Goal: Information Seeking & Learning: Learn about a topic

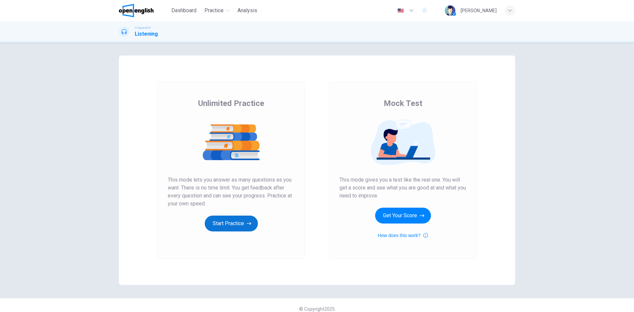
click at [238, 226] on button "Start Practice" at bounding box center [231, 224] width 53 height 16
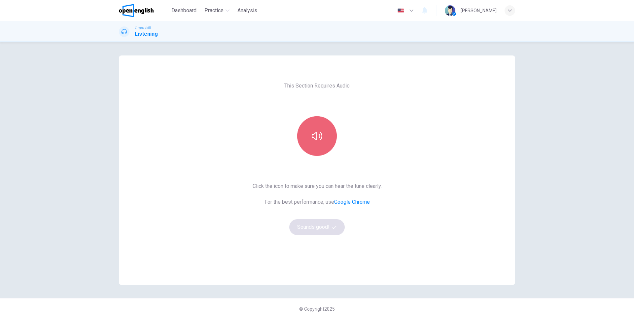
click at [310, 119] on button "button" at bounding box center [317, 136] width 40 height 40
click at [321, 122] on button "button" at bounding box center [317, 136] width 40 height 40
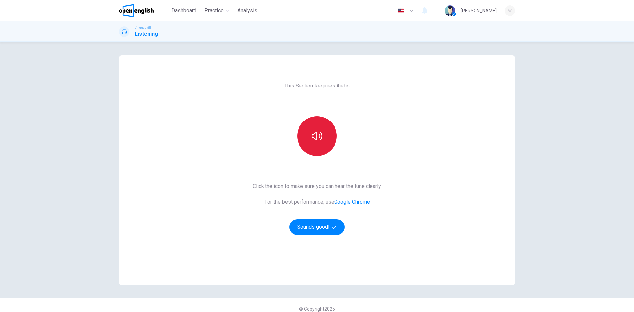
click at [318, 141] on icon "button" at bounding box center [317, 136] width 11 height 11
click at [318, 123] on button "button" at bounding box center [317, 136] width 40 height 40
click at [336, 123] on div at bounding box center [316, 136] width 71 height 40
click at [323, 137] on button "button" at bounding box center [317, 136] width 40 height 40
click at [305, 144] on button "button" at bounding box center [317, 136] width 40 height 40
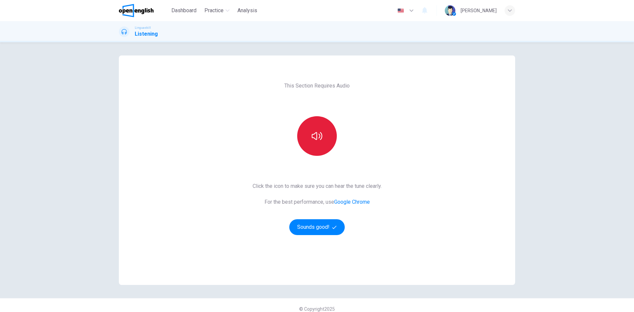
click at [310, 142] on button "button" at bounding box center [317, 136] width 40 height 40
click at [313, 134] on icon "button" at bounding box center [317, 136] width 11 height 8
click at [321, 228] on button "Sounds good!" at bounding box center [317, 227] width 56 height 16
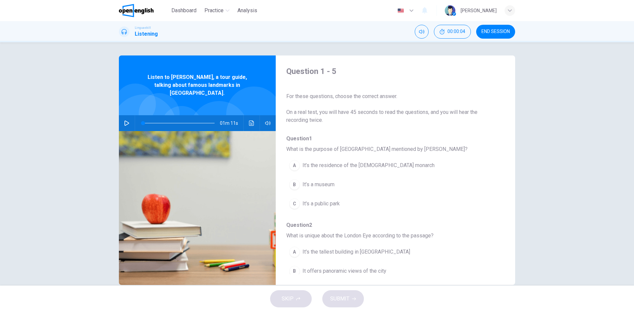
click at [125, 121] on icon "button" at bounding box center [126, 123] width 5 height 5
type input "*"
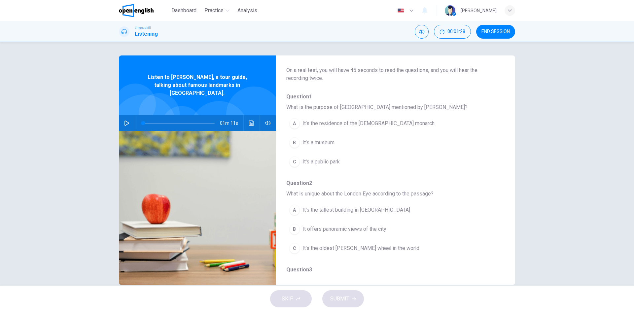
scroll to position [54, 0]
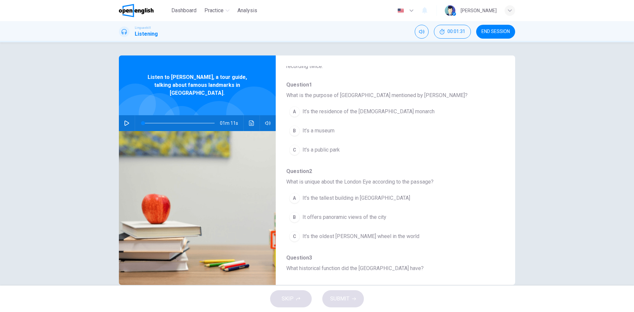
click at [293, 112] on div "A" at bounding box center [294, 111] width 11 height 11
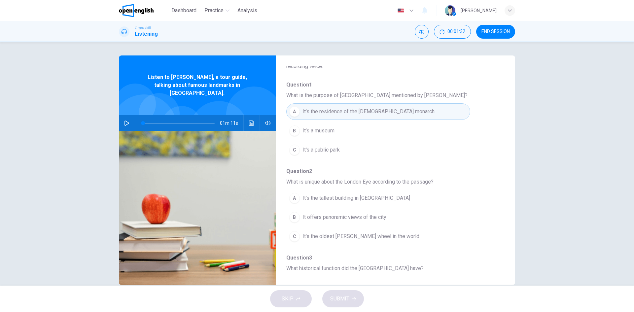
click at [366, 111] on span "It’s the residence of the British monarch" at bounding box center [369, 112] width 132 height 8
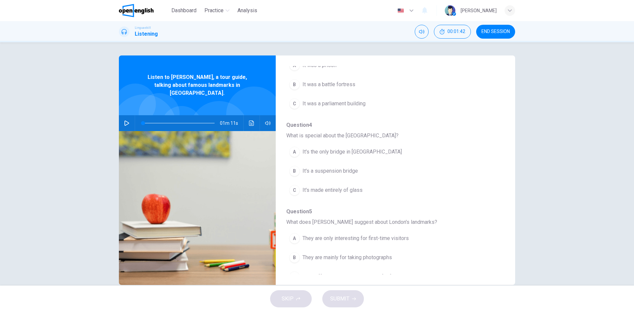
scroll to position [285, 0]
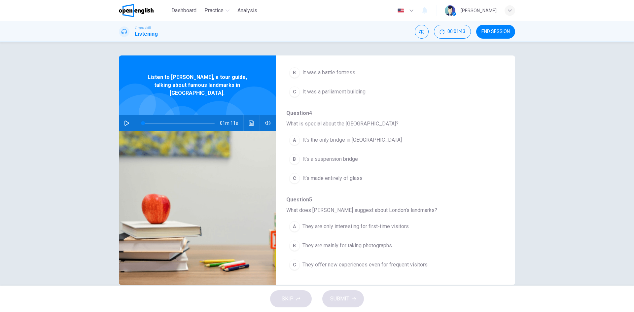
drag, startPoint x: 490, startPoint y: 29, endPoint x: 381, endPoint y: 44, distance: 109.7
click at [490, 29] on span "END SESSION" at bounding box center [496, 31] width 28 height 5
click at [315, 141] on span "It's the only bridge in London" at bounding box center [352, 140] width 99 height 8
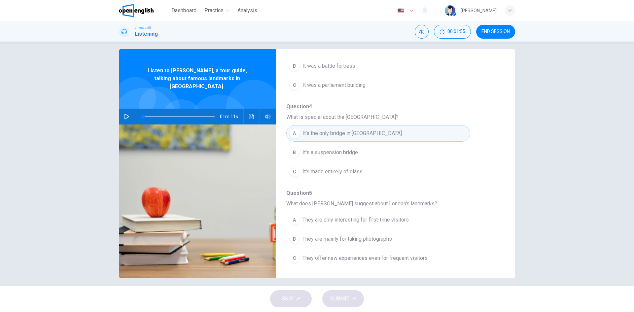
scroll to position [13, 0]
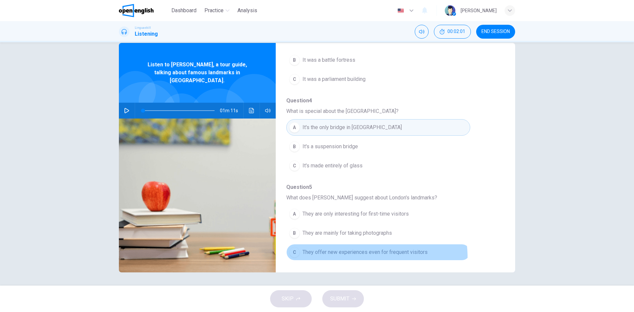
click at [351, 257] on button "C They offer new experiences even for frequent visitors" at bounding box center [378, 252] width 184 height 17
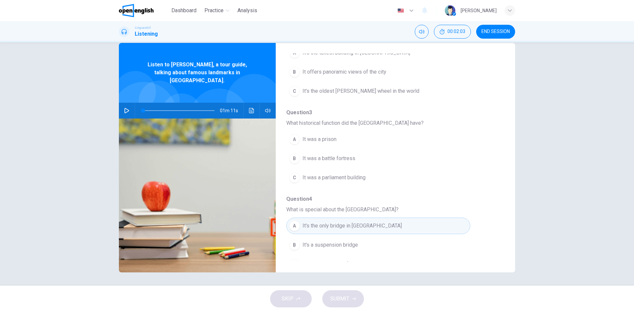
scroll to position [186, 0]
click at [343, 162] on span "It was a battle fortress" at bounding box center [329, 159] width 53 height 8
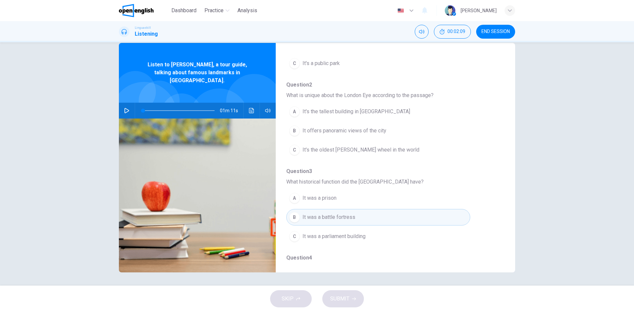
scroll to position [120, 0]
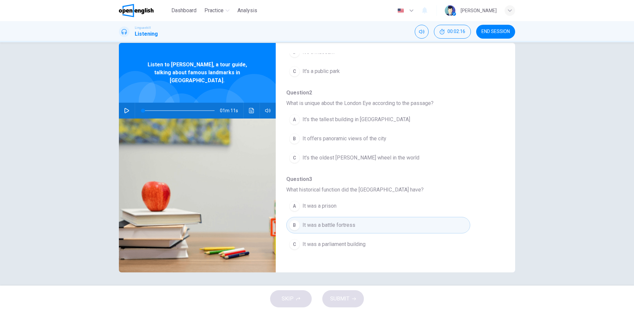
click at [358, 142] on span "It offers panoramic views of the city" at bounding box center [345, 139] width 84 height 8
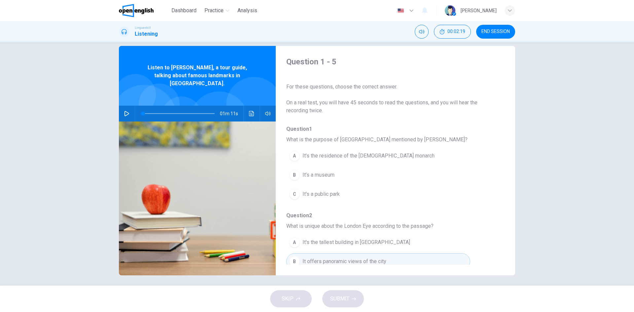
scroll to position [0, 0]
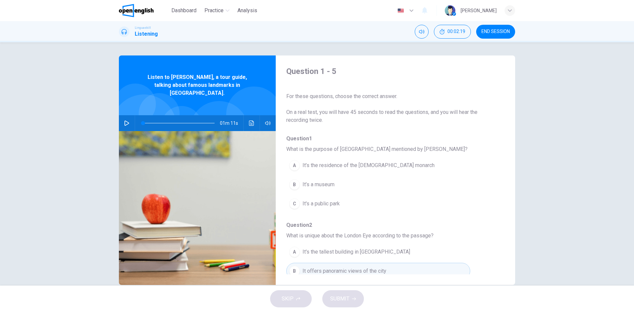
click at [320, 165] on span "It’s the residence of the [DEMOGRAPHIC_DATA] monarch" at bounding box center [369, 166] width 132 height 8
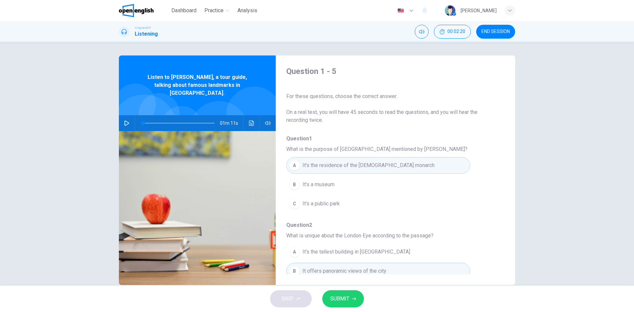
click at [346, 304] on button "SUBMIT" at bounding box center [343, 298] width 42 height 17
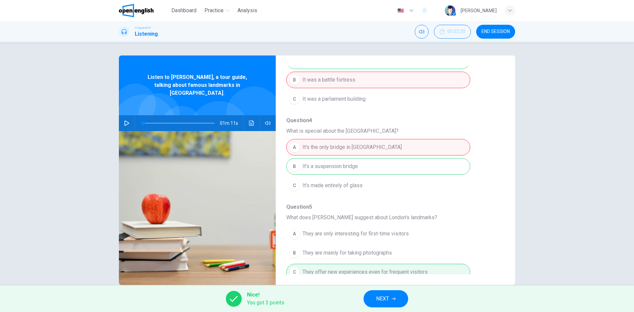
scroll to position [285, 0]
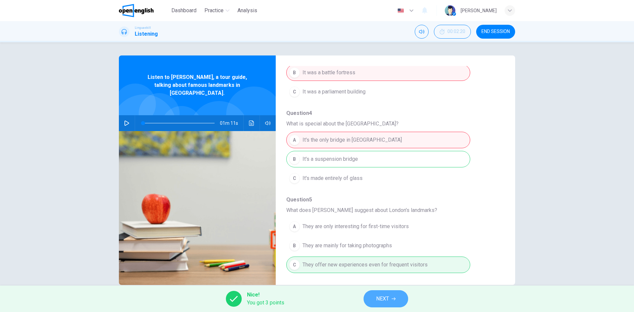
click at [382, 300] on span "NEXT" at bounding box center [382, 298] width 13 height 9
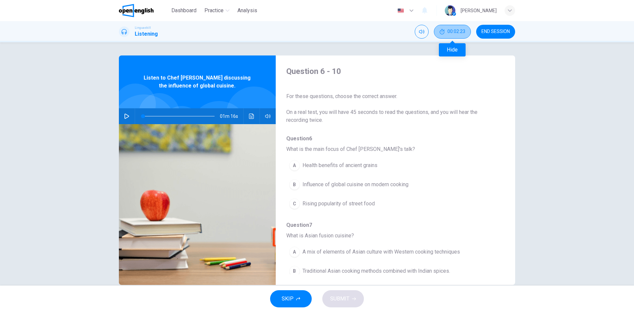
click at [455, 31] on span "00:02:23" at bounding box center [457, 31] width 18 height 5
click at [466, 36] on button "Show" at bounding box center [464, 32] width 14 height 14
click at [122, 118] on button "button" at bounding box center [127, 116] width 11 height 16
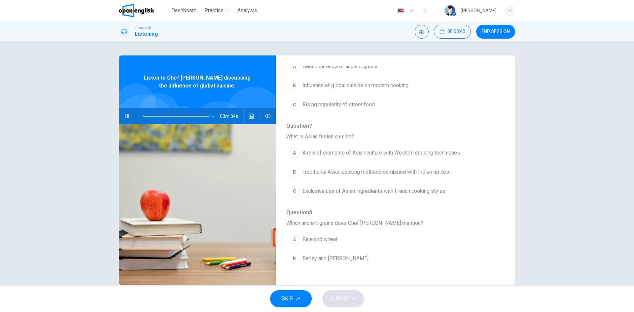
scroll to position [132, 0]
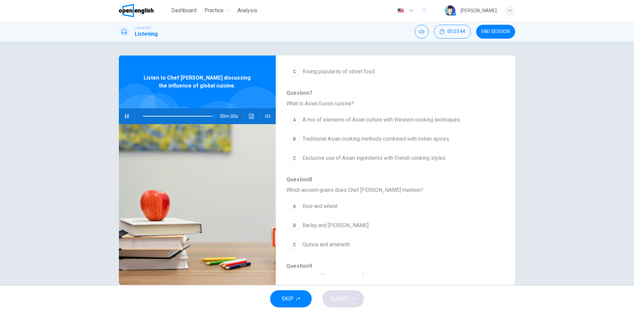
type input "*"
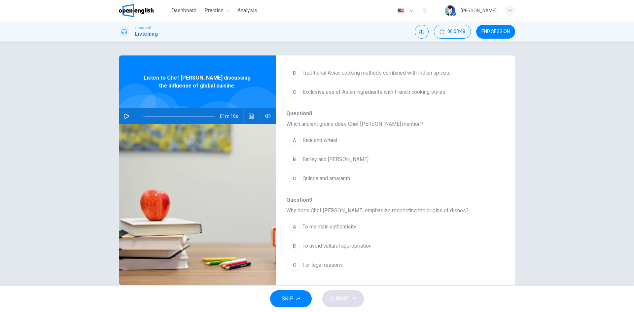
scroll to position [231, 0]
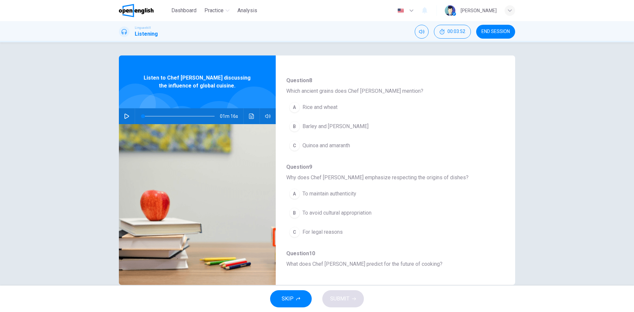
click at [490, 40] on div "Linguaskill Listening 00:03:52 END SESSION" at bounding box center [317, 31] width 634 height 21
click at [493, 32] on span "END SESSION" at bounding box center [496, 31] width 28 height 5
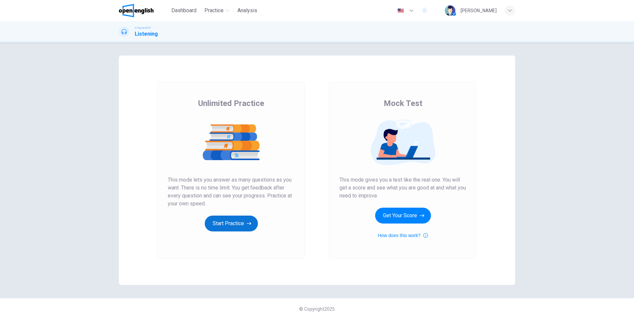
click at [232, 230] on button "Start Practice" at bounding box center [231, 224] width 53 height 16
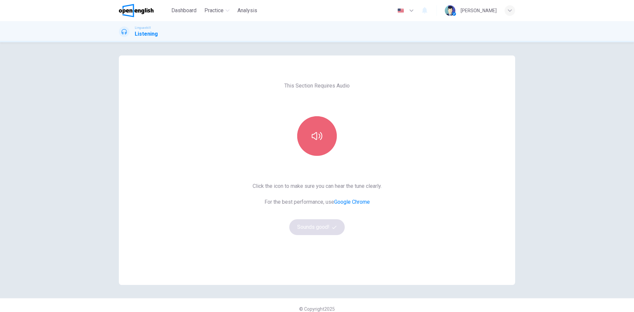
click at [314, 132] on icon "button" at bounding box center [317, 136] width 11 height 8
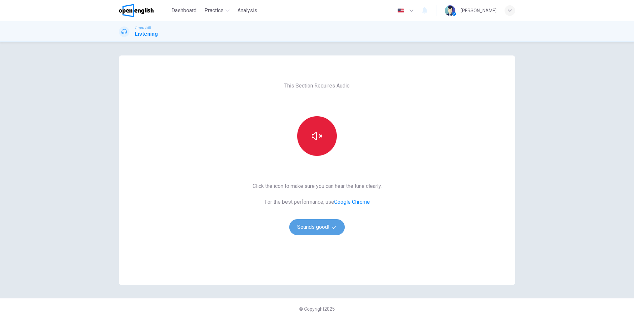
click at [311, 226] on button "Sounds good!" at bounding box center [317, 227] width 56 height 16
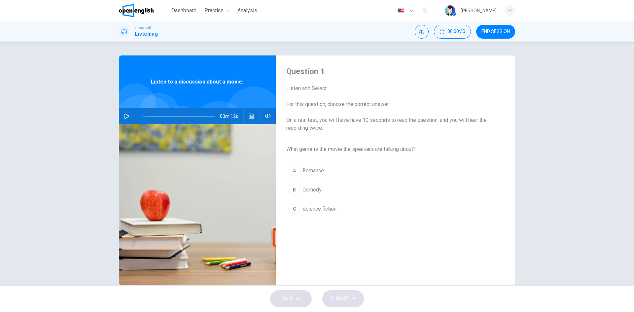
click at [124, 114] on icon "button" at bounding box center [126, 116] width 5 height 5
type input "*"
click at [292, 210] on div "C" at bounding box center [294, 209] width 11 height 11
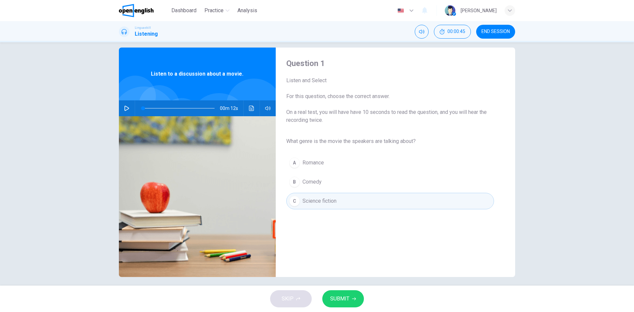
scroll to position [13, 0]
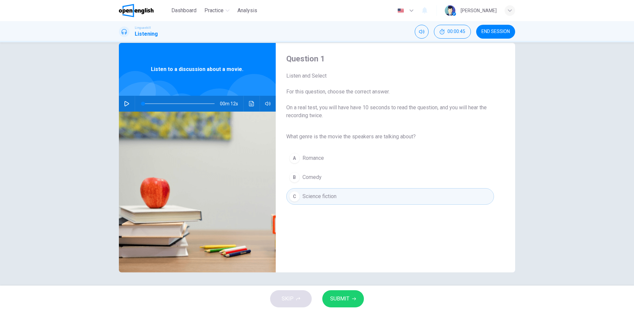
click at [338, 297] on span "SUBMIT" at bounding box center [339, 298] width 19 height 9
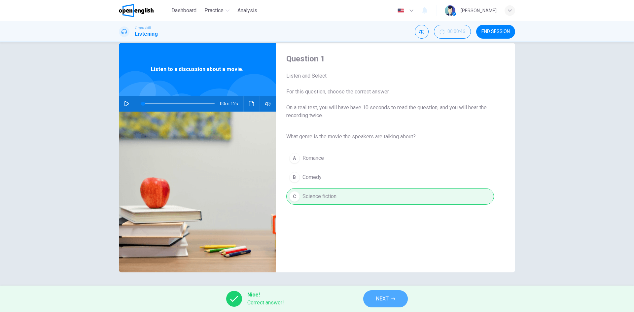
click at [380, 299] on span "NEXT" at bounding box center [382, 298] width 13 height 9
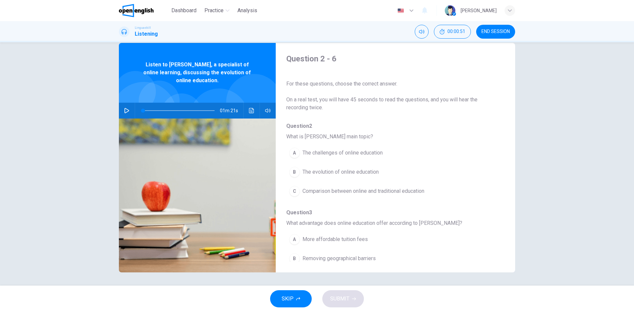
click at [126, 112] on icon "button" at bounding box center [127, 110] width 5 height 5
type input "*"
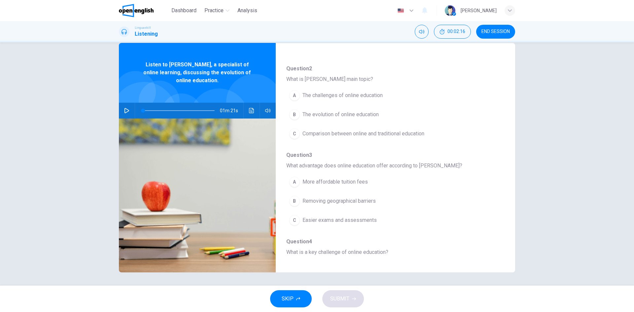
scroll to position [66, 0]
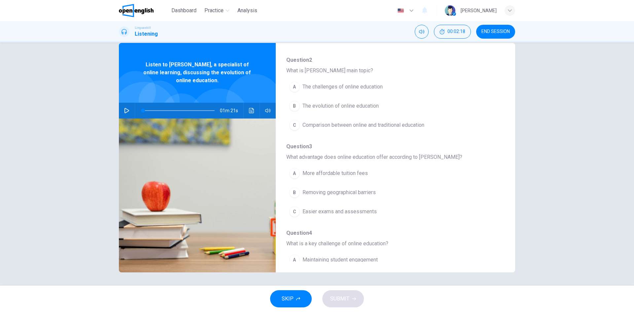
click at [296, 105] on div "B" at bounding box center [294, 106] width 11 height 11
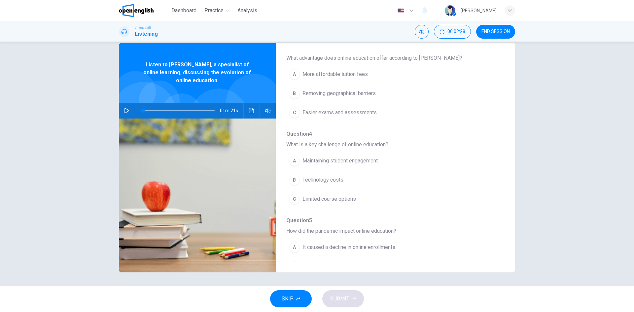
drag, startPoint x: 326, startPoint y: 94, endPoint x: 334, endPoint y: 110, distance: 17.7
click at [326, 94] on span "Removing geographical barriers" at bounding box center [339, 94] width 73 height 8
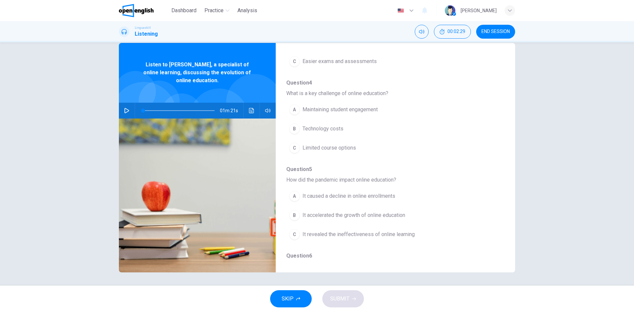
scroll to position [231, 0]
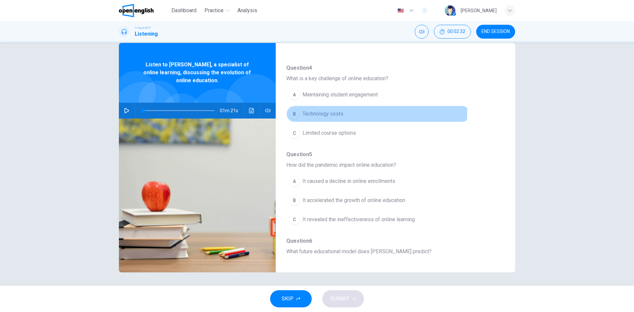
click at [327, 112] on span "Technology costs" at bounding box center [323, 114] width 41 height 8
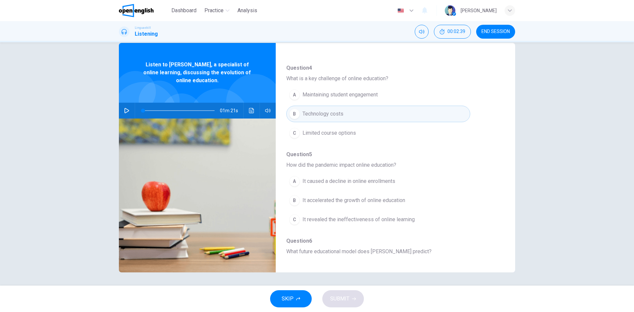
click at [324, 94] on span "Maintaining student engagement" at bounding box center [340, 95] width 75 height 8
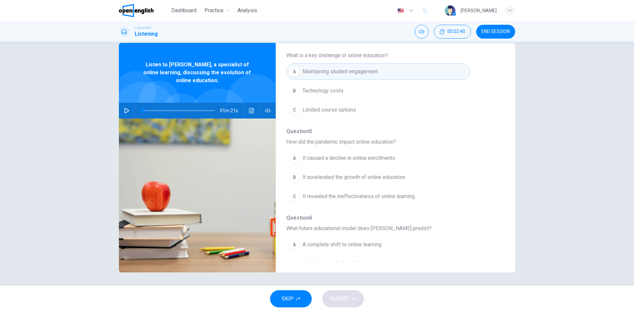
scroll to position [285, 0]
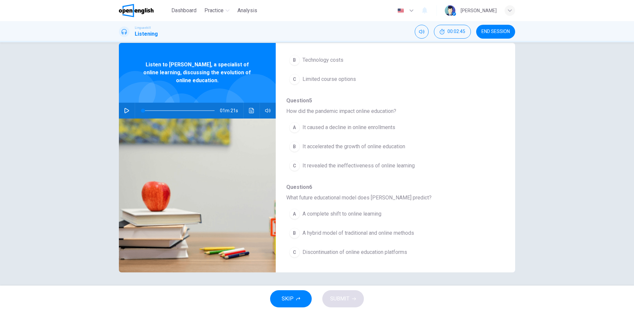
click at [351, 151] on button "B It accelerated the growth of online education" at bounding box center [378, 146] width 184 height 17
click at [353, 232] on span "A hybrid model of traditional and online methods" at bounding box center [359, 233] width 112 height 8
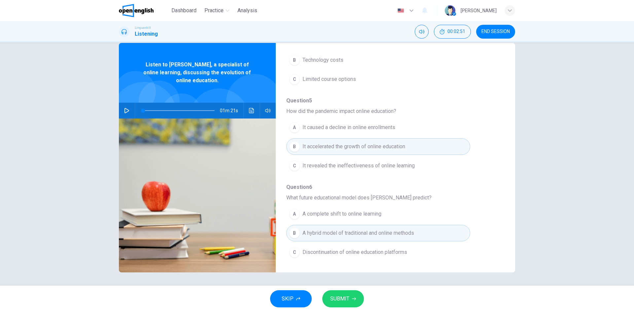
click at [327, 296] on button "SUBMIT" at bounding box center [343, 298] width 42 height 17
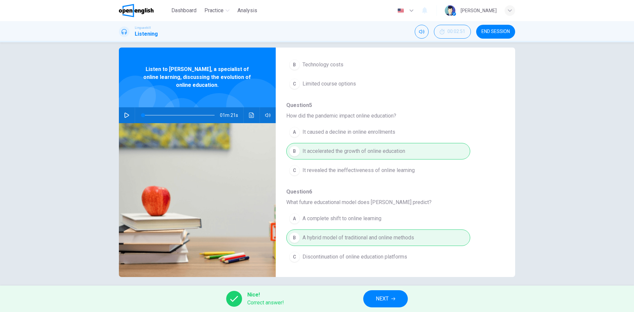
scroll to position [13, 0]
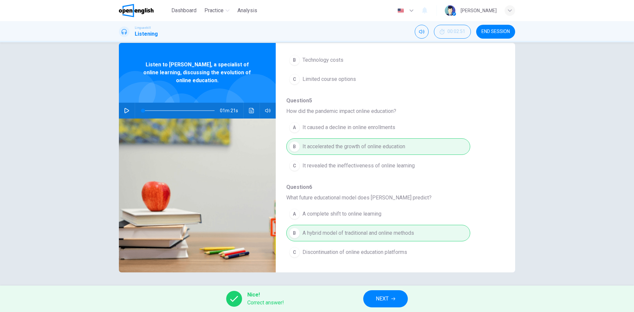
click at [375, 296] on button "NEXT" at bounding box center [385, 298] width 45 height 17
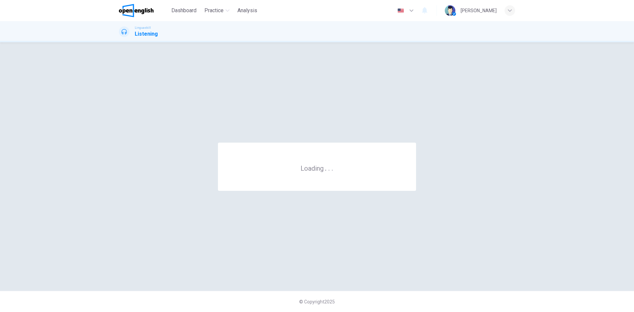
scroll to position [0, 0]
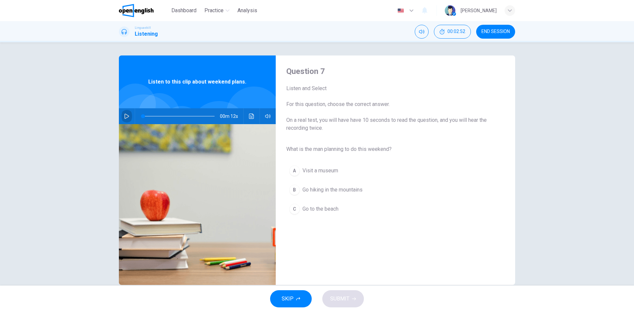
click at [126, 119] on icon "button" at bounding box center [126, 116] width 5 height 5
type input "*"
click at [316, 191] on span "Go hiking in the mountains" at bounding box center [333, 190] width 60 height 8
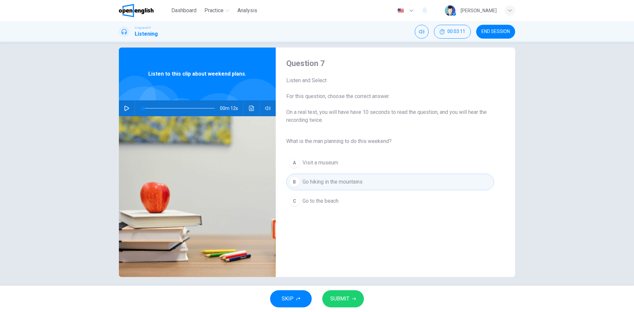
scroll to position [13, 0]
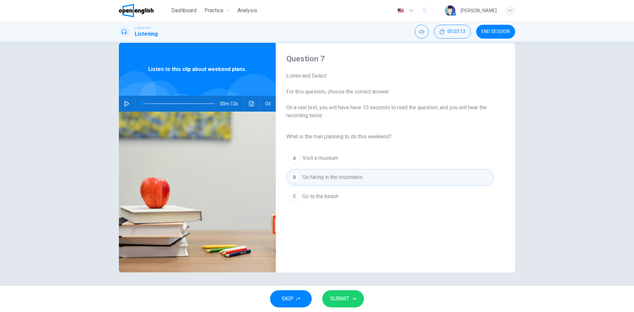
click at [345, 301] on span "SUBMIT" at bounding box center [339, 298] width 19 height 9
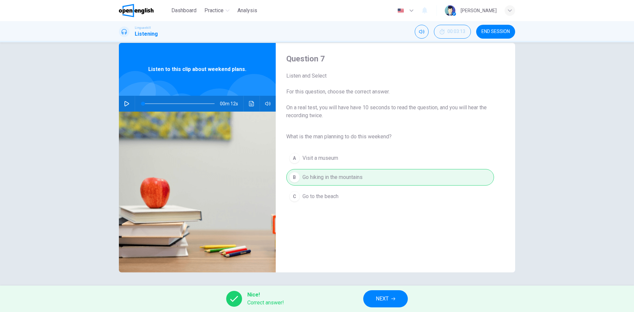
click at [395, 297] on icon "button" at bounding box center [394, 299] width 4 height 4
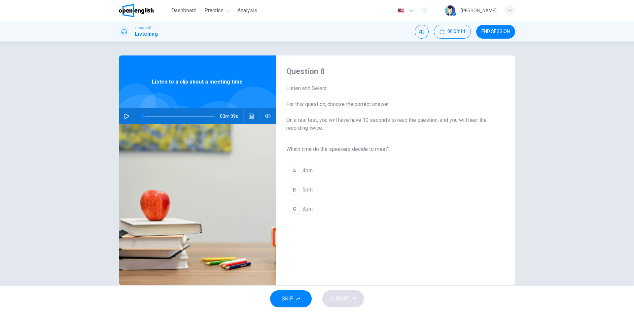
click at [126, 113] on button "button" at bounding box center [127, 116] width 11 height 16
click at [305, 212] on span "3pm" at bounding box center [308, 209] width 10 height 8
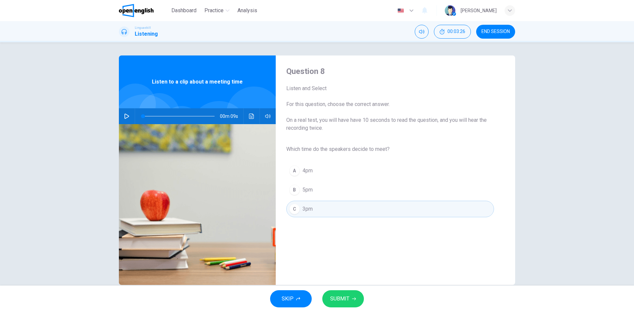
click at [341, 293] on button "SUBMIT" at bounding box center [343, 298] width 42 height 17
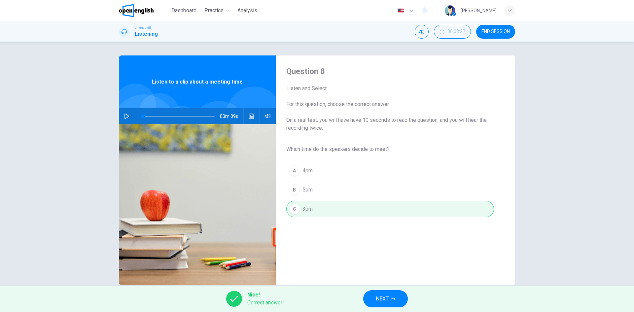
click at [388, 299] on span "NEXT" at bounding box center [382, 298] width 13 height 9
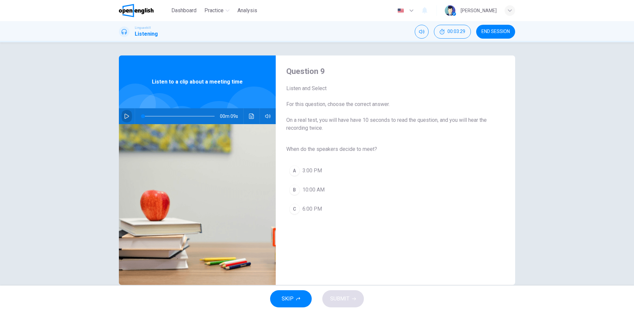
click at [124, 115] on icon "button" at bounding box center [126, 116] width 5 height 5
type input "*"
click at [293, 172] on div "A" at bounding box center [294, 171] width 11 height 11
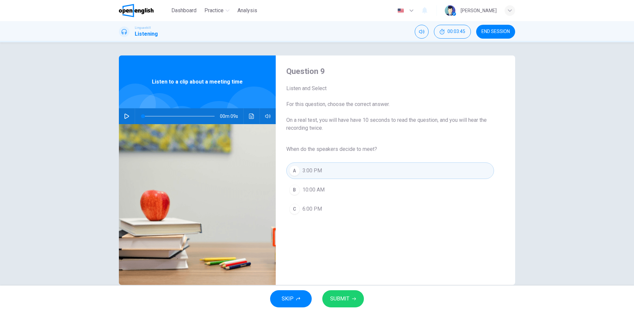
click at [348, 303] on span "SUBMIT" at bounding box center [339, 298] width 19 height 9
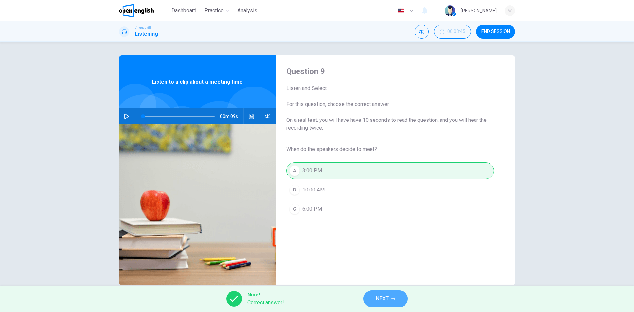
click at [386, 299] on span "NEXT" at bounding box center [382, 298] width 13 height 9
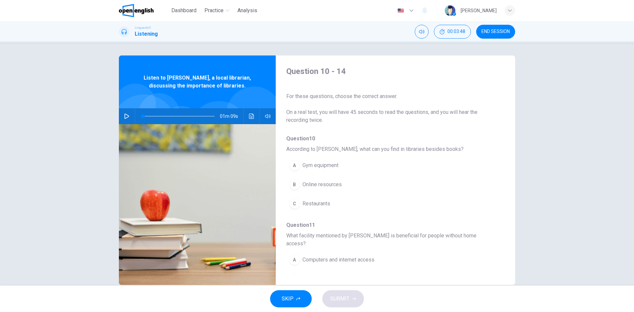
click at [124, 118] on icon "button" at bounding box center [126, 116] width 5 height 5
type input "*"
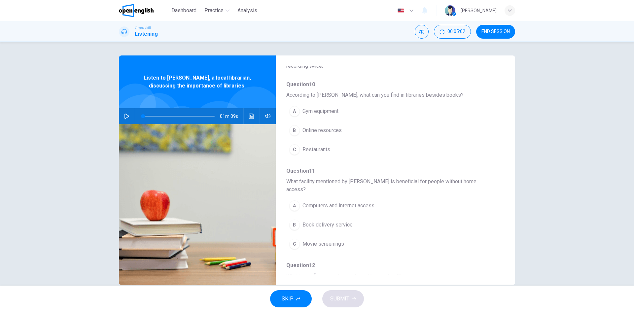
scroll to position [66, 0]
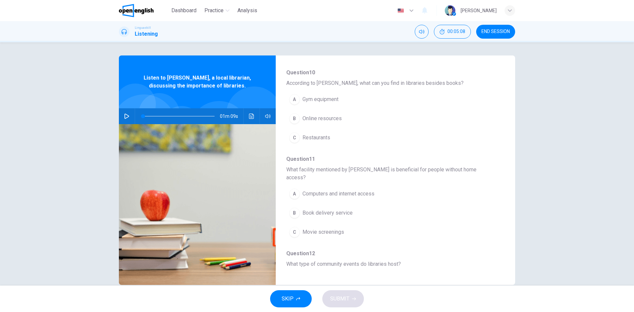
drag, startPoint x: 291, startPoint y: 120, endPoint x: 296, endPoint y: 121, distance: 5.1
click at [291, 119] on div "B" at bounding box center [294, 118] width 11 height 11
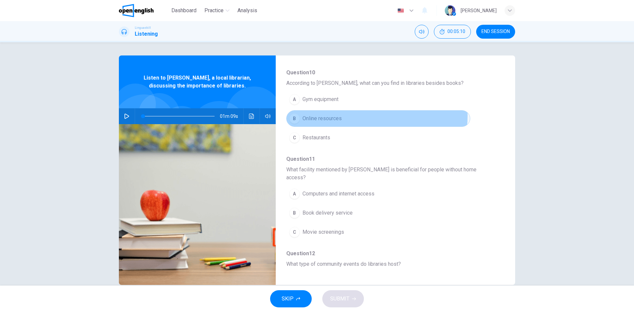
click at [349, 116] on button "B Online resources" at bounding box center [378, 118] width 184 height 17
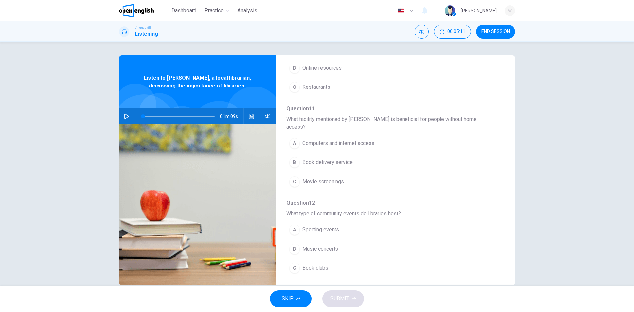
scroll to position [132, 0]
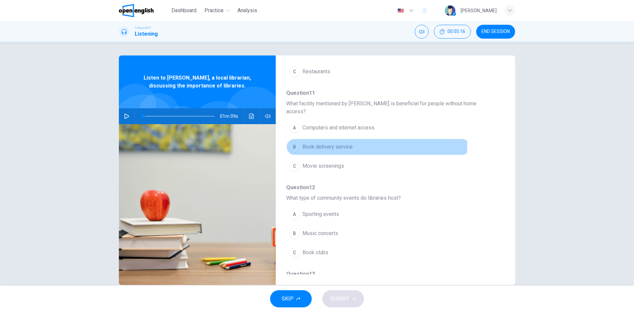
click at [329, 143] on span "Book delivery service" at bounding box center [328, 147] width 50 height 8
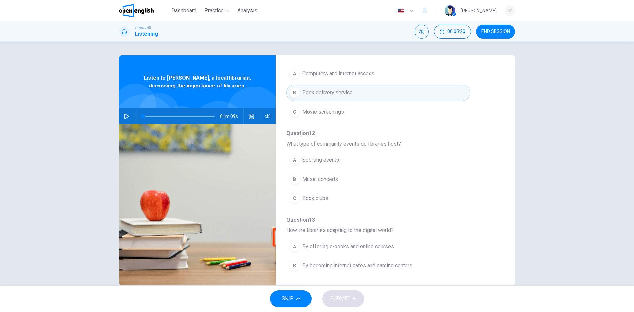
scroll to position [198, 0]
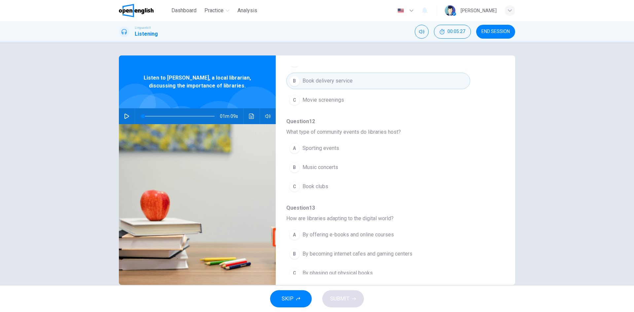
click at [303, 183] on span "Book clubs" at bounding box center [316, 187] width 26 height 8
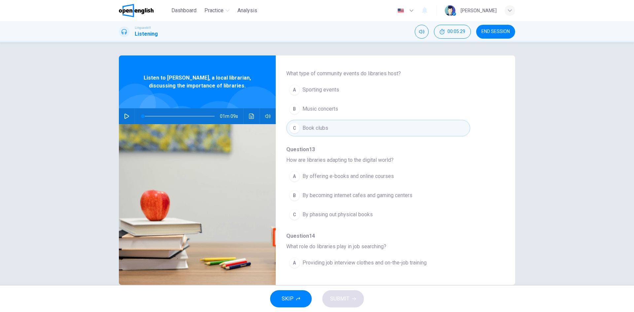
scroll to position [264, 0]
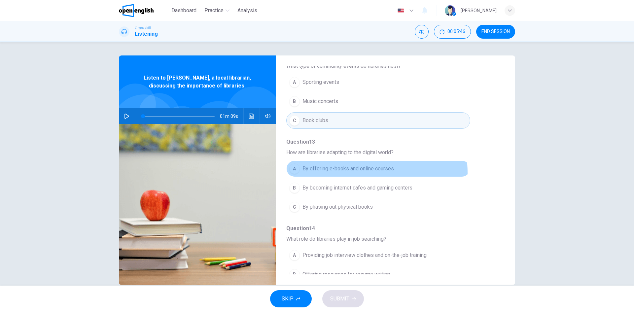
click at [335, 166] on button "A By offering e-books and online courses" at bounding box center [378, 169] width 184 height 17
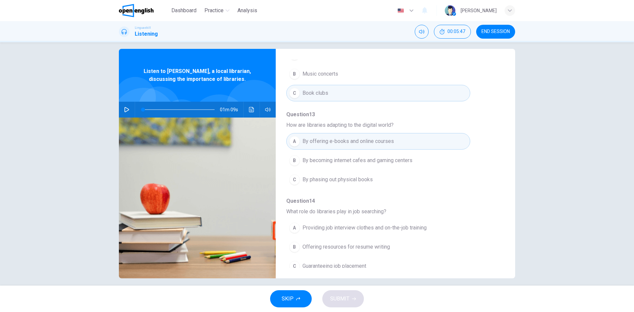
scroll to position [13, 0]
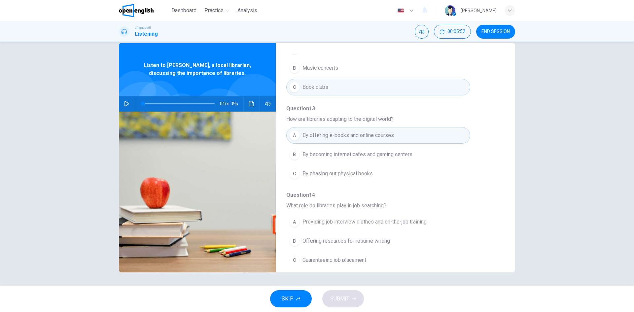
click at [311, 218] on span "Providing job interview clothes and on-the-job training" at bounding box center [365, 222] width 124 height 8
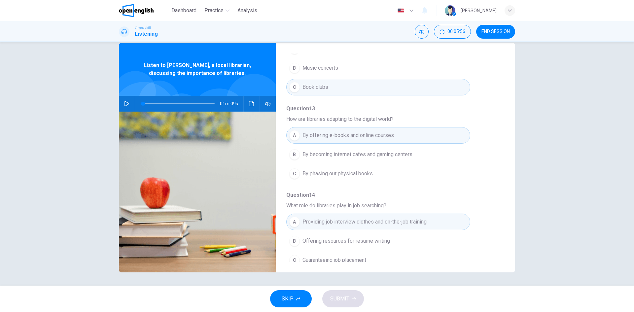
click at [314, 243] on div "A Providing job interview clothes and on-the-job training B Offering resources …" at bounding box center [390, 240] width 208 height 57
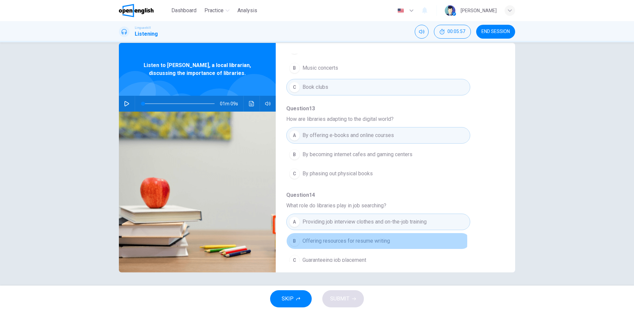
click at [314, 237] on span "Offering resources for resume writing" at bounding box center [347, 241] width 88 height 8
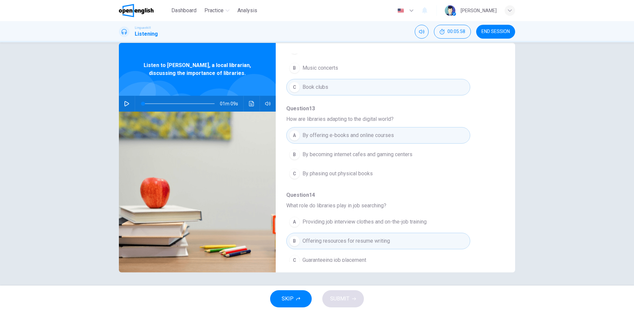
click at [309, 218] on span "Providing job interview clothes and on-the-job training" at bounding box center [365, 222] width 124 height 8
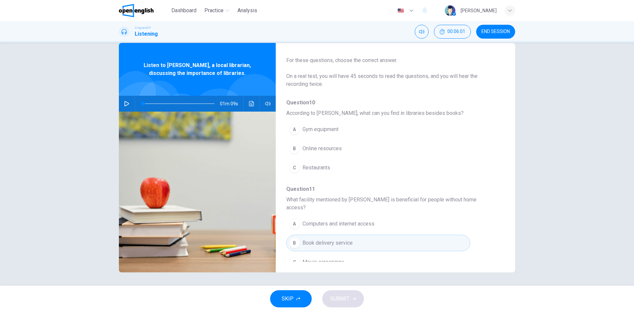
scroll to position [21, 0]
click at [323, 151] on span "Online resources" at bounding box center [322, 151] width 39 height 8
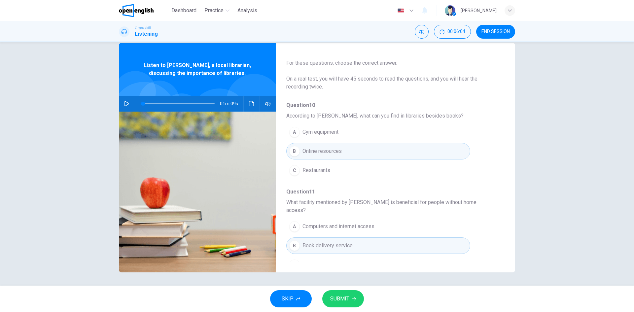
click at [345, 303] on span "SUBMIT" at bounding box center [339, 298] width 19 height 9
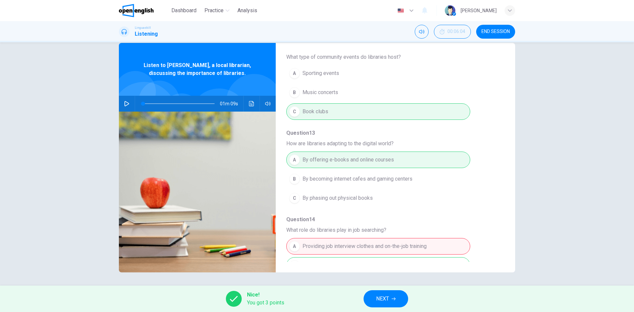
scroll to position [285, 0]
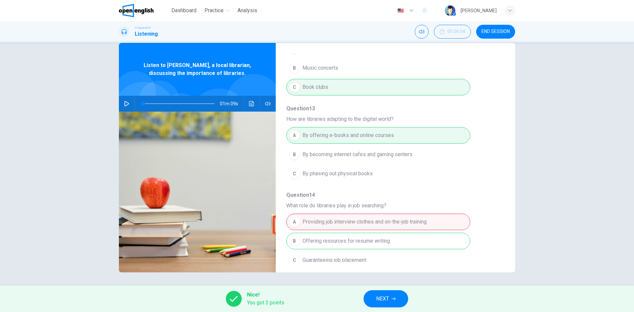
click at [376, 305] on button "NEXT" at bounding box center [386, 298] width 45 height 17
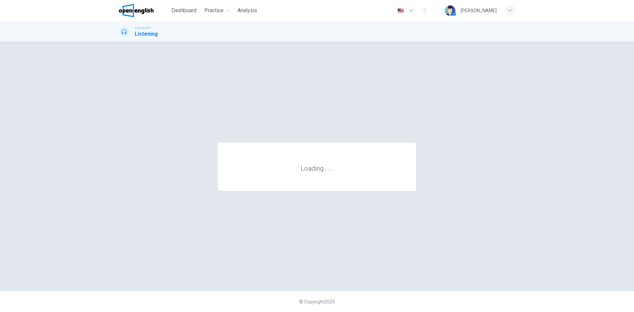
scroll to position [0, 0]
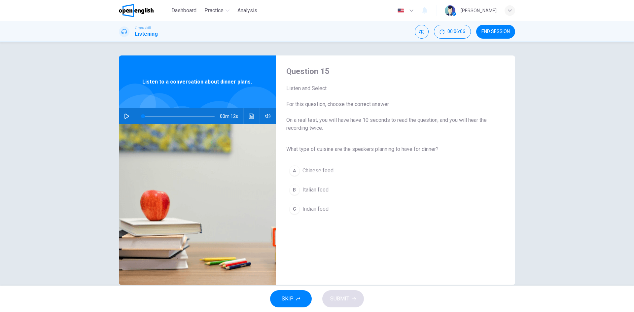
click at [124, 115] on icon "button" at bounding box center [126, 116] width 5 height 5
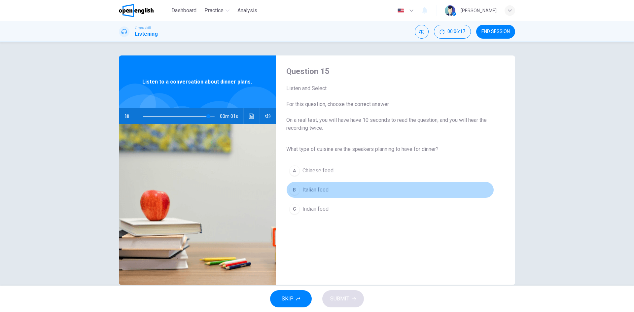
click at [303, 190] on span "Italian food" at bounding box center [316, 190] width 26 height 8
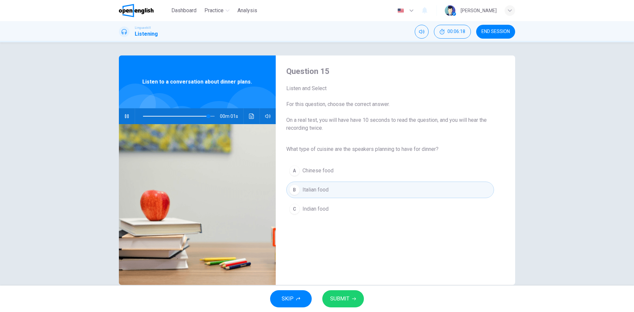
type input "*"
click at [349, 294] on span "SUBMIT" at bounding box center [339, 298] width 19 height 9
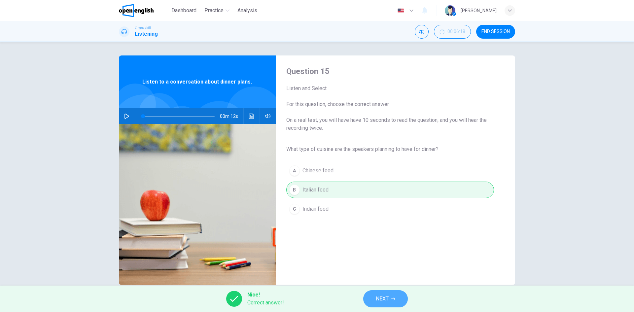
click at [387, 301] on span "NEXT" at bounding box center [382, 298] width 13 height 9
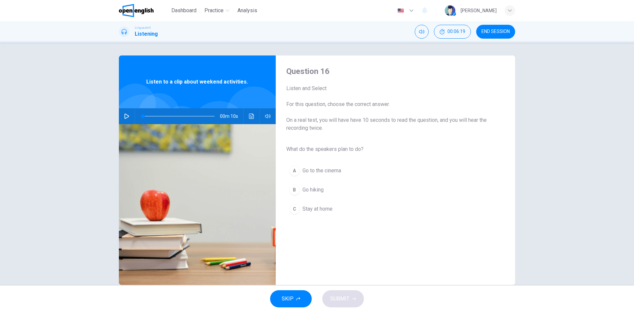
click at [126, 114] on icon "button" at bounding box center [126, 116] width 5 height 5
type input "*"
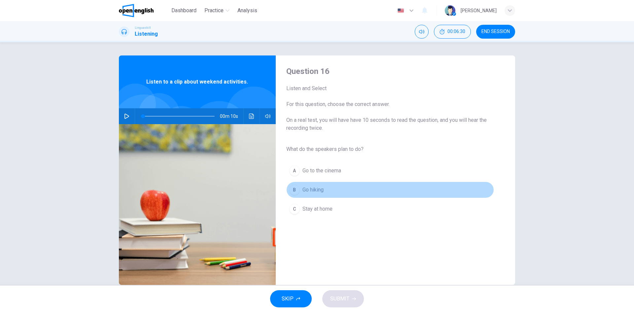
drag, startPoint x: 293, startPoint y: 192, endPoint x: 298, endPoint y: 198, distance: 7.7
click at [293, 192] on div "B" at bounding box center [294, 190] width 11 height 11
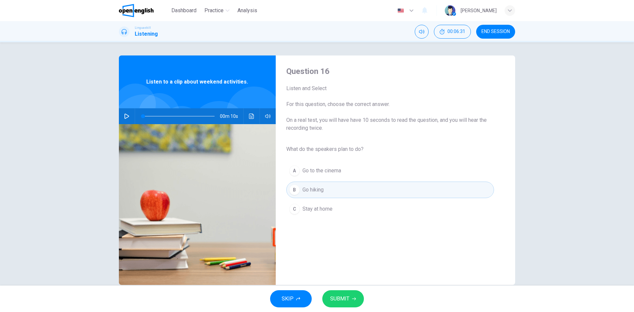
click at [355, 302] on button "SUBMIT" at bounding box center [343, 298] width 42 height 17
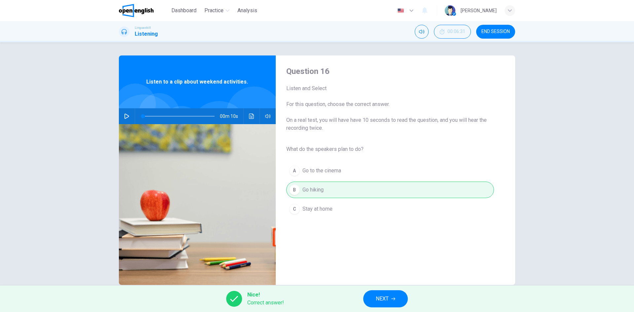
click at [381, 300] on span "NEXT" at bounding box center [382, 298] width 13 height 9
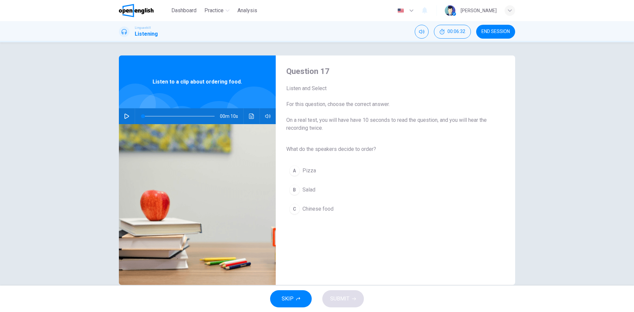
click at [122, 114] on button "button" at bounding box center [127, 116] width 11 height 16
click at [308, 190] on span "Salad" at bounding box center [309, 190] width 13 height 8
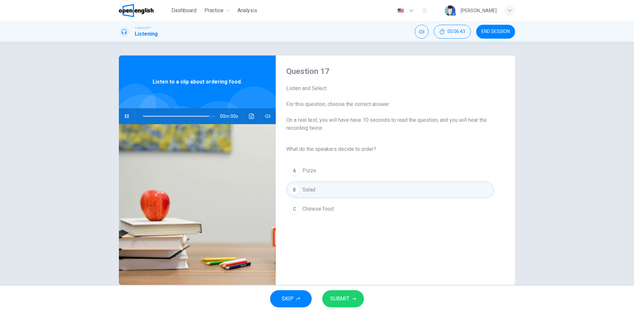
type input "*"
click at [345, 302] on span "SUBMIT" at bounding box center [339, 298] width 19 height 9
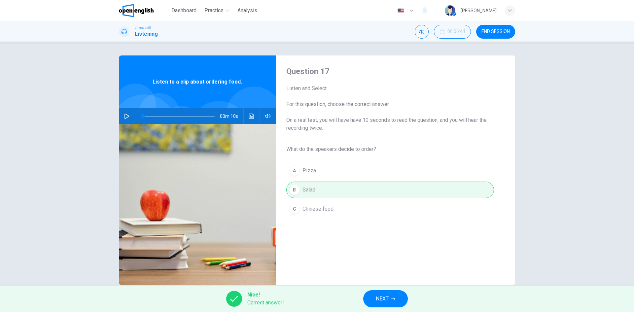
click at [380, 302] on span "NEXT" at bounding box center [382, 298] width 13 height 9
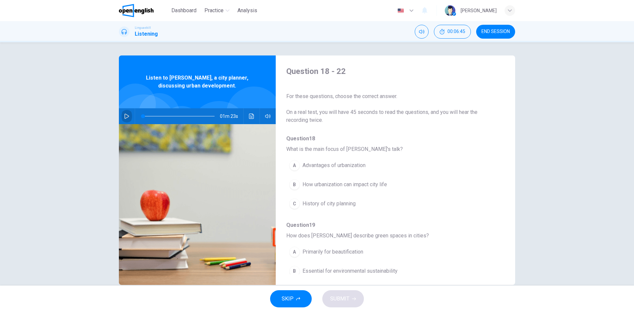
click at [122, 118] on button "button" at bounding box center [127, 116] width 11 height 16
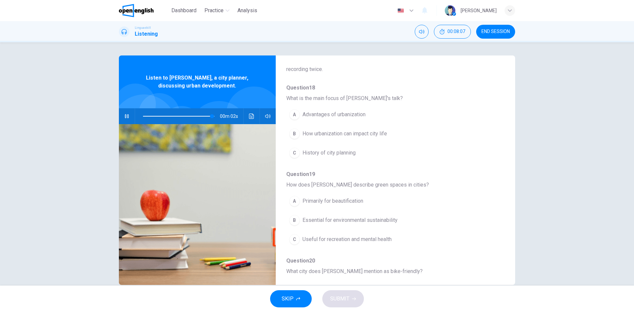
scroll to position [66, 0]
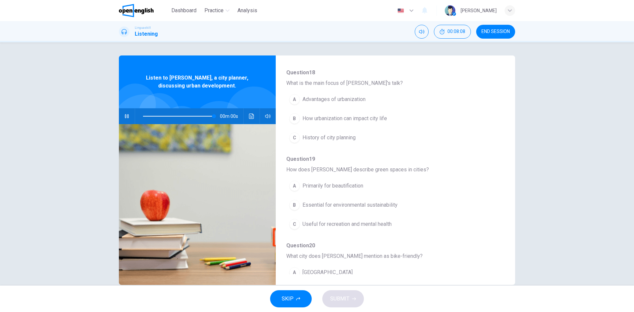
type input "*"
click at [292, 122] on div "B" at bounding box center [294, 118] width 11 height 11
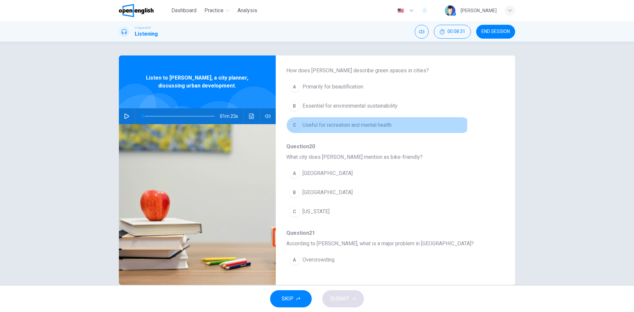
click at [298, 122] on button "C Useful for recreation and mental health" at bounding box center [378, 125] width 184 height 17
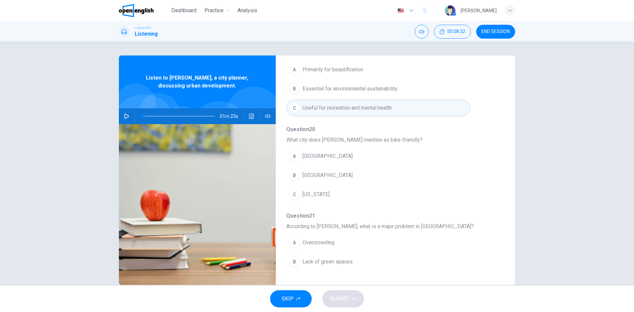
scroll to position [198, 0]
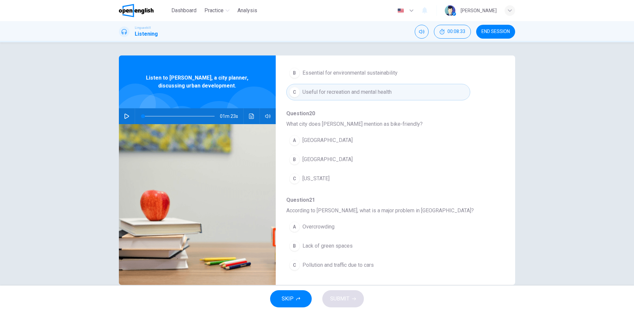
click at [311, 141] on span "Los Angeles" at bounding box center [328, 140] width 50 height 8
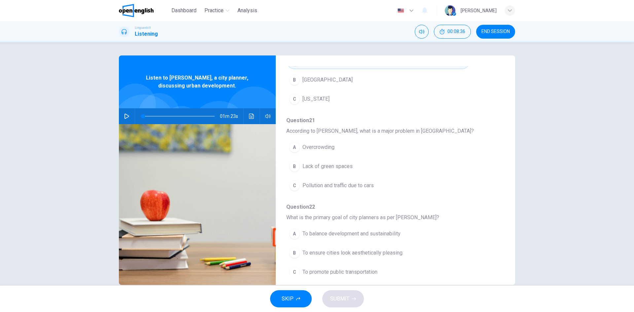
scroll to position [285, 0]
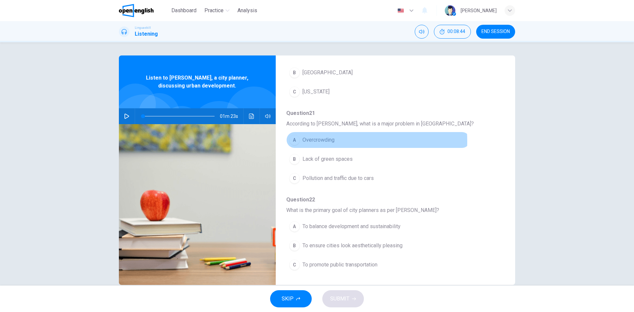
click at [311, 141] on span "Overcrowding" at bounding box center [319, 140] width 32 height 8
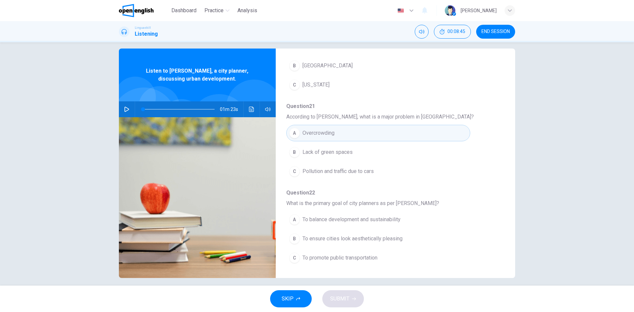
scroll to position [13, 0]
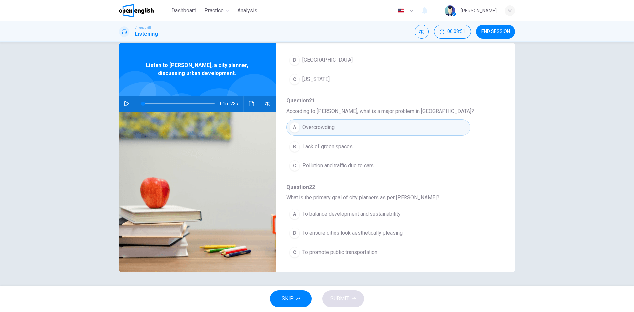
click at [358, 218] on span "To balance development and sustainability" at bounding box center [352, 214] width 98 height 8
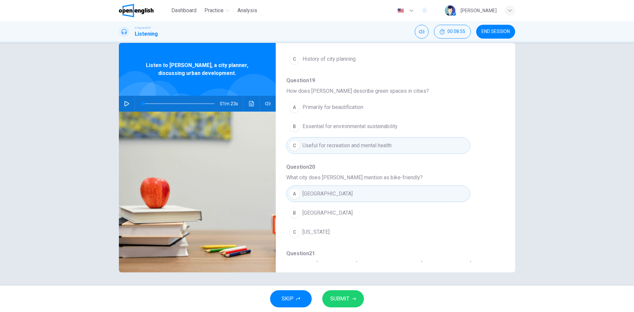
scroll to position [54, 0]
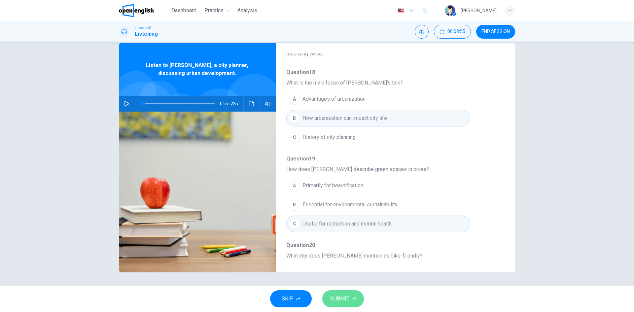
click at [361, 297] on button "SUBMIT" at bounding box center [343, 298] width 42 height 17
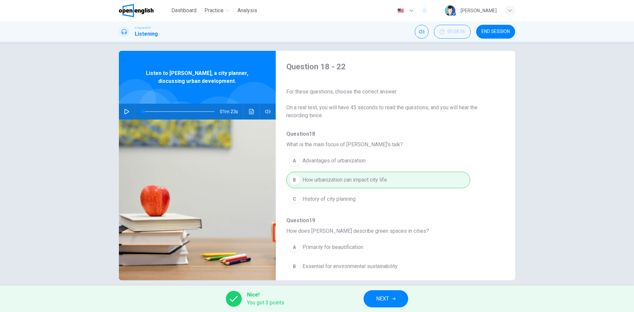
scroll to position [0, 0]
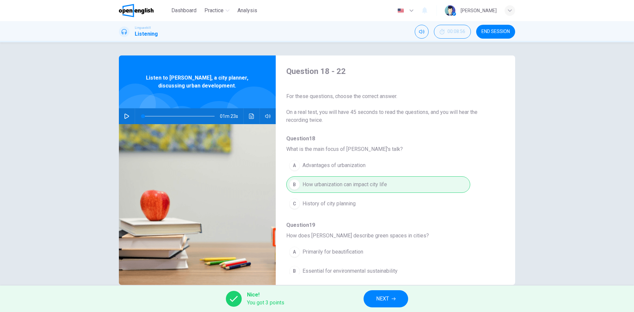
click at [382, 299] on span "NEXT" at bounding box center [382, 298] width 13 height 9
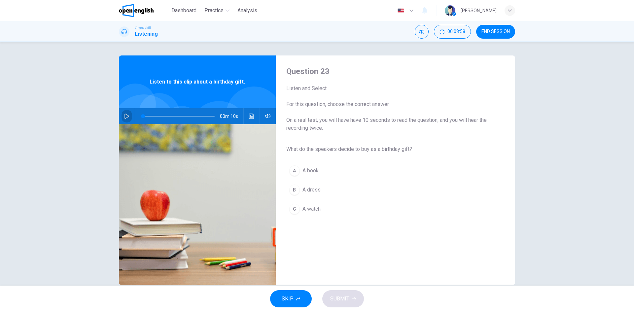
click at [124, 116] on icon "button" at bounding box center [126, 116] width 5 height 5
click at [303, 169] on span "A book" at bounding box center [311, 171] width 16 height 8
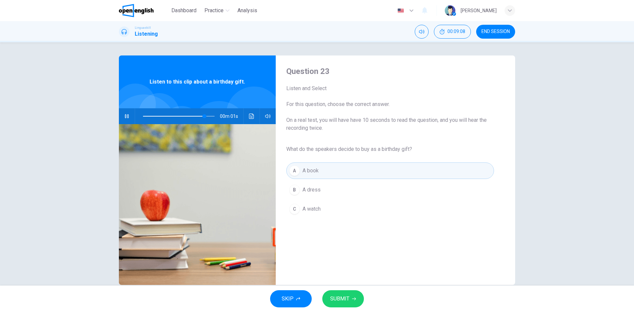
click at [339, 297] on span "SUBMIT" at bounding box center [339, 298] width 19 height 9
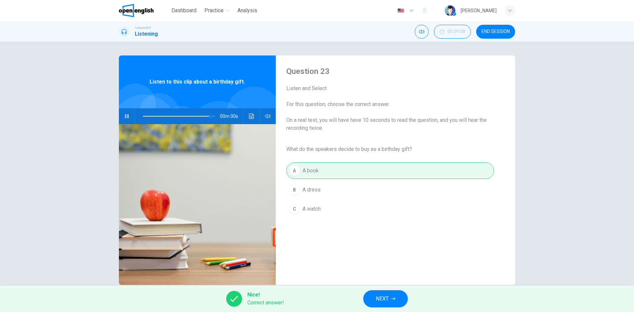
type input "*"
click at [383, 297] on span "NEXT" at bounding box center [382, 298] width 13 height 9
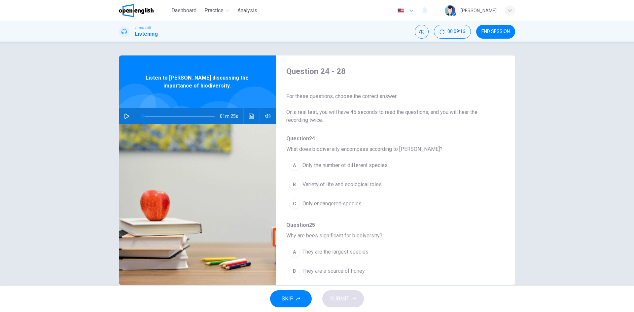
click at [126, 115] on icon "button" at bounding box center [126, 116] width 5 height 5
type input "*"
click at [304, 167] on span "Only the number of different species" at bounding box center [345, 166] width 85 height 8
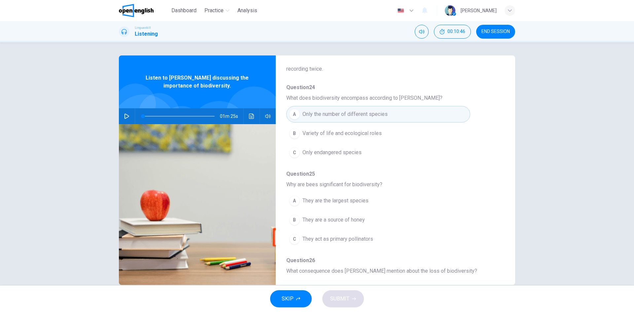
scroll to position [66, 0]
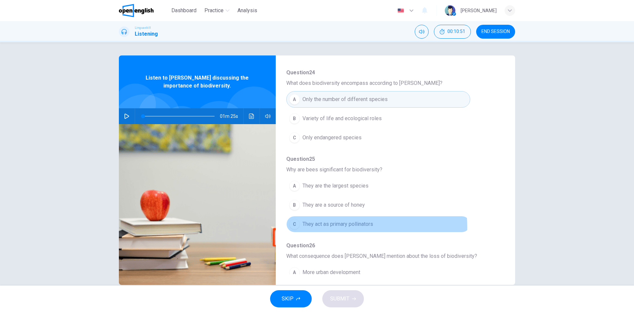
click at [319, 227] on span "They act as primary pollinators" at bounding box center [338, 224] width 71 height 8
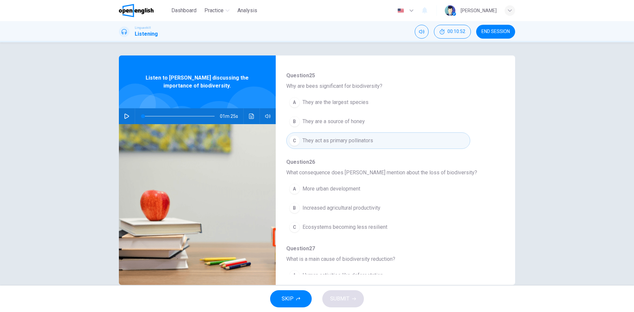
scroll to position [165, 0]
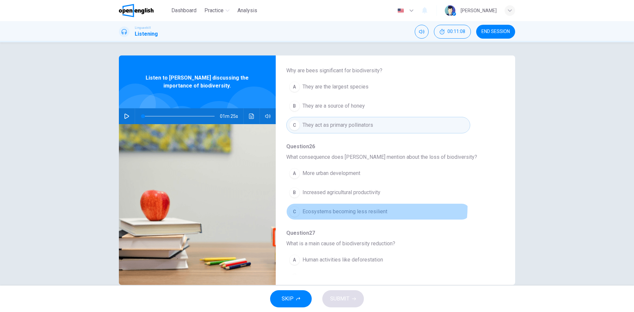
drag, startPoint x: 324, startPoint y: 206, endPoint x: 293, endPoint y: 228, distance: 38.6
click at [302, 217] on button "C Ecosystems becoming less resilient" at bounding box center [378, 212] width 184 height 17
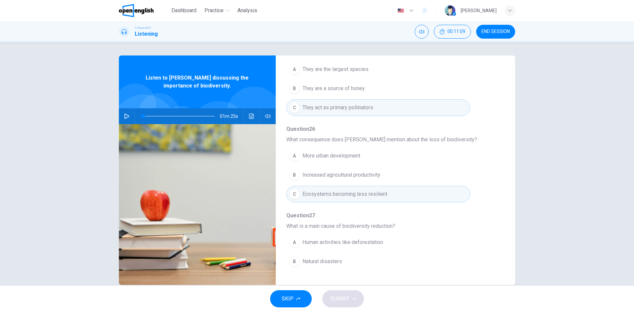
scroll to position [231, 0]
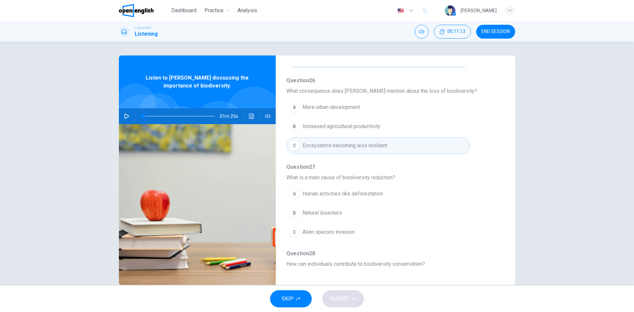
click at [374, 200] on button "A Human activities like deforestation" at bounding box center [378, 194] width 184 height 17
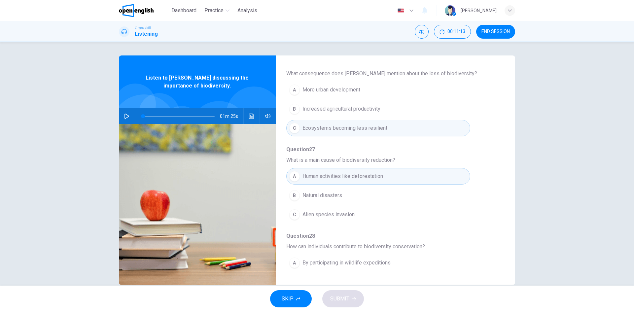
scroll to position [285, 0]
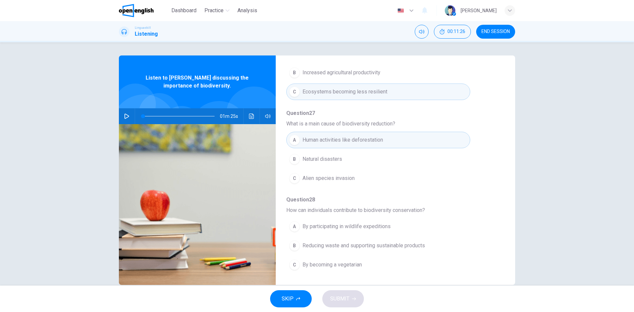
click at [369, 243] on span "Reducing waste and supporting sustainable products" at bounding box center [364, 246] width 123 height 8
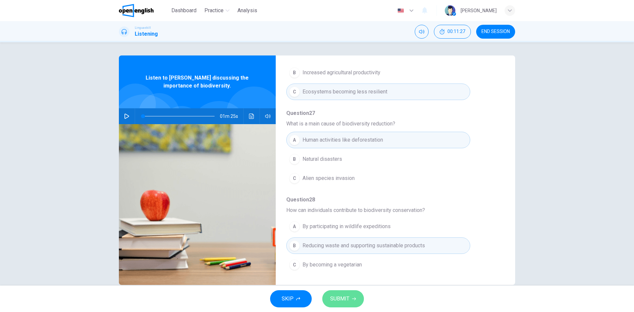
click at [334, 306] on button "SUBMIT" at bounding box center [343, 298] width 42 height 17
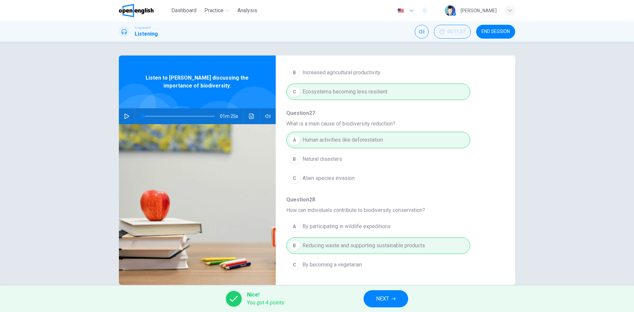
click at [386, 299] on span "NEXT" at bounding box center [382, 298] width 13 height 9
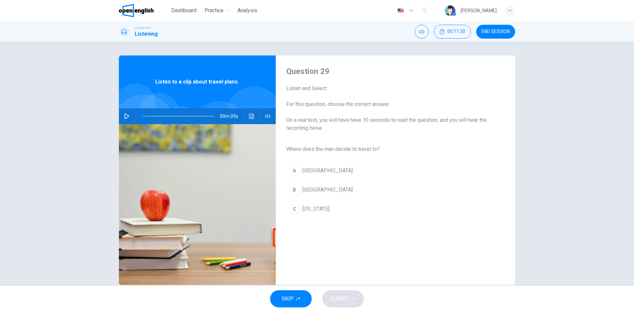
click at [125, 115] on icon "button" at bounding box center [127, 116] width 5 height 5
type input "*"
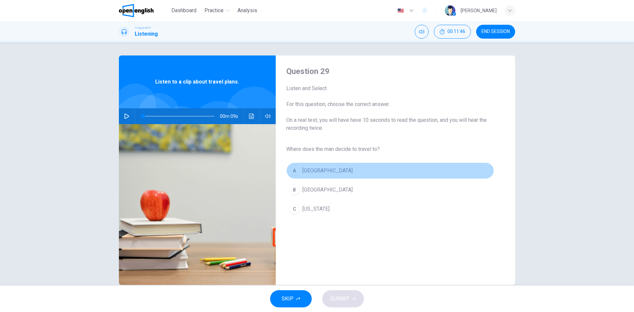
click at [311, 171] on span "[GEOGRAPHIC_DATA]" at bounding box center [328, 171] width 50 height 8
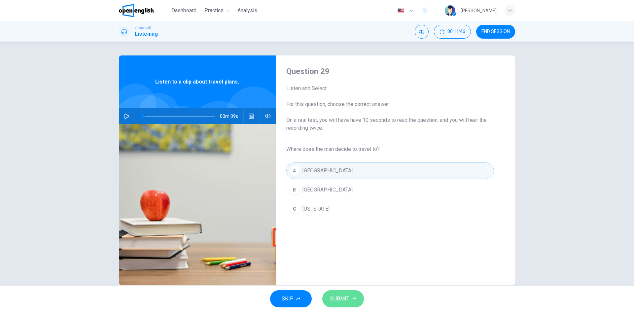
click at [343, 296] on span "SUBMIT" at bounding box center [339, 298] width 19 height 9
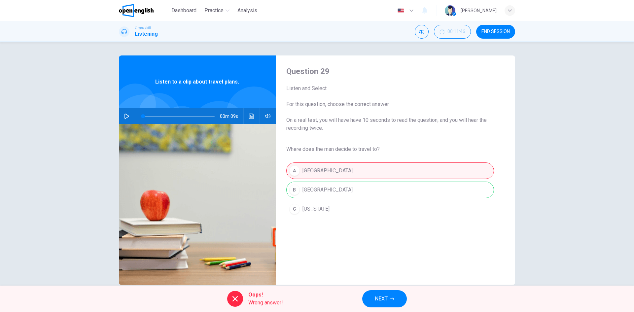
click at [316, 183] on div "A Paris B Rome C New York" at bounding box center [390, 189] width 208 height 57
click at [390, 306] on button "NEXT" at bounding box center [384, 298] width 45 height 17
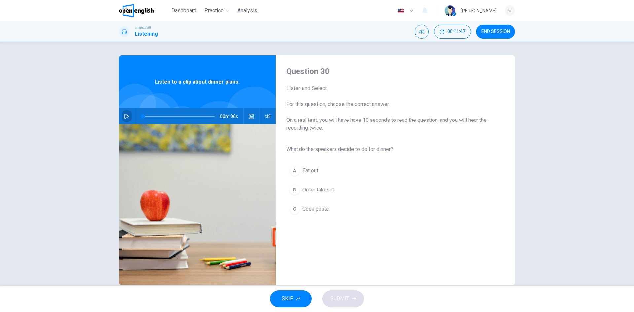
click at [126, 113] on button "button" at bounding box center [127, 116] width 11 height 16
type input "*"
click at [295, 209] on div "C" at bounding box center [294, 209] width 11 height 11
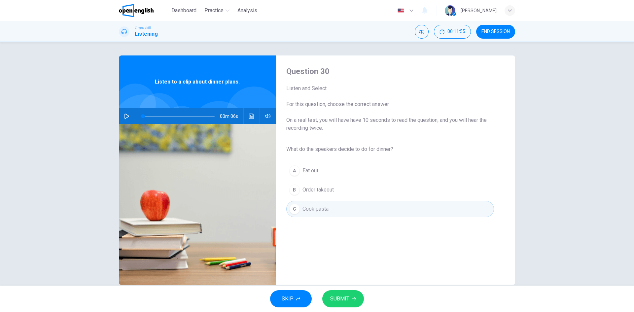
click at [356, 300] on button "SUBMIT" at bounding box center [343, 298] width 42 height 17
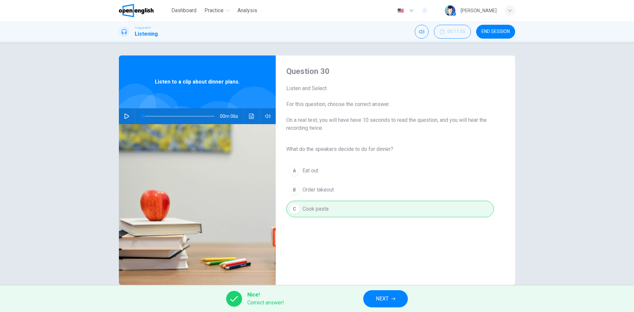
click at [381, 305] on button "NEXT" at bounding box center [385, 298] width 45 height 17
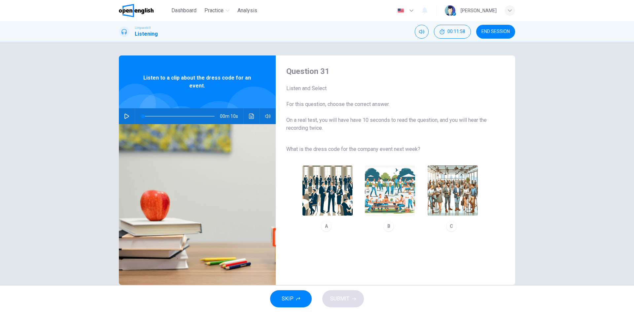
click at [124, 117] on icon "button" at bounding box center [126, 116] width 5 height 5
click at [464, 188] on img "button" at bounding box center [453, 191] width 50 height 50
click at [355, 306] on button "SUBMIT" at bounding box center [343, 298] width 42 height 17
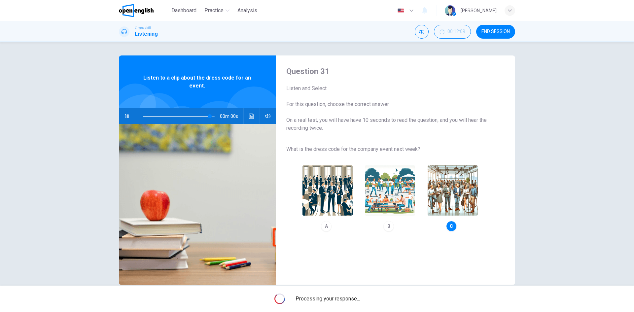
type input "*"
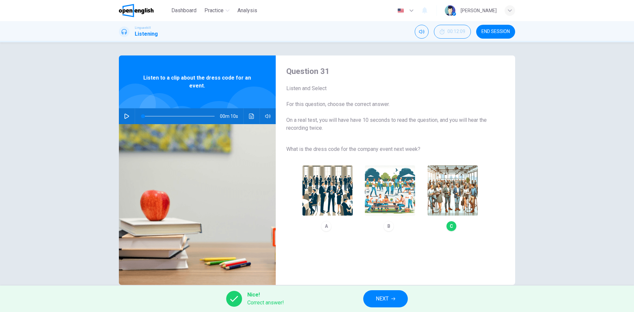
click at [377, 292] on button "NEXT" at bounding box center [385, 298] width 45 height 17
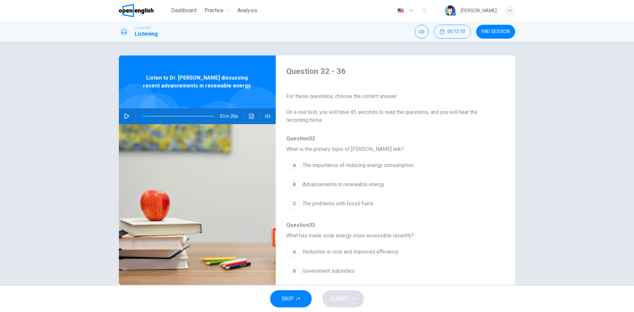
click at [124, 115] on icon "button" at bounding box center [126, 116] width 5 height 5
drag, startPoint x: 339, startPoint y: 162, endPoint x: 340, endPoint y: 171, distance: 9.6
click at [339, 162] on span "The importance of reducing energy consumption" at bounding box center [358, 166] width 111 height 8
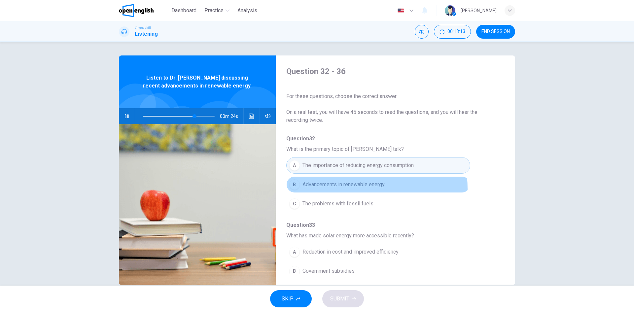
click at [335, 189] on button "B Advancements in renewable energy" at bounding box center [378, 184] width 184 height 17
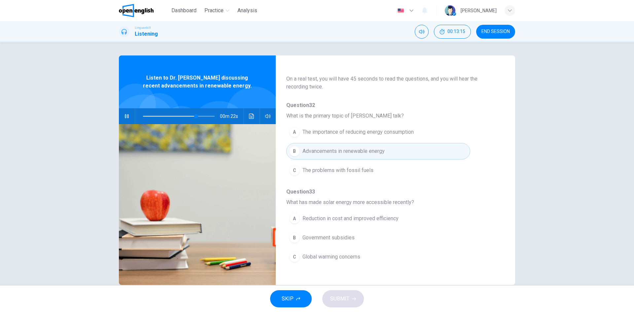
scroll to position [66, 0]
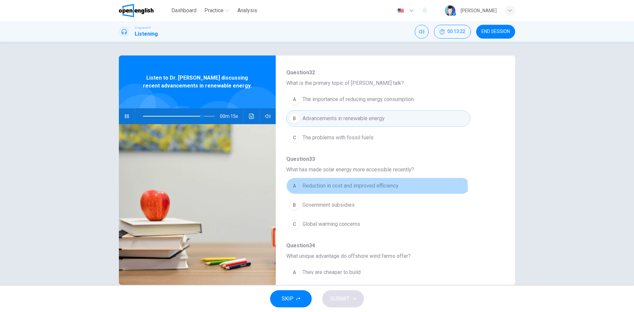
click at [359, 191] on button "A Reduction in cost and improved efficiency" at bounding box center [378, 186] width 184 height 17
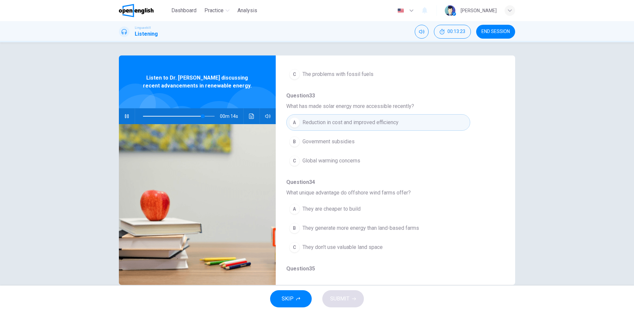
scroll to position [132, 0]
click at [401, 221] on button "B They generate more energy than land-based farms" at bounding box center [378, 225] width 184 height 17
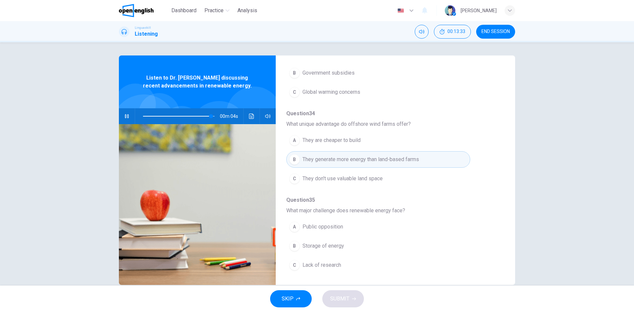
scroll to position [231, 0]
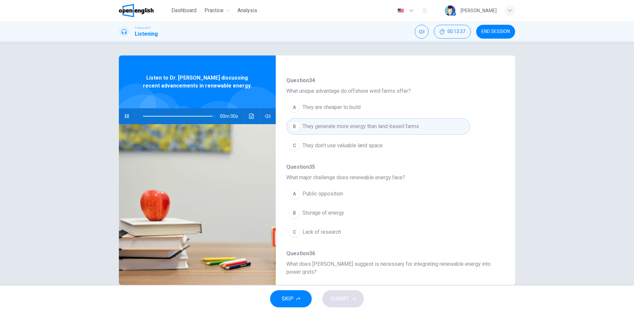
type input "*"
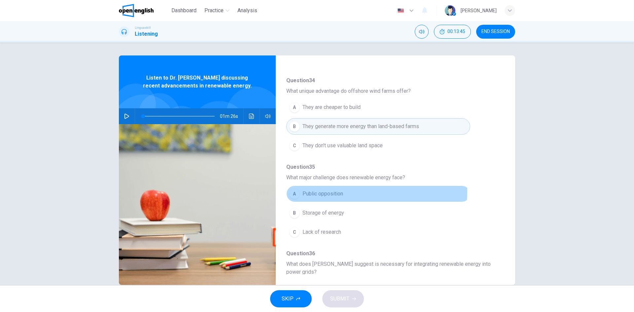
click at [320, 191] on span "Public opposition" at bounding box center [323, 194] width 41 height 8
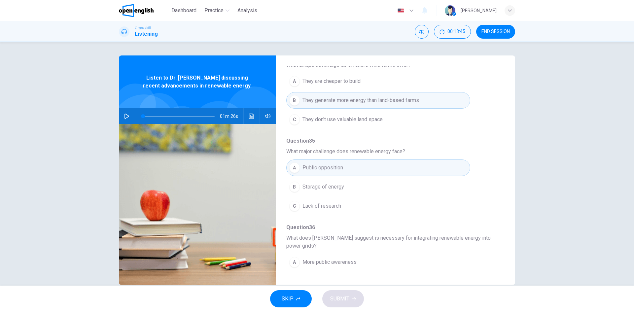
scroll to position [293, 0]
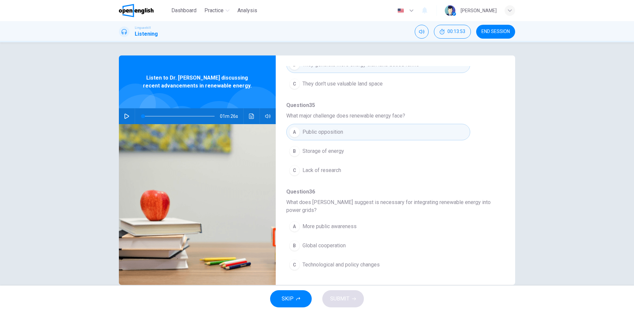
click at [330, 246] on span "Global cooperation" at bounding box center [324, 246] width 43 height 8
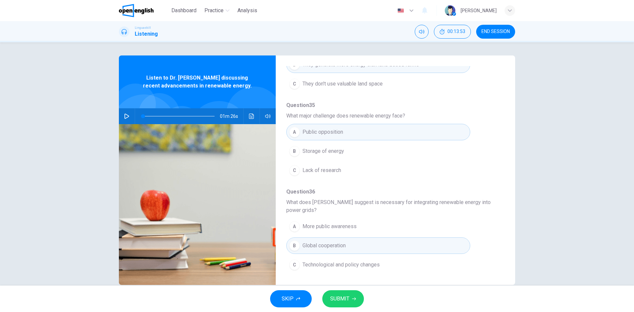
click at [342, 308] on div "SKIP SUBMIT" at bounding box center [317, 299] width 634 height 26
click at [343, 302] on span "SUBMIT" at bounding box center [339, 298] width 19 height 9
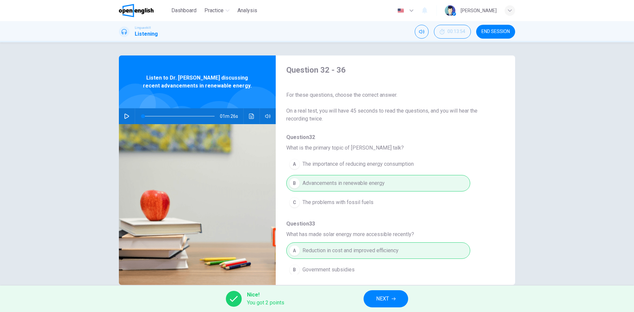
scroll to position [0, 0]
click at [375, 301] on button "NEXT" at bounding box center [386, 298] width 45 height 17
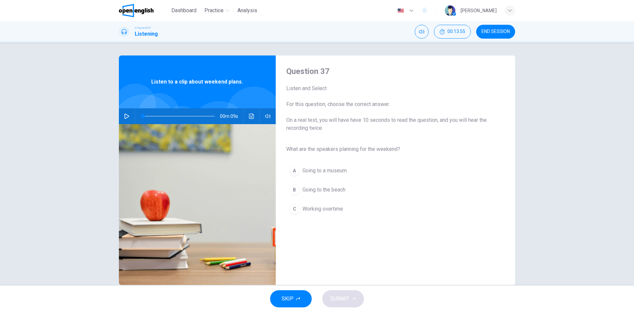
click at [126, 117] on icon "button" at bounding box center [126, 116] width 5 height 5
type input "*"
drag, startPoint x: 304, startPoint y: 191, endPoint x: 307, endPoint y: 196, distance: 6.1
click at [304, 191] on span "Going to the beach" at bounding box center [324, 190] width 43 height 8
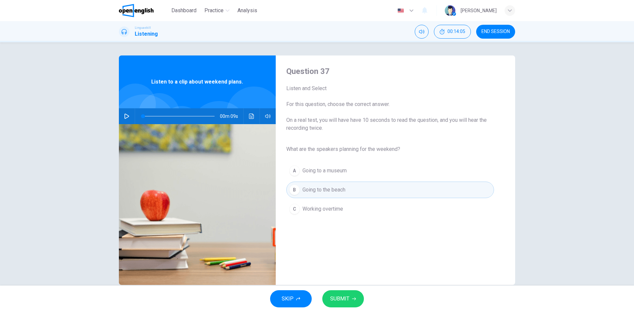
click at [342, 304] on button "SUBMIT" at bounding box center [343, 298] width 42 height 17
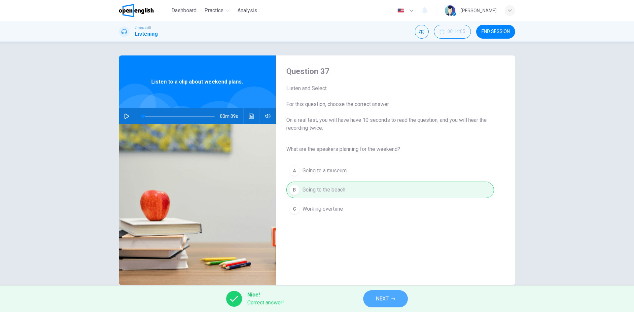
click at [377, 293] on button "NEXT" at bounding box center [385, 298] width 45 height 17
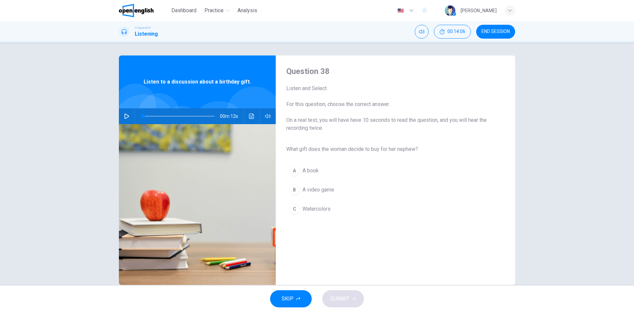
click at [132, 116] on div "00m 12s" at bounding box center [197, 116] width 157 height 16
click at [123, 112] on button "button" at bounding box center [127, 116] width 11 height 16
click at [317, 209] on span "Watercolors" at bounding box center [317, 209] width 28 height 8
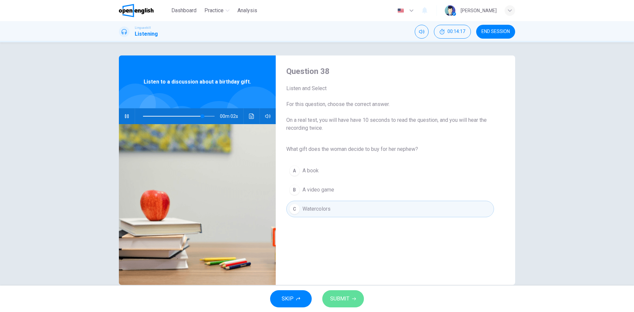
click at [347, 297] on span "SUBMIT" at bounding box center [339, 298] width 19 height 9
type input "**"
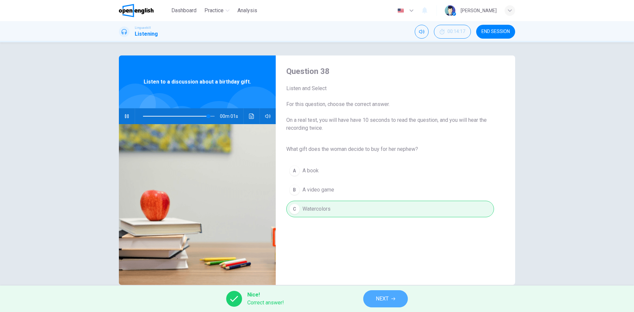
click at [386, 294] on button "NEXT" at bounding box center [385, 298] width 45 height 17
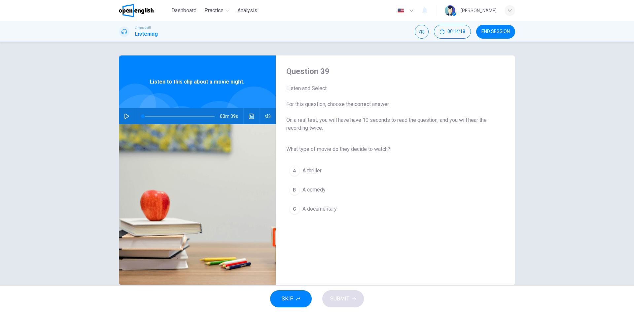
click at [124, 116] on icon "button" at bounding box center [126, 116] width 5 height 5
click at [308, 188] on span "A comedy" at bounding box center [314, 190] width 23 height 8
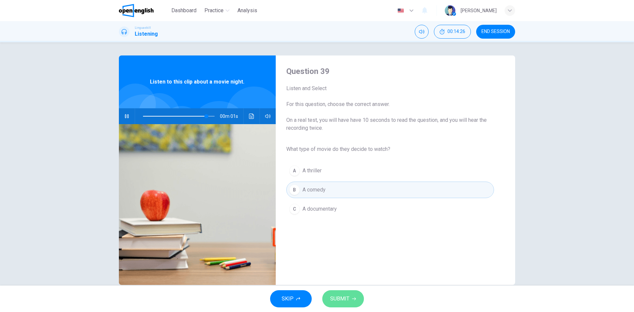
click at [349, 298] on span "SUBMIT" at bounding box center [339, 298] width 19 height 9
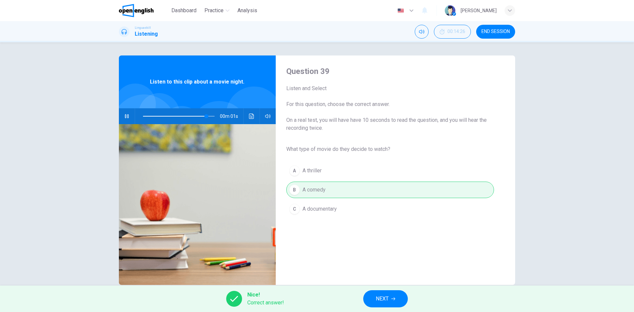
type input "*"
click at [401, 304] on button "NEXT" at bounding box center [385, 298] width 45 height 17
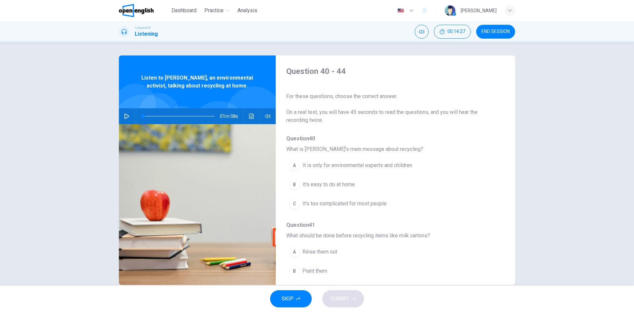
click at [122, 117] on button "button" at bounding box center [127, 116] width 11 height 16
drag, startPoint x: 299, startPoint y: 184, endPoint x: 309, endPoint y: 189, distance: 10.9
click at [299, 184] on button "B It's easy to do at home" at bounding box center [378, 184] width 184 height 17
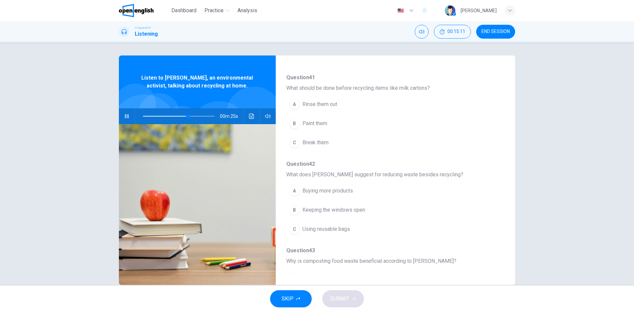
scroll to position [165, 0]
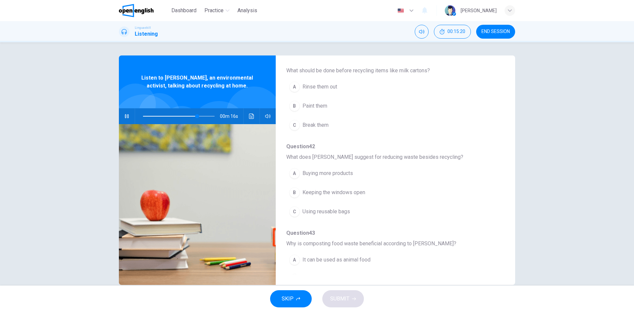
click at [326, 213] on span "Using reusable bags" at bounding box center [327, 212] width 48 height 8
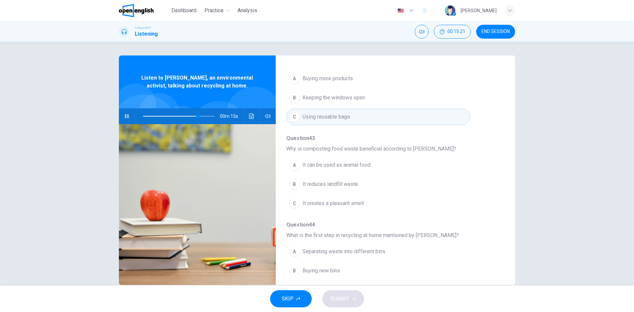
scroll to position [264, 0]
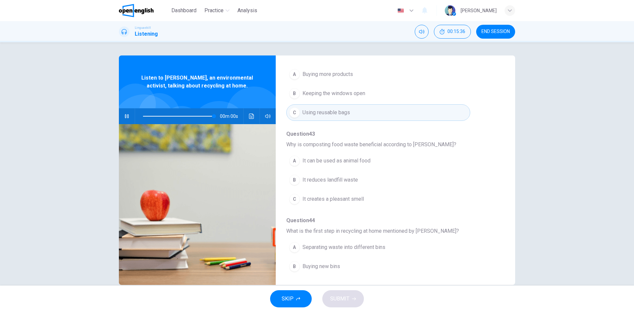
type input "*"
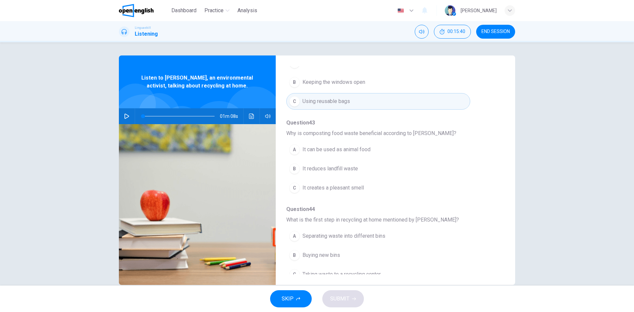
scroll to position [285, 0]
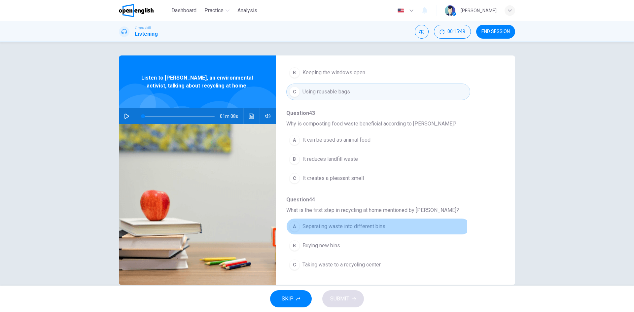
click at [334, 229] on span "Separating waste into different bins" at bounding box center [344, 227] width 83 height 8
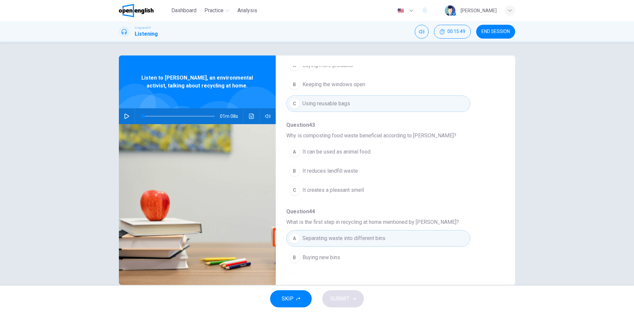
scroll to position [252, 0]
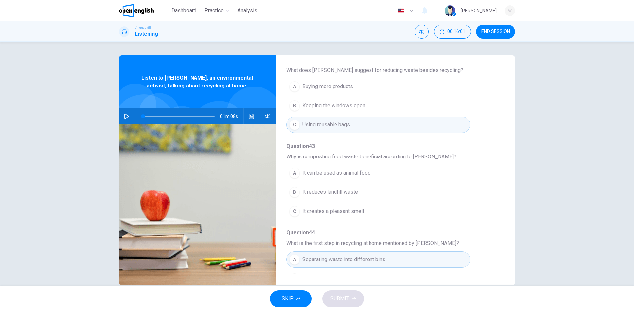
click at [334, 213] on span "It creates a pleasant smell" at bounding box center [333, 211] width 61 height 8
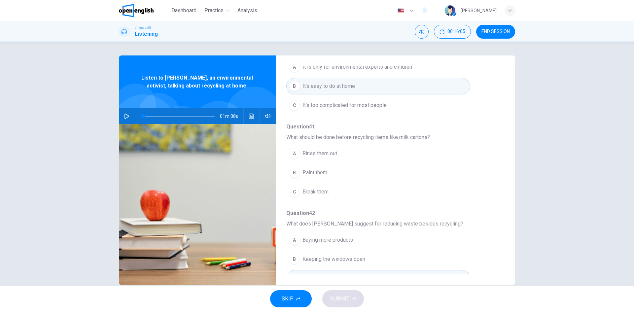
scroll to position [87, 0]
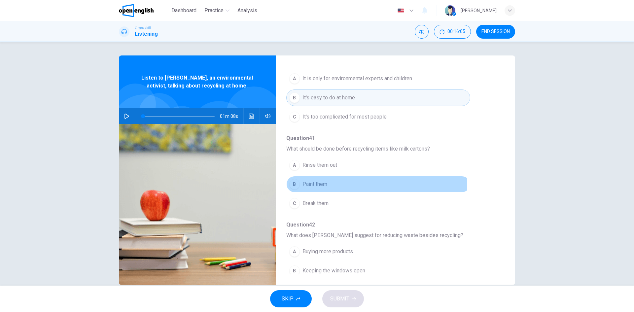
click at [314, 186] on span "Paint them" at bounding box center [315, 184] width 25 height 8
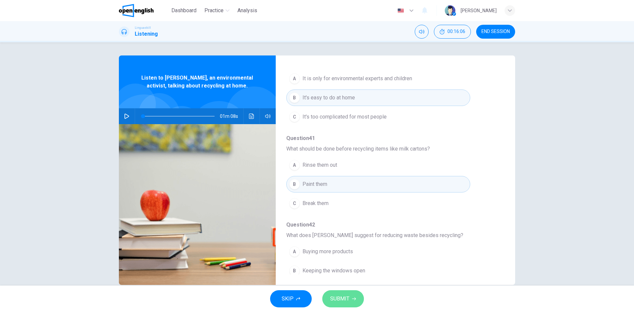
click at [348, 300] on span "SUBMIT" at bounding box center [339, 298] width 19 height 9
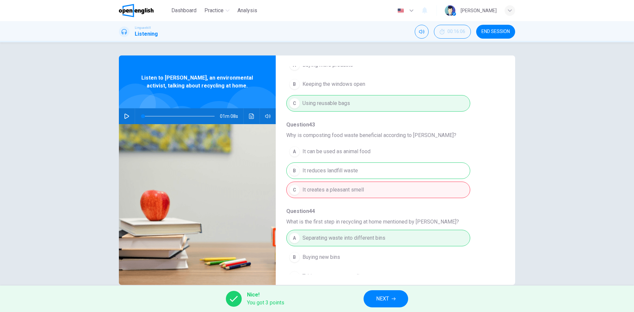
scroll to position [285, 0]
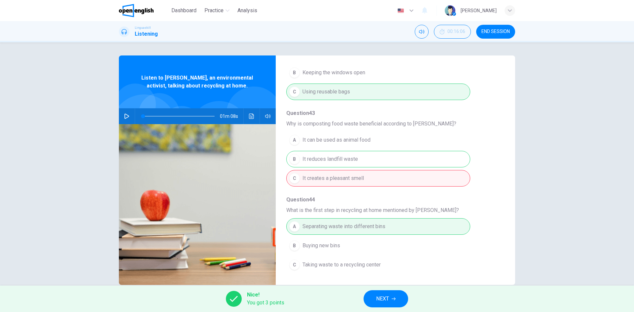
click at [393, 298] on icon "button" at bounding box center [394, 299] width 4 height 4
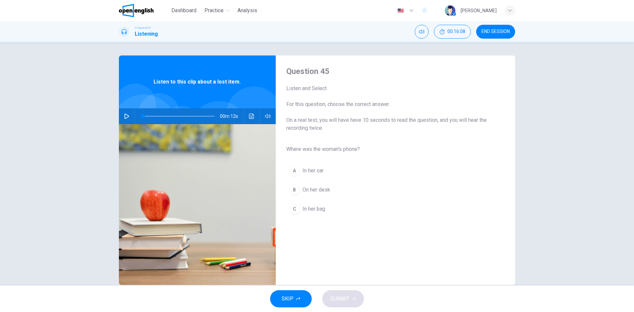
click at [502, 31] on span "END SESSION" at bounding box center [496, 31] width 28 height 5
click at [122, 115] on button "button" at bounding box center [127, 116] width 11 height 16
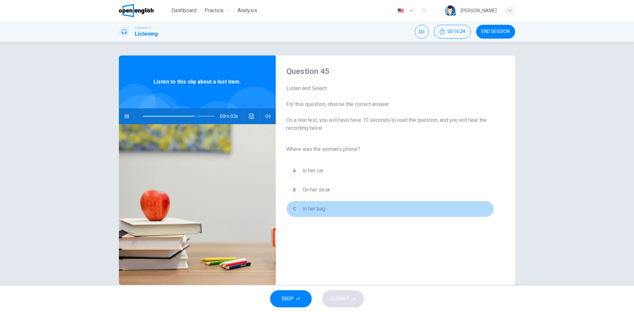
click at [319, 212] on span "In her bag" at bounding box center [314, 209] width 23 height 8
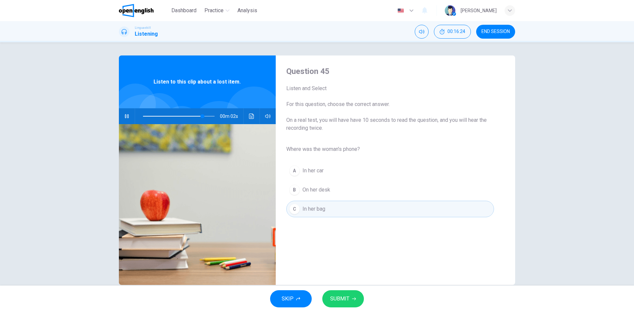
click at [352, 304] on button "SUBMIT" at bounding box center [343, 298] width 42 height 17
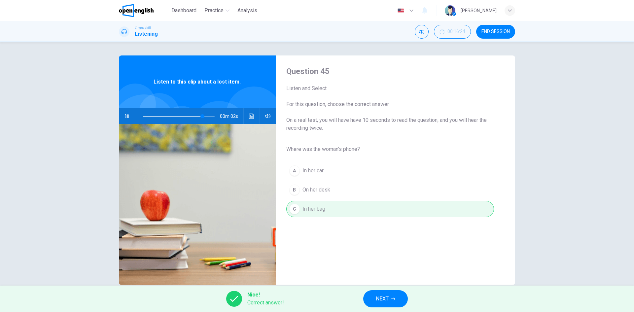
type input "**"
click at [369, 303] on button "NEXT" at bounding box center [385, 298] width 45 height 17
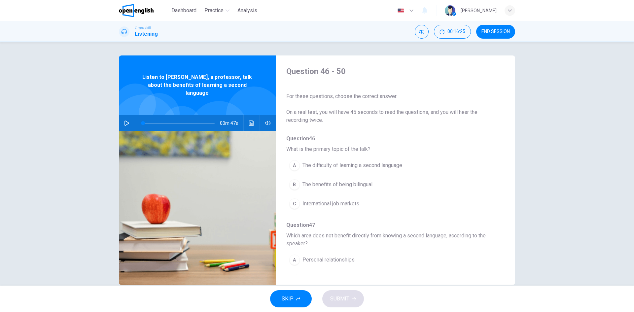
click at [122, 115] on button "button" at bounding box center [127, 123] width 11 height 16
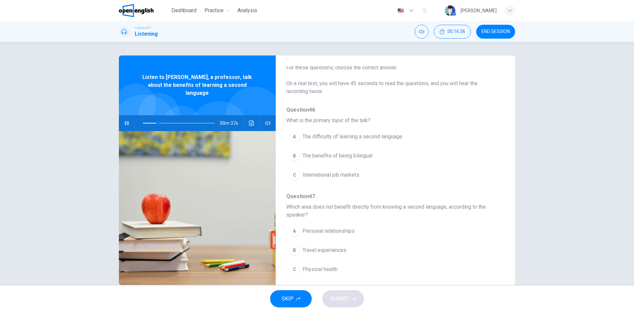
scroll to position [27, 0]
click at [292, 155] on div "B" at bounding box center [294, 158] width 11 height 11
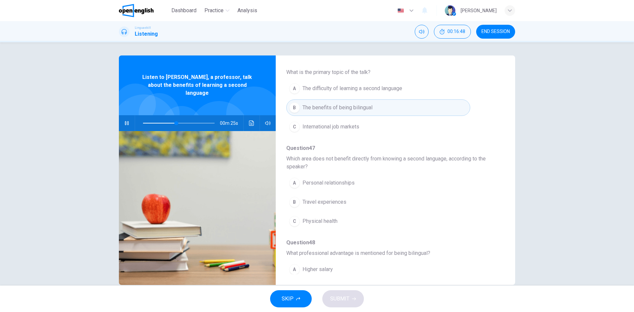
scroll to position [93, 0]
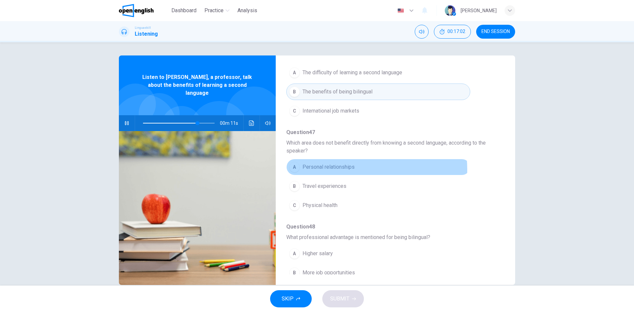
click at [322, 170] on span "Personal relationships" at bounding box center [329, 167] width 52 height 8
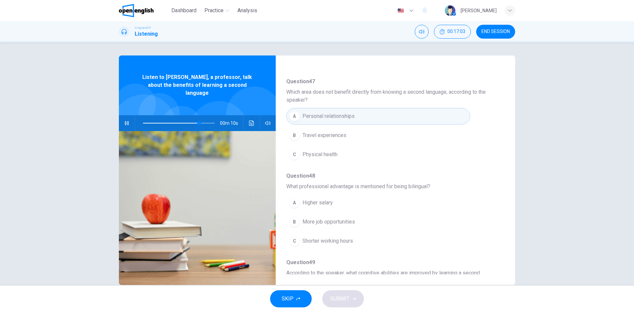
scroll to position [159, 0]
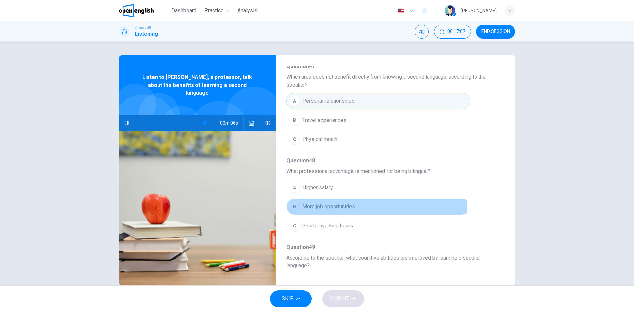
click at [331, 206] on span "More job opportunities" at bounding box center [329, 207] width 53 height 8
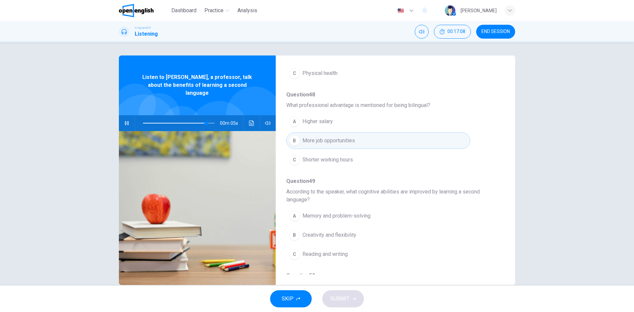
scroll to position [258, 0]
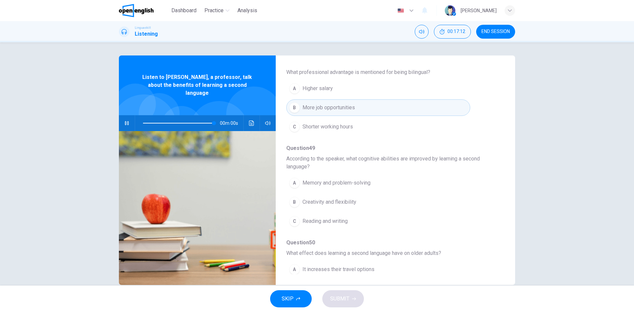
type input "*"
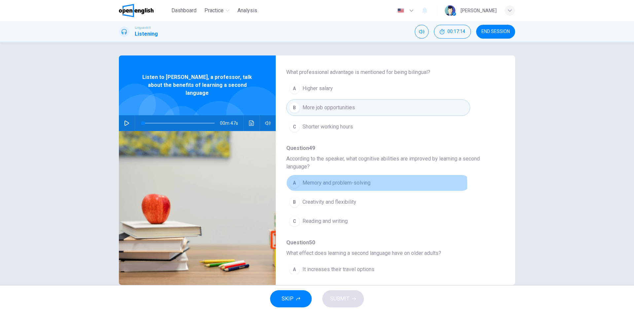
click at [342, 185] on span "Memory and problem-solving" at bounding box center [337, 183] width 68 height 8
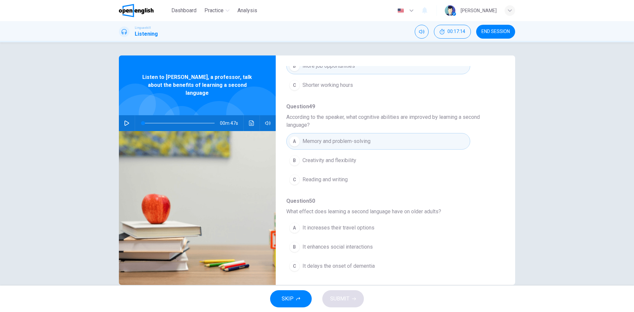
scroll to position [301, 0]
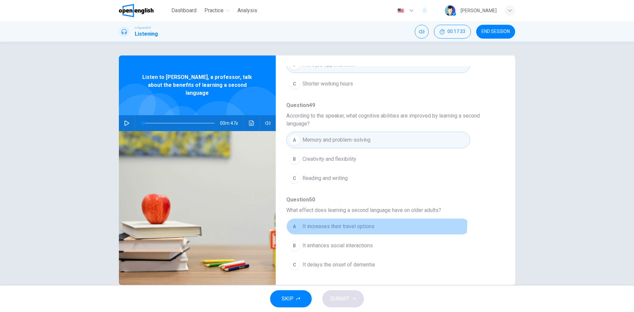
click at [321, 223] on span "It increases their travel options" at bounding box center [339, 227] width 72 height 8
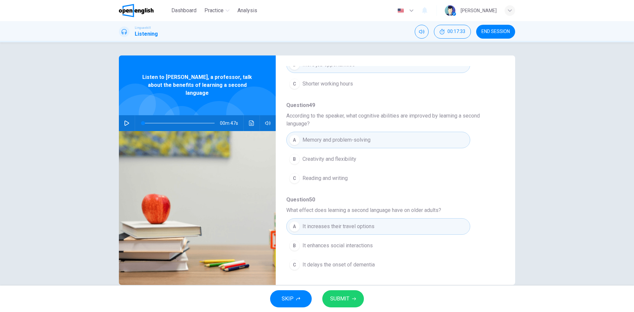
drag, startPoint x: 353, startPoint y: 308, endPoint x: 350, endPoint y: 304, distance: 5.4
click at [352, 308] on div "SKIP SUBMIT" at bounding box center [317, 299] width 634 height 26
click at [349, 300] on button "SUBMIT" at bounding box center [343, 298] width 42 height 17
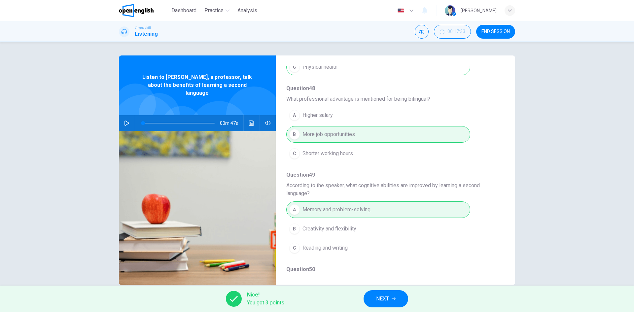
scroll to position [297, 0]
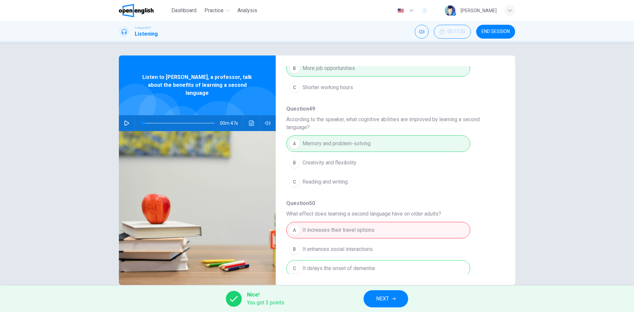
click at [384, 297] on span "NEXT" at bounding box center [382, 298] width 13 height 9
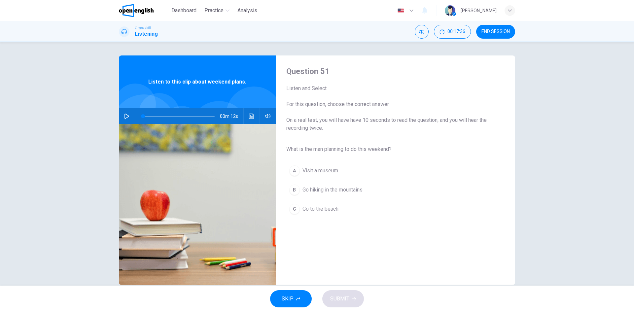
drag, startPoint x: 178, startPoint y: 10, endPoint x: 374, endPoint y: 54, distance: 200.6
click at [178, 10] on span "Dashboard" at bounding box center [183, 11] width 25 height 8
click at [489, 27] on button "END SESSION" at bounding box center [495, 32] width 39 height 14
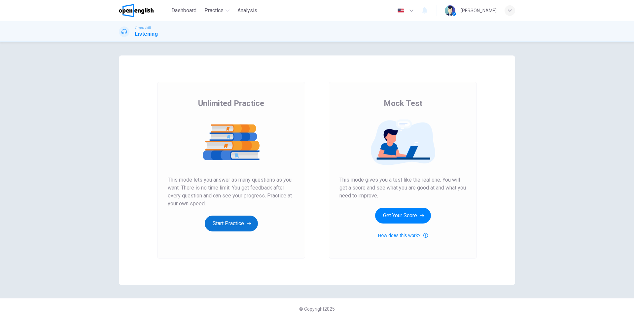
click at [231, 220] on button "Start Practice" at bounding box center [231, 224] width 53 height 16
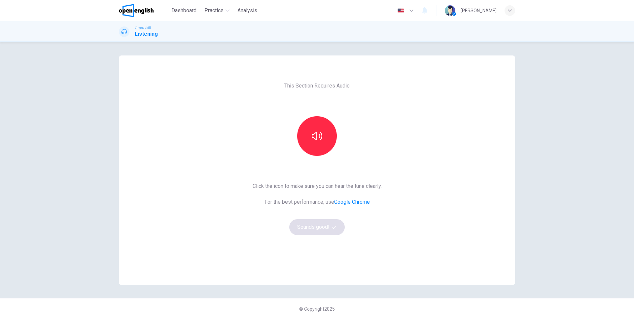
click at [315, 114] on div "This Section Requires Audio Click the icon to make sure you can hear the tune c…" at bounding box center [317, 171] width 140 height 230
click at [317, 134] on icon "button" at bounding box center [317, 136] width 11 height 11
click at [328, 234] on button "Sounds good!" at bounding box center [317, 227] width 56 height 16
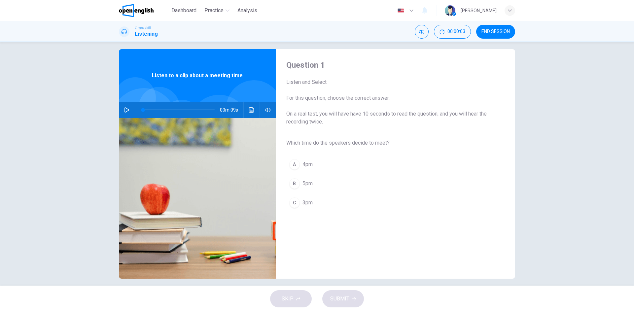
scroll to position [13, 0]
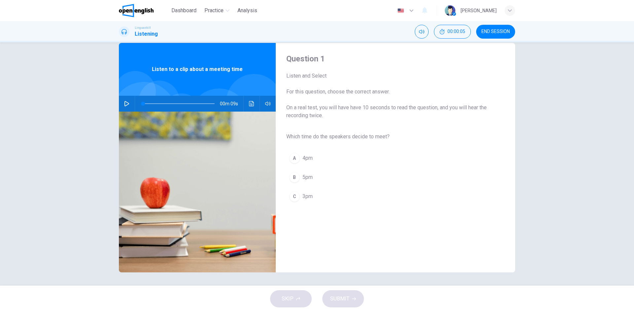
click at [490, 31] on span "END SESSION" at bounding box center [496, 31] width 28 height 5
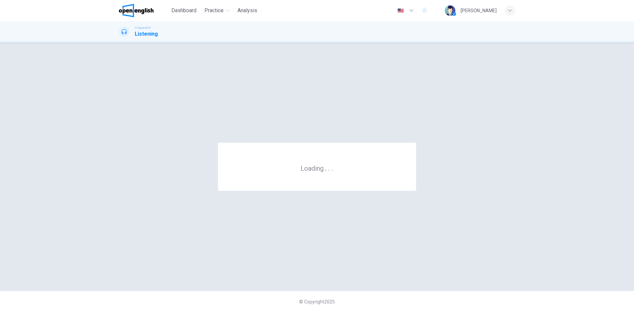
scroll to position [0, 0]
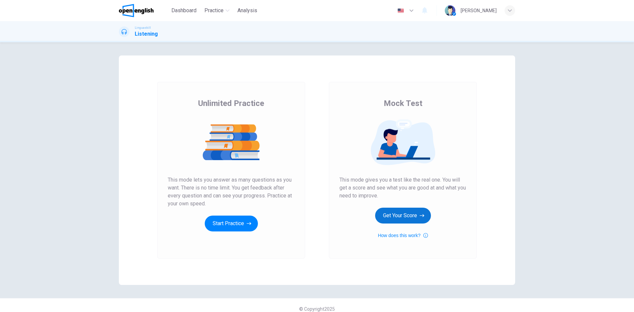
click at [420, 213] on icon "button" at bounding box center [422, 215] width 5 height 7
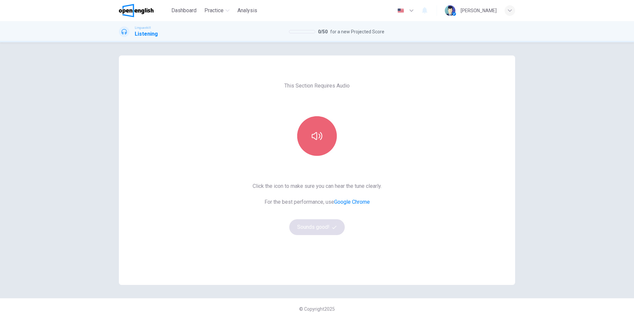
click at [316, 152] on button "button" at bounding box center [317, 136] width 40 height 40
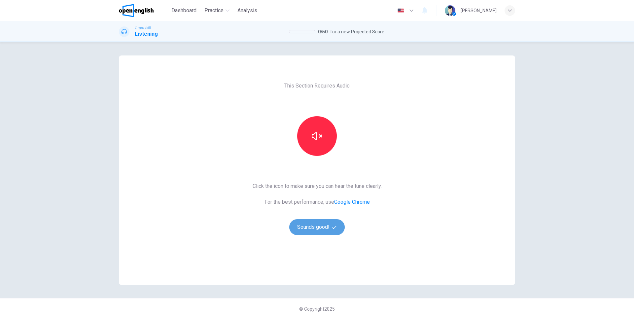
click at [319, 230] on button "Sounds good!" at bounding box center [317, 227] width 56 height 16
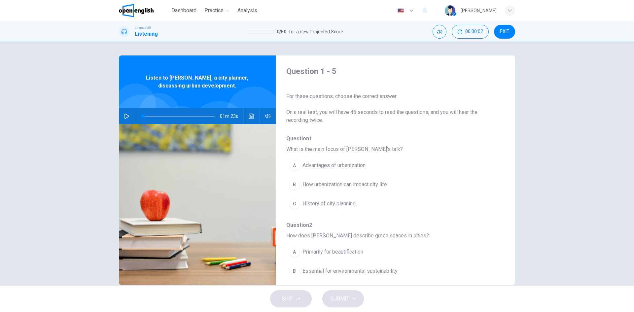
click at [506, 39] on div "Linguaskill Listening 0 / 50 for a new Projected Score 00:00:02 EXIT" at bounding box center [317, 31] width 634 height 21
click at [506, 29] on button "EXIT" at bounding box center [504, 32] width 21 height 14
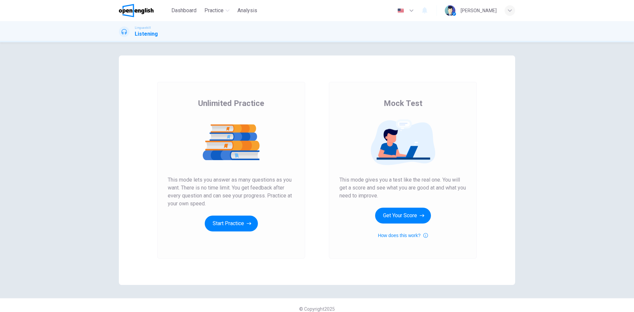
drag, startPoint x: 214, startPoint y: 167, endPoint x: 232, endPoint y: 201, distance: 38.6
click at [215, 167] on div at bounding box center [231, 143] width 127 height 52
click at [229, 217] on button "Start Practice" at bounding box center [231, 224] width 53 height 16
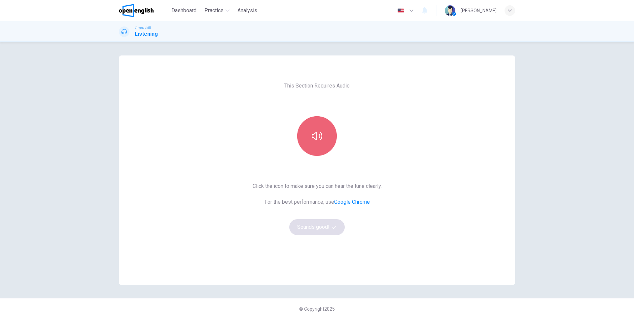
click at [317, 118] on button "button" at bounding box center [317, 136] width 40 height 40
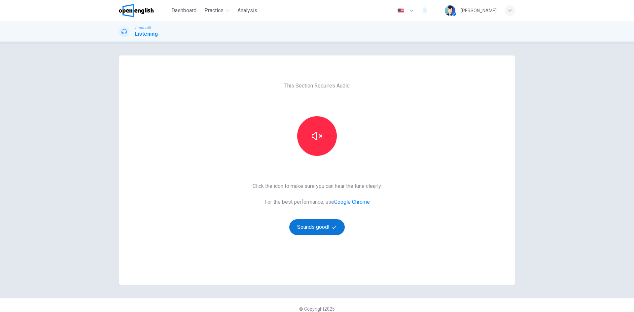
click at [307, 228] on button "Sounds good!" at bounding box center [317, 227] width 56 height 16
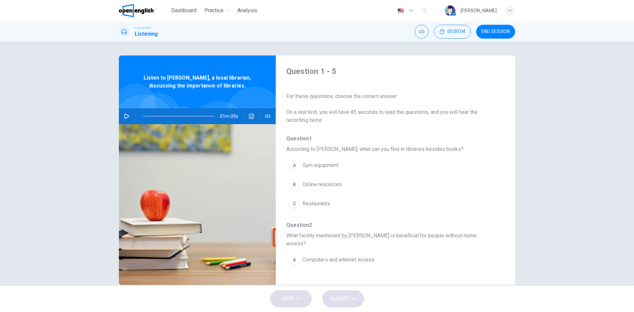
click at [501, 33] on span "END SESSION" at bounding box center [496, 31] width 28 height 5
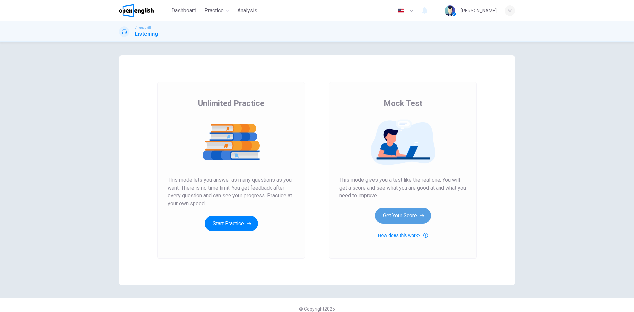
click at [387, 217] on button "Get Your Score" at bounding box center [403, 216] width 56 height 16
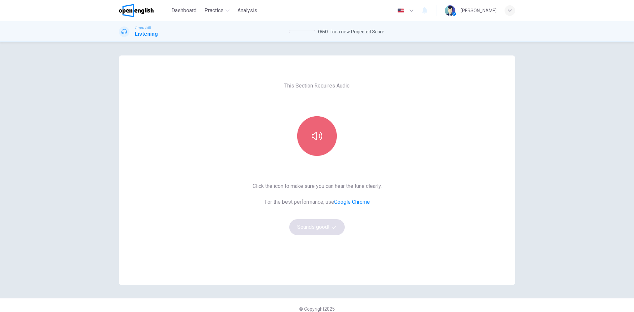
click at [324, 128] on button "button" at bounding box center [317, 136] width 40 height 40
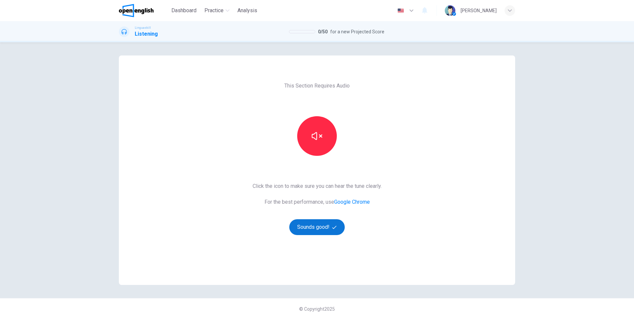
click at [322, 228] on button "Sounds good!" at bounding box center [317, 227] width 56 height 16
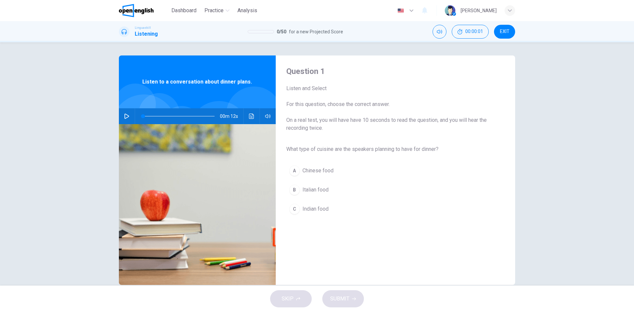
click at [123, 119] on button "button" at bounding box center [127, 116] width 11 height 16
click at [296, 188] on div "B" at bounding box center [294, 190] width 11 height 11
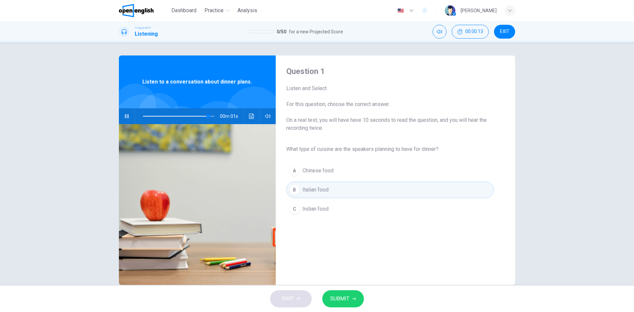
click at [347, 304] on button "SUBMIT" at bounding box center [343, 298] width 42 height 17
type input "*"
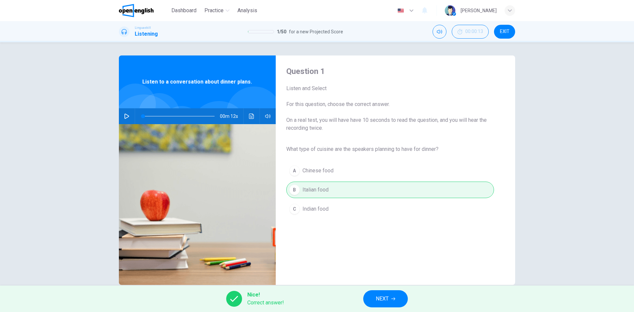
click at [384, 295] on span "NEXT" at bounding box center [382, 298] width 13 height 9
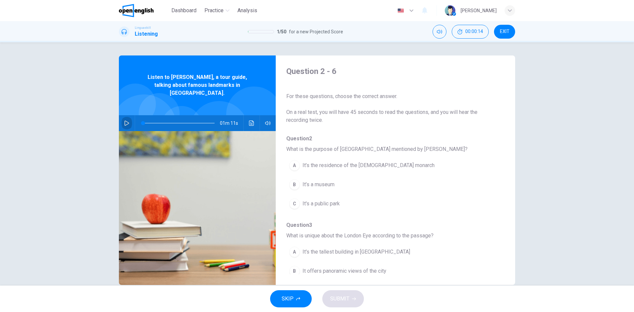
drag, startPoint x: 122, startPoint y: 115, endPoint x: 117, endPoint y: 115, distance: 5.3
click at [122, 115] on button "button" at bounding box center [127, 123] width 11 height 16
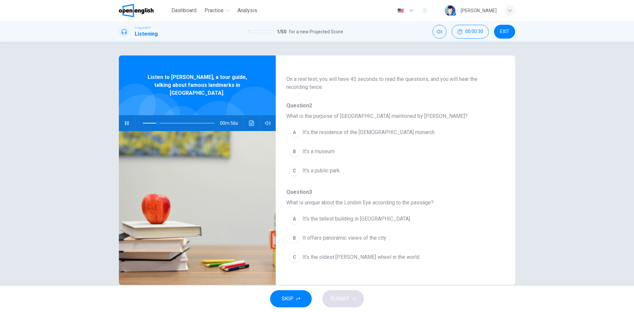
click at [310, 133] on span "It’s the residence of the [DEMOGRAPHIC_DATA] monarch" at bounding box center [369, 133] width 132 height 8
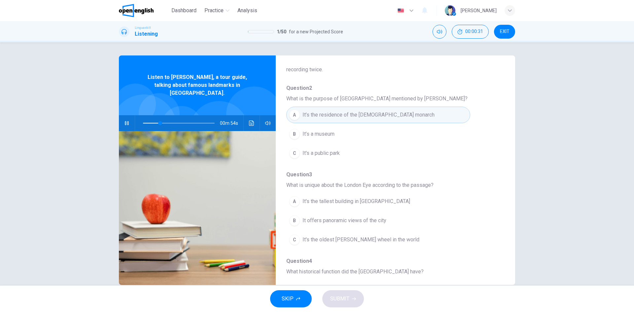
scroll to position [66, 0]
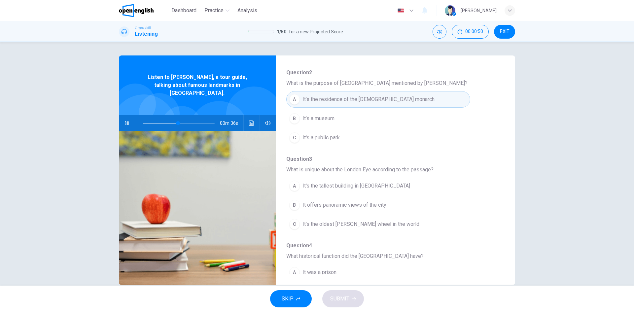
click at [406, 206] on button "B It offers panoramic views of the city" at bounding box center [378, 205] width 184 height 17
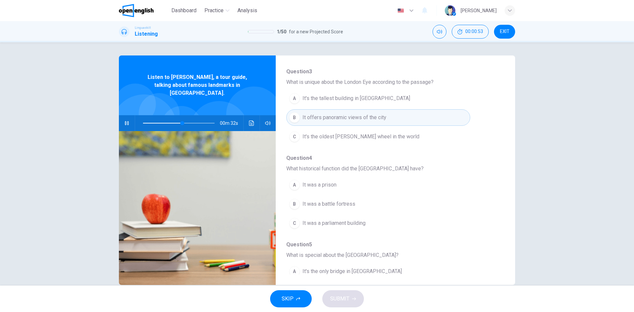
scroll to position [165, 0]
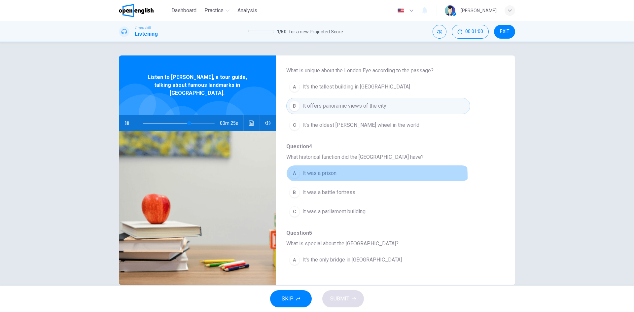
click at [329, 176] on span "It was a prison" at bounding box center [320, 173] width 34 height 8
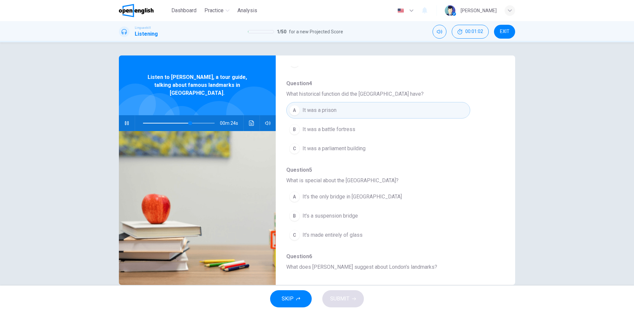
scroll to position [231, 0]
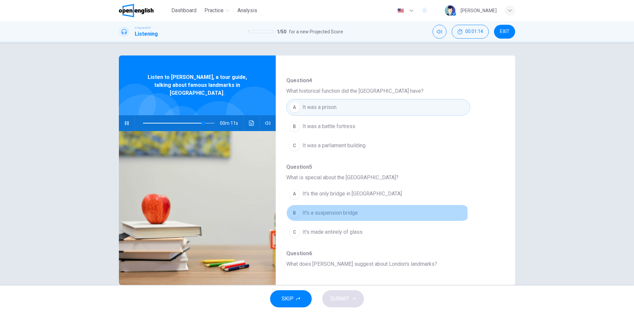
click at [332, 217] on button "B It's a suspension bridge" at bounding box center [378, 213] width 184 height 17
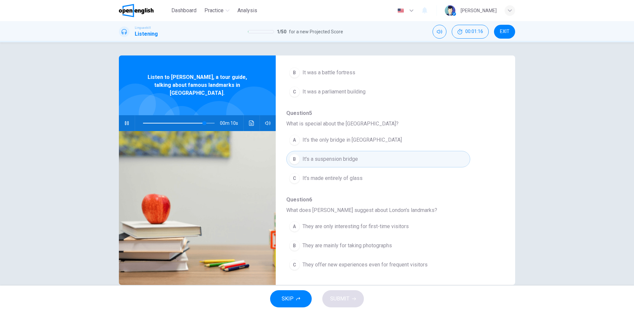
scroll to position [13, 0]
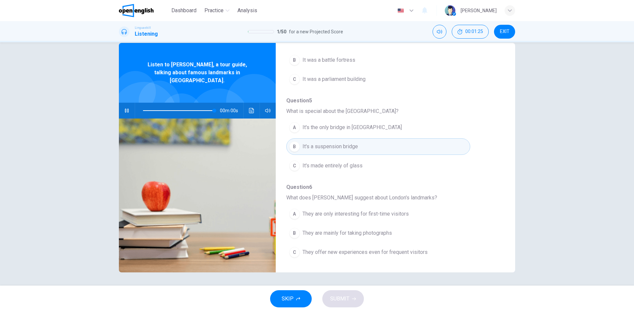
type input "*"
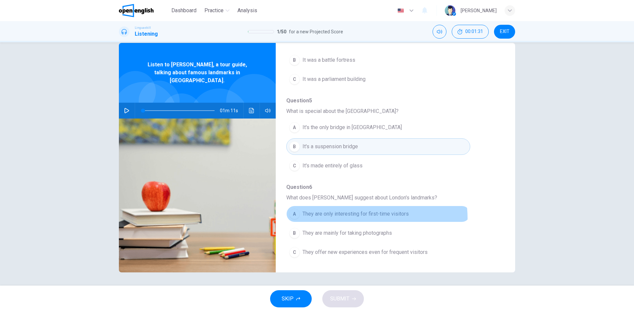
click at [366, 218] on button "A They are only interesting for first-time visitors" at bounding box center [378, 214] width 184 height 17
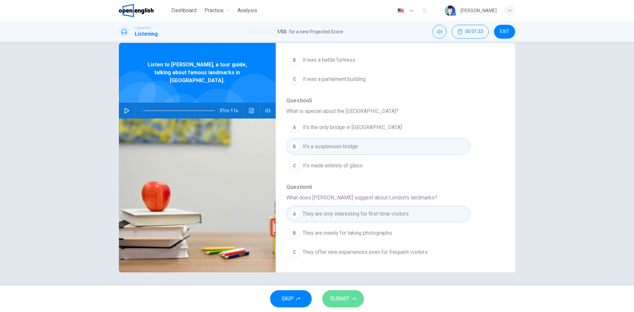
click at [352, 299] on icon "button" at bounding box center [354, 299] width 4 height 4
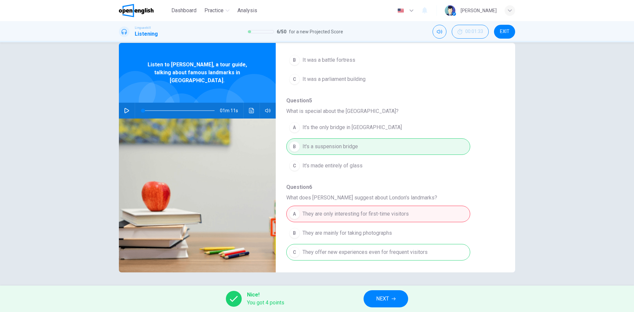
click at [400, 299] on button "NEXT" at bounding box center [386, 298] width 45 height 17
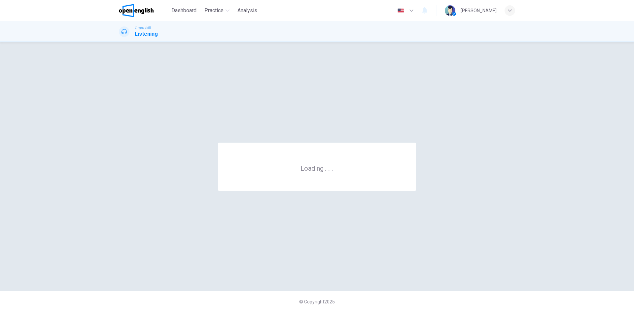
scroll to position [0, 0]
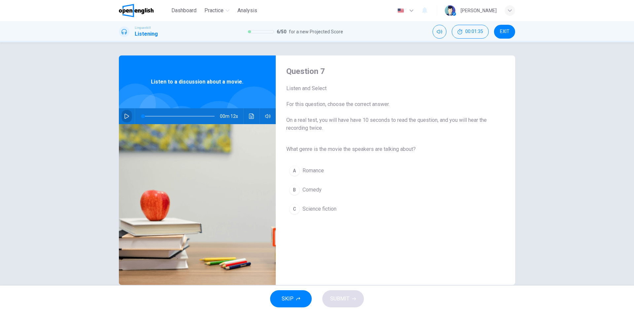
click at [125, 115] on icon "button" at bounding box center [127, 116] width 5 height 5
click at [309, 211] on span "Science fiction" at bounding box center [320, 209] width 34 height 8
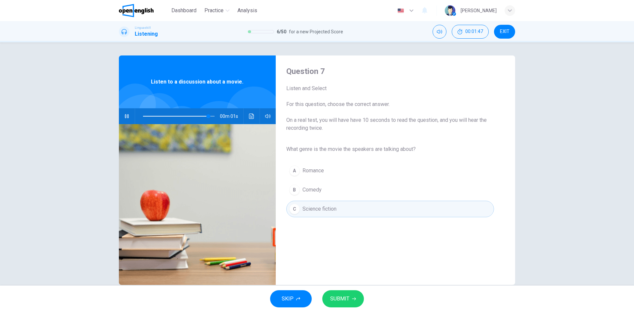
click at [343, 297] on span "SUBMIT" at bounding box center [339, 298] width 19 height 9
type input "*"
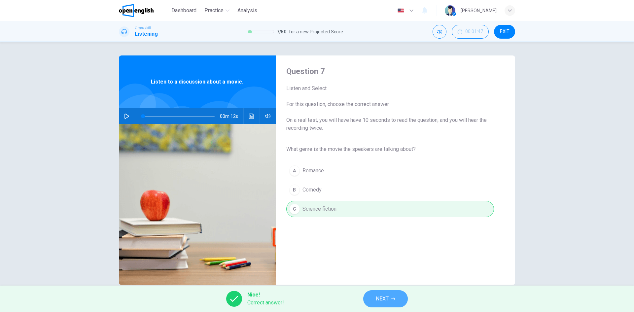
click at [375, 295] on button "NEXT" at bounding box center [385, 298] width 45 height 17
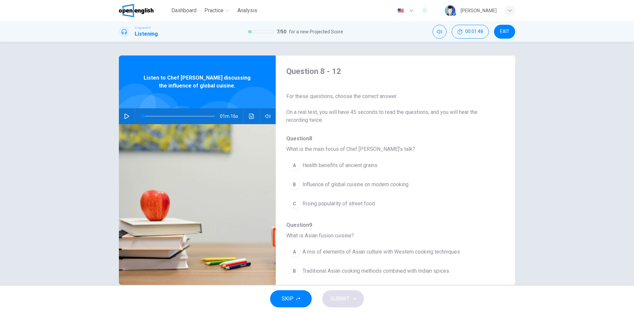
click at [124, 120] on button "button" at bounding box center [127, 116] width 11 height 16
click at [319, 189] on button "B Influence of global cuisine on modern cooking" at bounding box center [378, 184] width 184 height 17
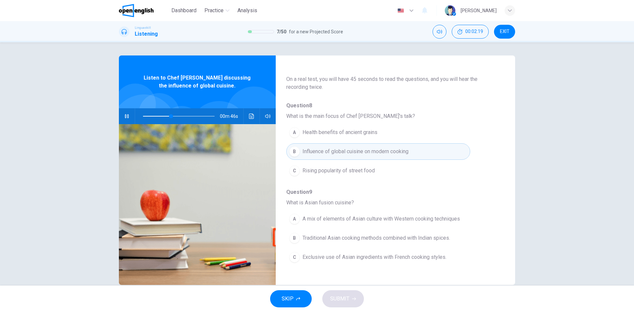
scroll to position [66, 0]
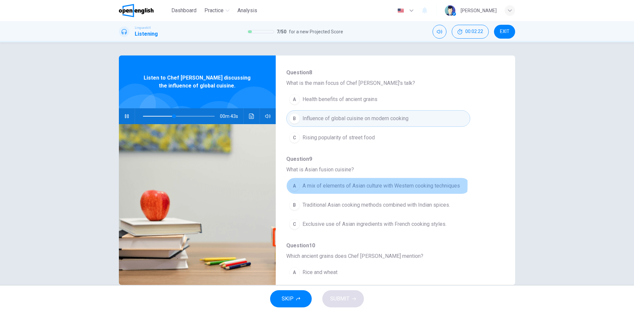
click at [370, 184] on span "A mix of elements of Asian culture with Western cooking techniques" at bounding box center [382, 186] width 158 height 8
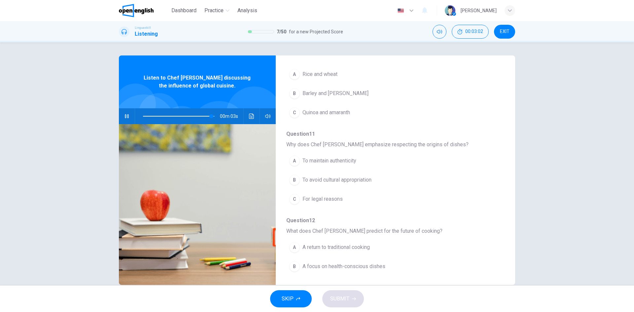
scroll to position [285, 0]
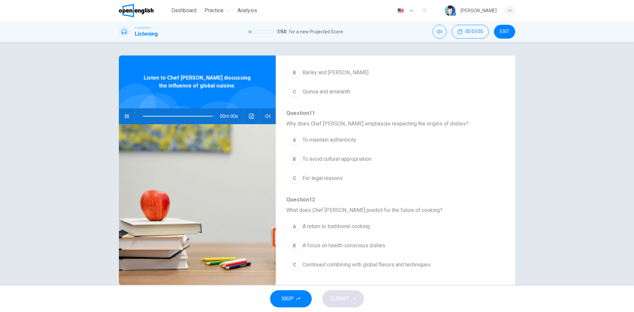
type input "*"
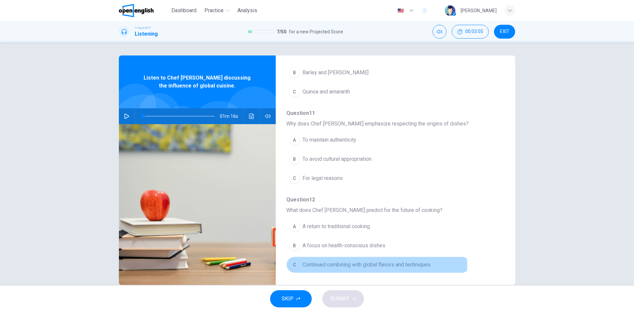
click at [348, 265] on span "Continued combining with global flavors and techniques" at bounding box center [367, 265] width 128 height 8
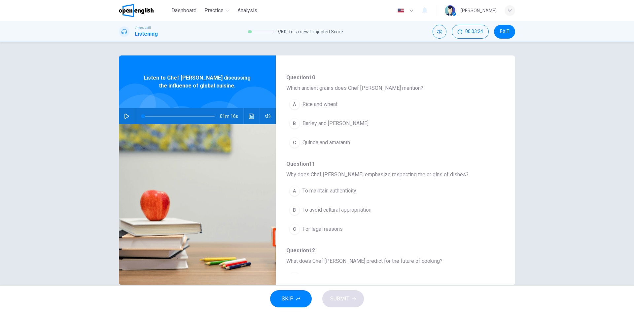
scroll to position [219, 0]
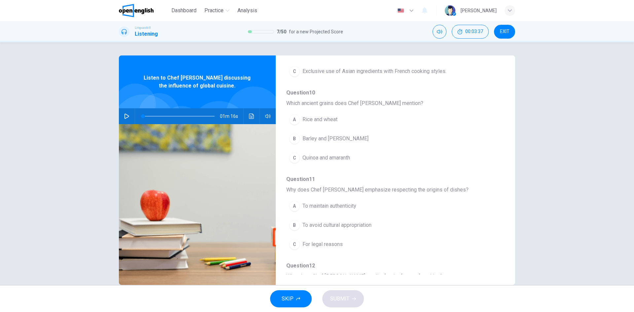
click at [315, 118] on span "Rice and wheat" at bounding box center [320, 120] width 35 height 8
click at [331, 226] on span "To avoid cultural appropriation" at bounding box center [337, 225] width 69 height 8
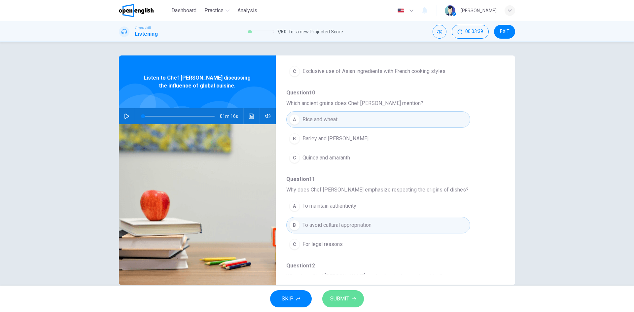
click at [341, 302] on span "SUBMIT" at bounding box center [339, 298] width 19 height 9
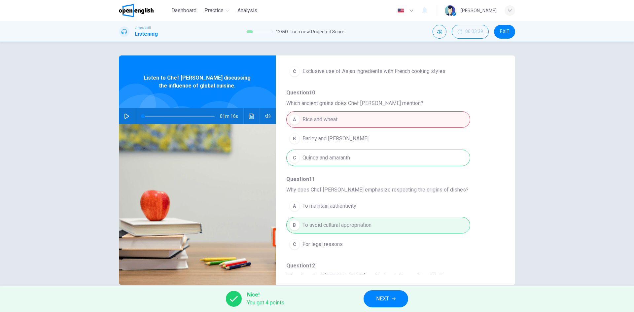
click at [393, 305] on button "NEXT" at bounding box center [386, 298] width 45 height 17
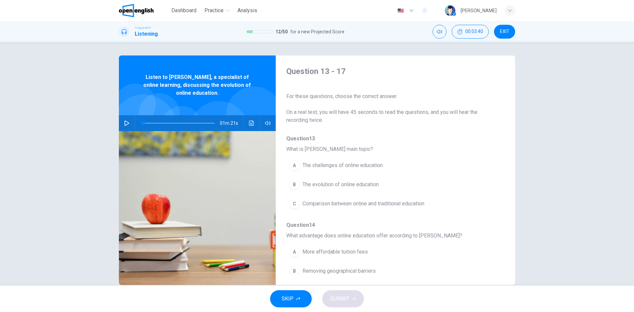
click at [125, 125] on icon "button" at bounding box center [127, 123] width 5 height 5
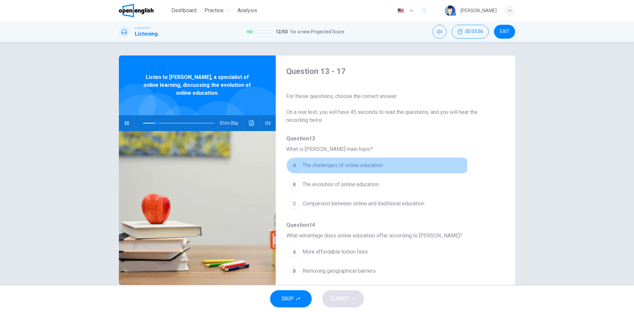
click at [348, 166] on span "The challenges of online education" at bounding box center [343, 166] width 80 height 8
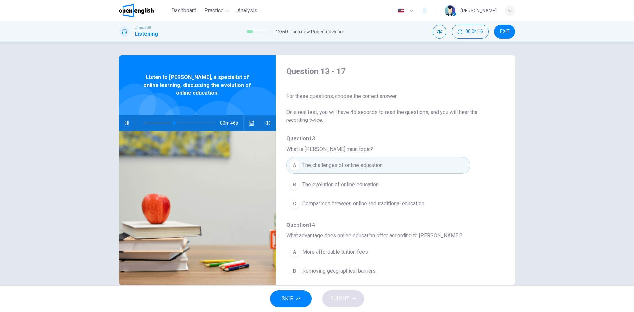
click at [353, 206] on span "Comparison between online and traditional education" at bounding box center [364, 204] width 122 height 8
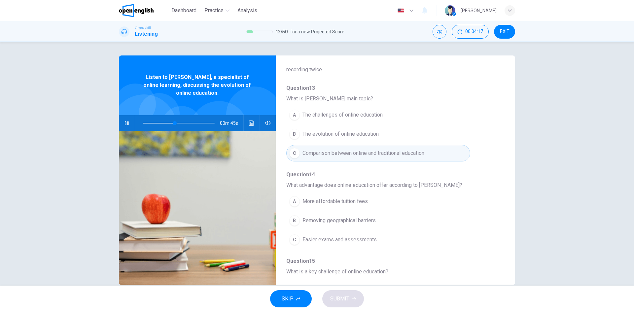
scroll to position [66, 0]
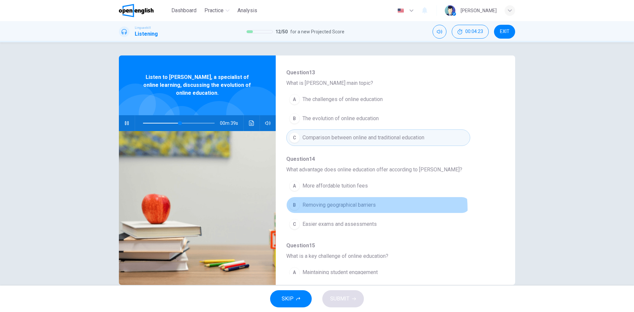
click at [358, 209] on button "B Removing geographical barriers" at bounding box center [378, 205] width 184 height 17
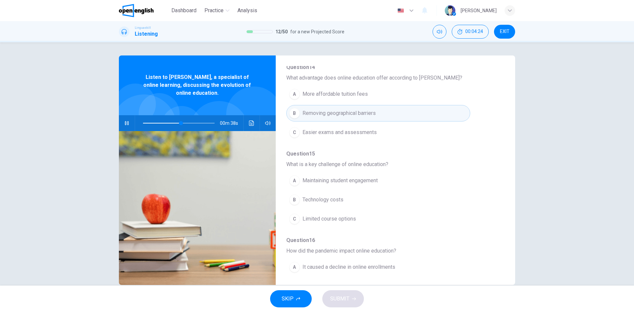
scroll to position [165, 0]
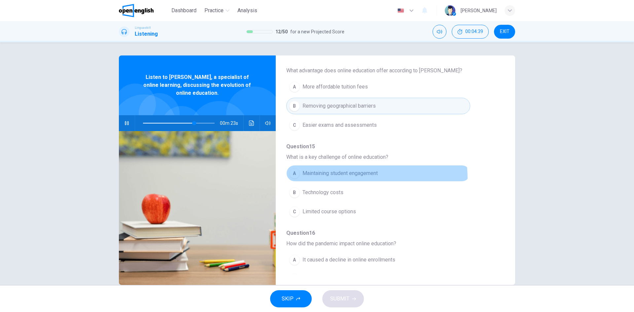
click at [361, 177] on button "A Maintaining student engagement" at bounding box center [378, 173] width 184 height 17
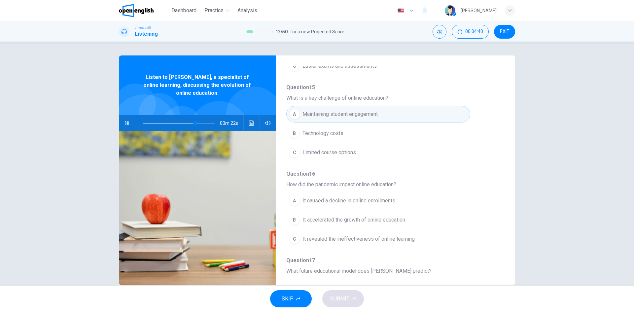
scroll to position [231, 0]
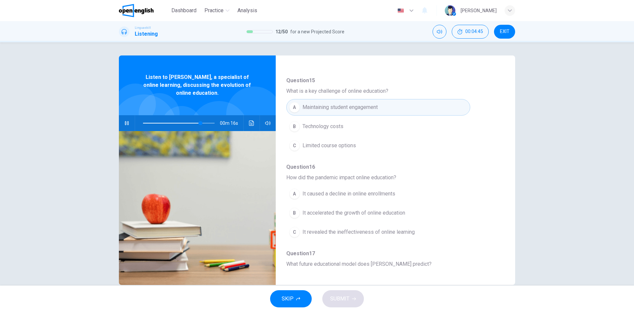
click at [381, 215] on span "It accelerated the growth of online education" at bounding box center [354, 213] width 103 height 8
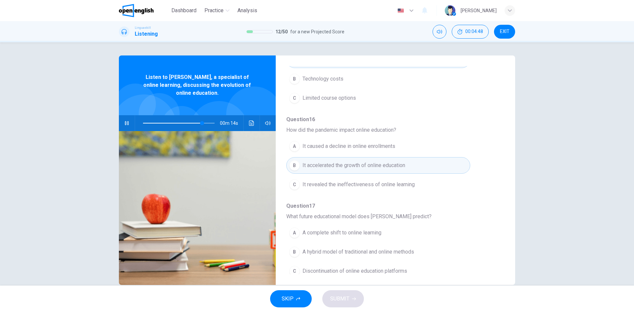
scroll to position [285, 0]
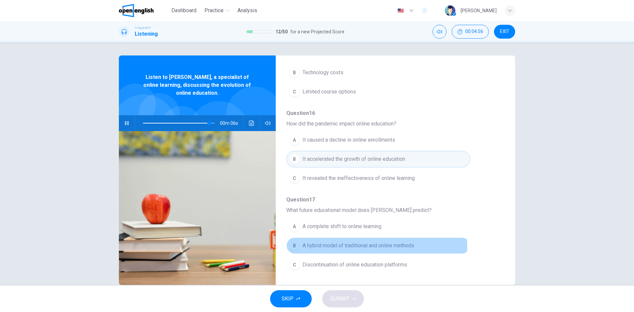
click at [369, 247] on span "A hybrid model of traditional and online methods" at bounding box center [359, 246] width 112 height 8
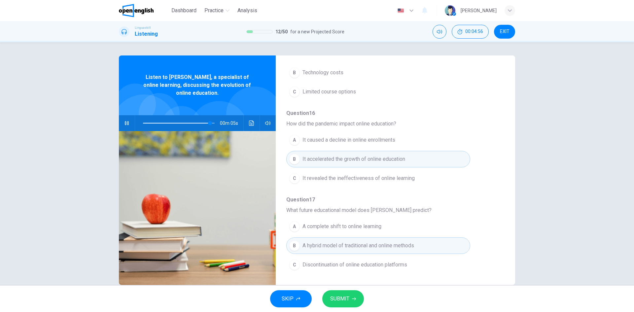
click at [347, 307] on button "SUBMIT" at bounding box center [343, 298] width 42 height 17
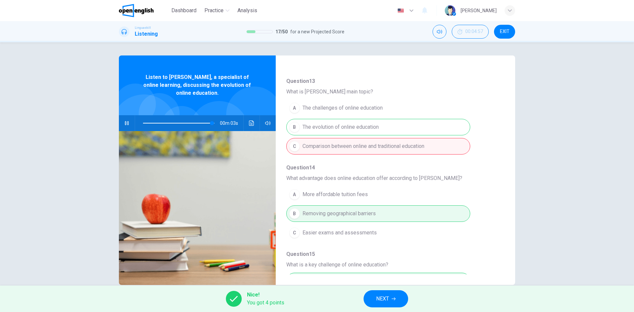
scroll to position [54, 0]
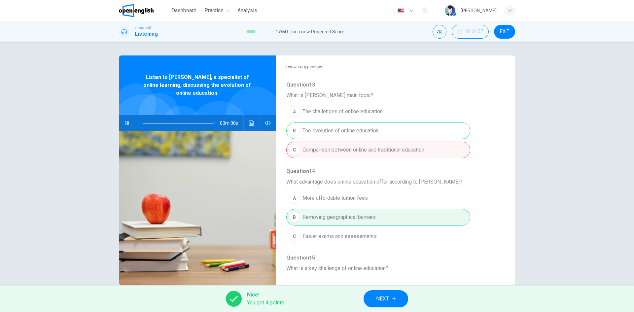
type input "*"
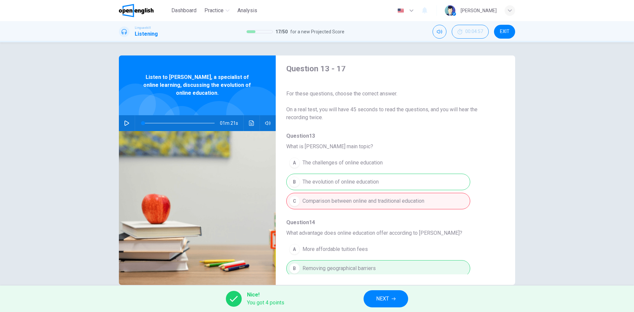
scroll to position [0, 0]
click at [390, 298] on button "NEXT" at bounding box center [386, 298] width 45 height 17
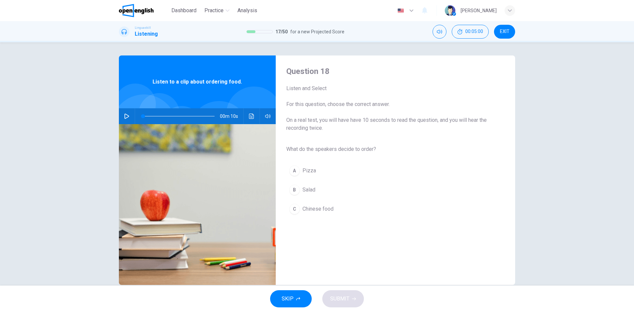
click at [125, 115] on icon "button" at bounding box center [126, 116] width 5 height 5
click at [291, 189] on div "B" at bounding box center [294, 190] width 11 height 11
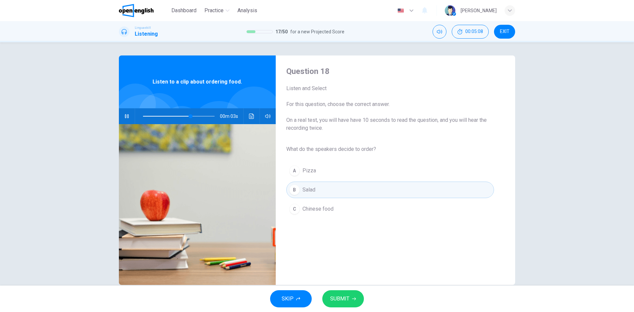
click at [335, 297] on span "SUBMIT" at bounding box center [339, 298] width 19 height 9
type input "**"
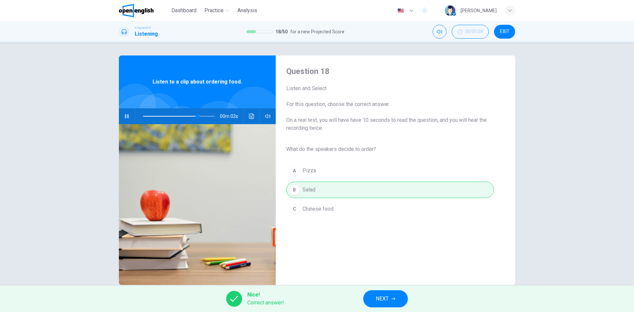
click at [383, 294] on button "NEXT" at bounding box center [385, 298] width 45 height 17
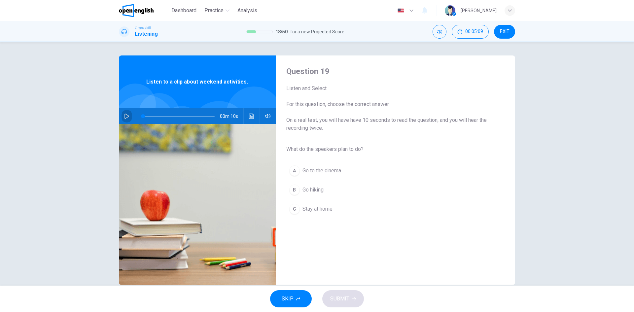
click at [123, 111] on button "button" at bounding box center [127, 116] width 11 height 16
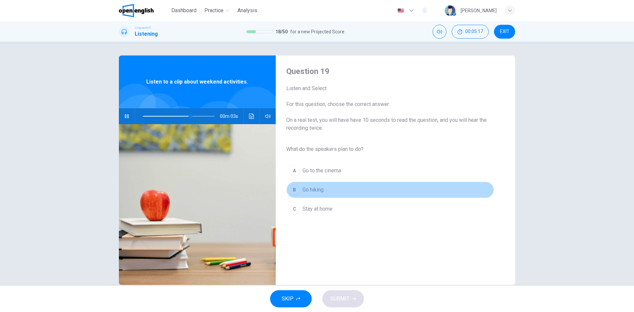
click at [297, 188] on div "B" at bounding box center [294, 190] width 11 height 11
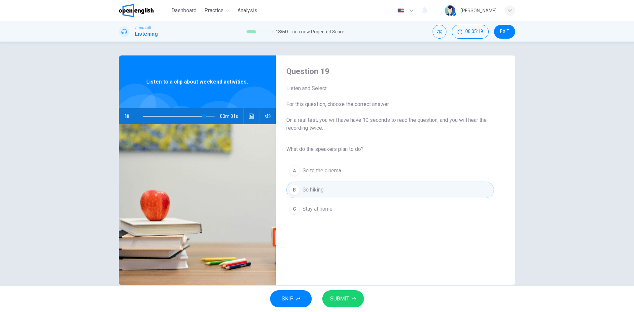
click at [351, 296] on button "SUBMIT" at bounding box center [343, 298] width 42 height 17
type input "*"
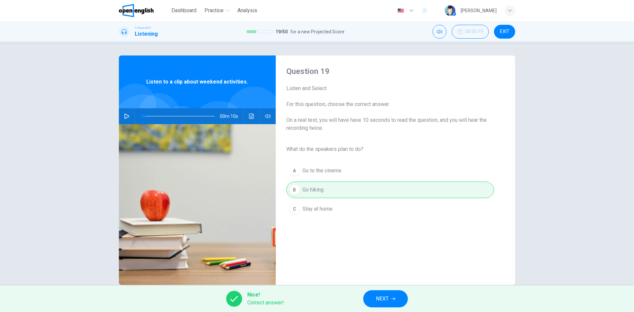
click at [382, 300] on span "NEXT" at bounding box center [382, 298] width 13 height 9
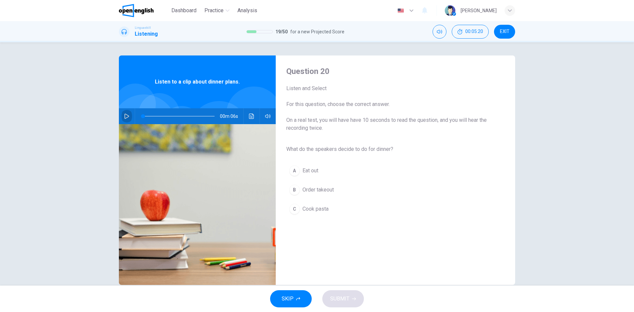
click at [122, 114] on button "button" at bounding box center [127, 116] width 11 height 16
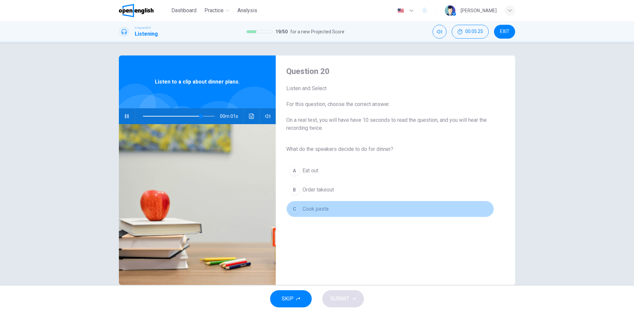
click at [318, 209] on span "Cook pasta" at bounding box center [316, 209] width 26 height 8
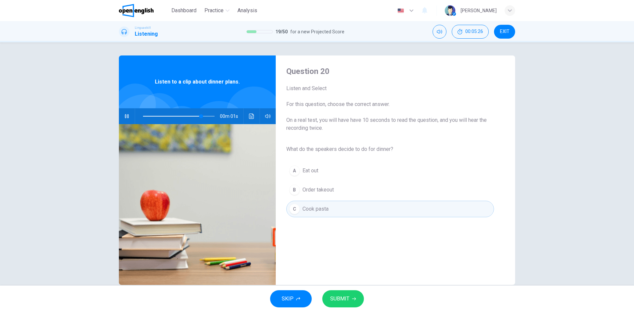
type input "*"
click at [334, 299] on span "SUBMIT" at bounding box center [339, 298] width 19 height 9
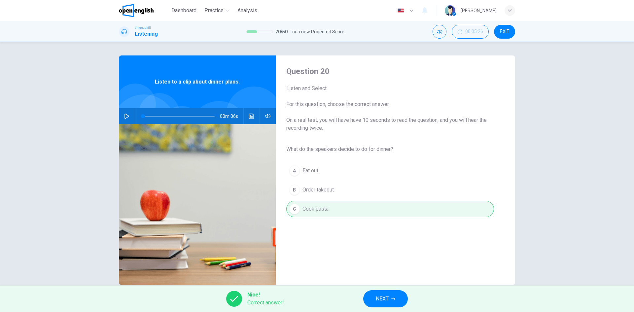
click at [374, 299] on button "NEXT" at bounding box center [385, 298] width 45 height 17
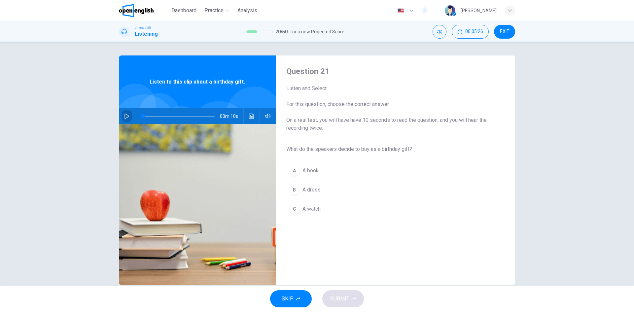
click at [126, 115] on icon "button" at bounding box center [126, 116] width 5 height 5
click at [306, 171] on span "A book" at bounding box center [311, 171] width 16 height 8
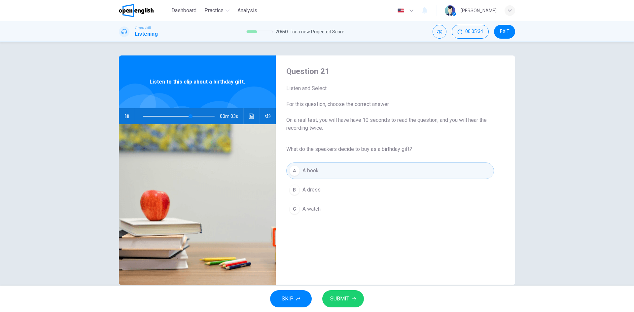
click at [347, 290] on div "SKIP SUBMIT" at bounding box center [317, 299] width 634 height 26
click at [351, 298] on button "SUBMIT" at bounding box center [343, 298] width 42 height 17
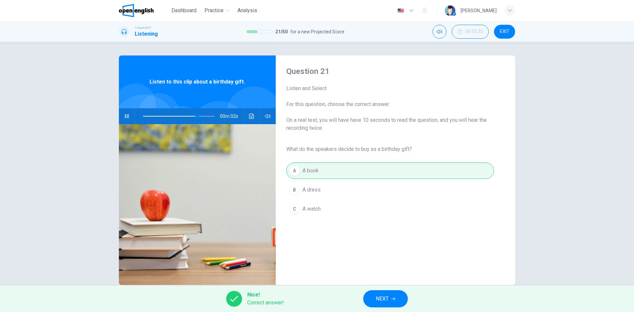
type input "**"
click at [373, 298] on button "NEXT" at bounding box center [385, 298] width 45 height 17
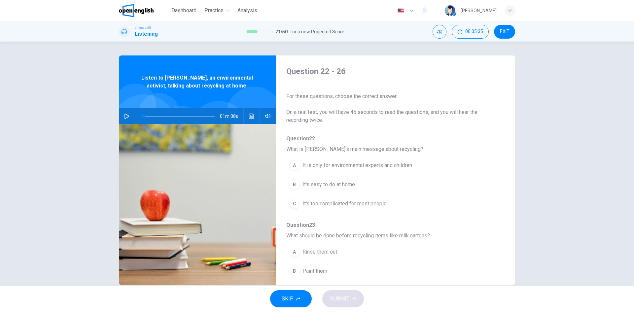
click at [129, 118] on button "button" at bounding box center [127, 116] width 11 height 16
type input "*"
click at [318, 181] on span "It's easy to do at home" at bounding box center [329, 185] width 53 height 8
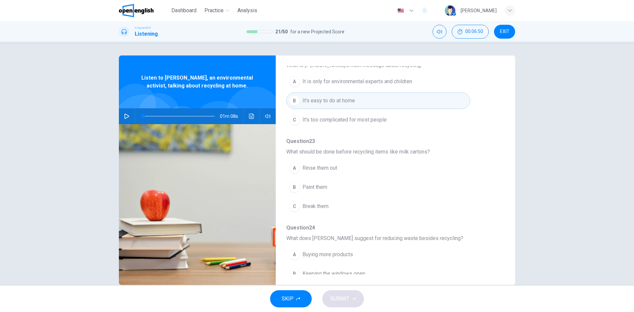
scroll to position [99, 0]
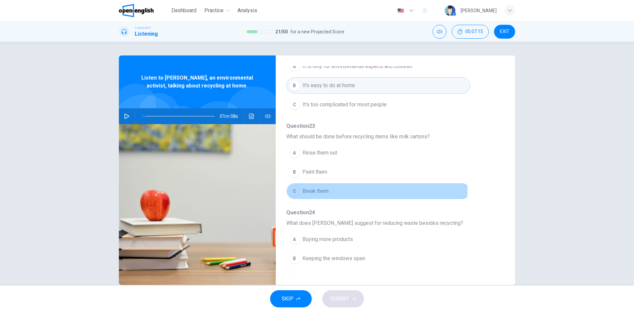
click at [309, 185] on button "C Break them" at bounding box center [378, 191] width 184 height 17
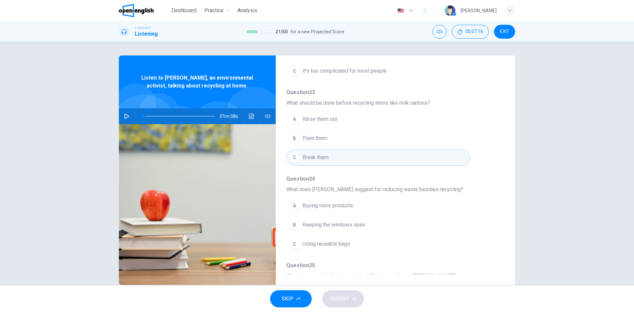
scroll to position [165, 0]
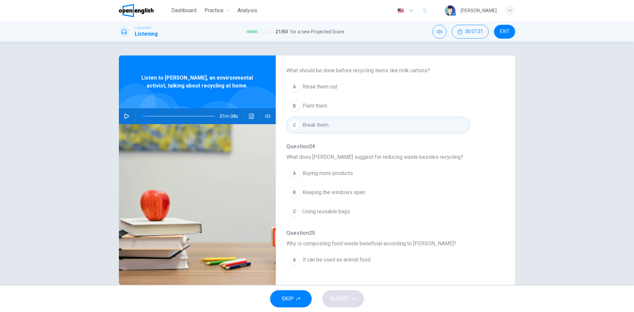
click at [303, 208] on span "Using reusable bags" at bounding box center [327, 212] width 48 height 8
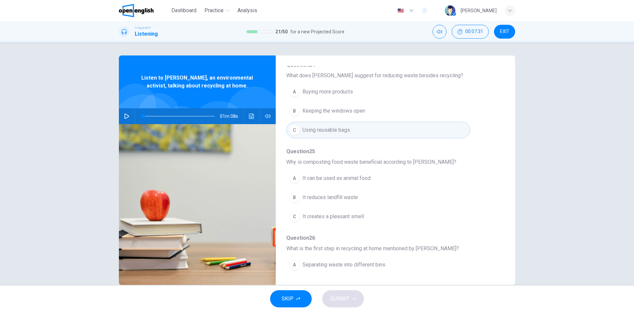
scroll to position [264, 0]
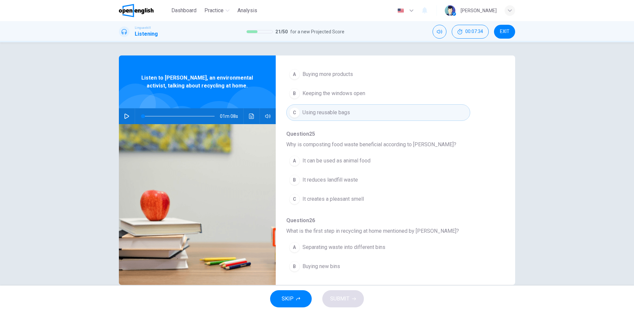
click at [320, 204] on button "C It creates a pleasant smell" at bounding box center [378, 199] width 184 height 17
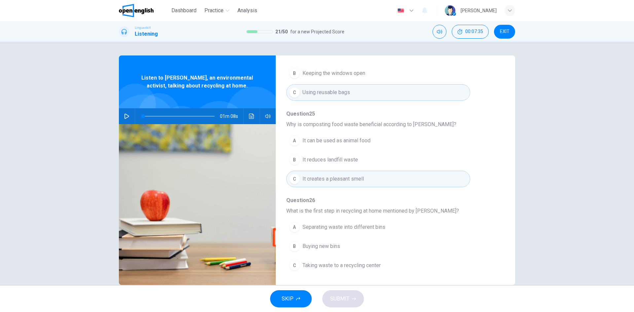
scroll to position [285, 0]
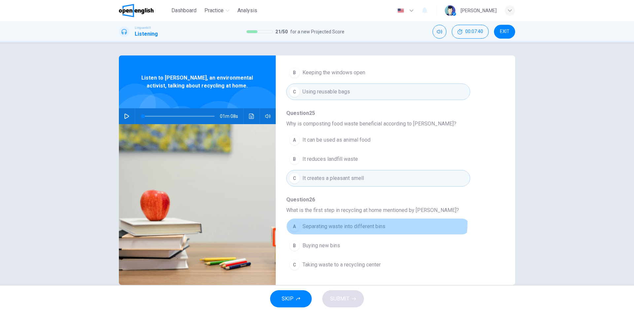
drag, startPoint x: 325, startPoint y: 221, endPoint x: 321, endPoint y: 225, distance: 5.2
click at [323, 221] on button "A Separating waste into different bins" at bounding box center [378, 226] width 184 height 17
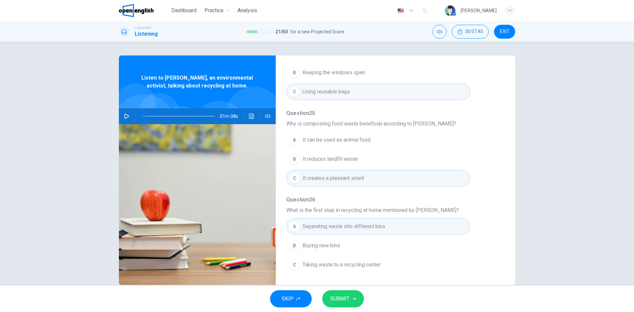
click at [341, 292] on button "SUBMIT" at bounding box center [343, 298] width 42 height 17
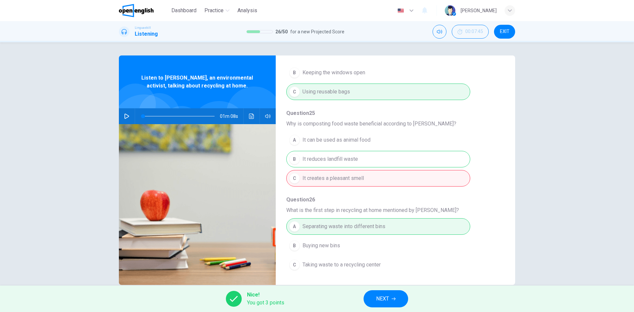
click at [377, 301] on span "NEXT" at bounding box center [382, 298] width 13 height 9
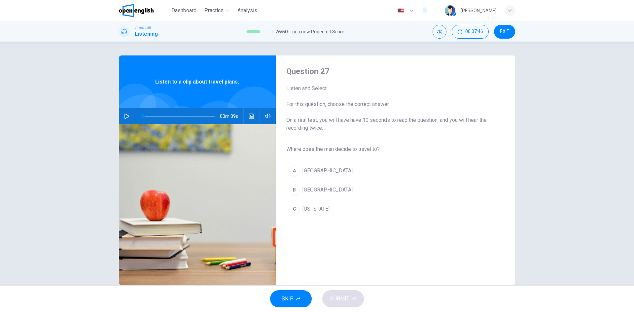
click at [127, 114] on icon "button" at bounding box center [126, 116] width 5 height 5
type input "*"
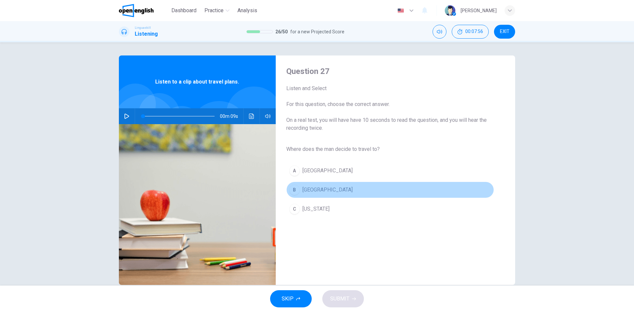
click at [325, 190] on button "B [GEOGRAPHIC_DATA]" at bounding box center [390, 190] width 208 height 17
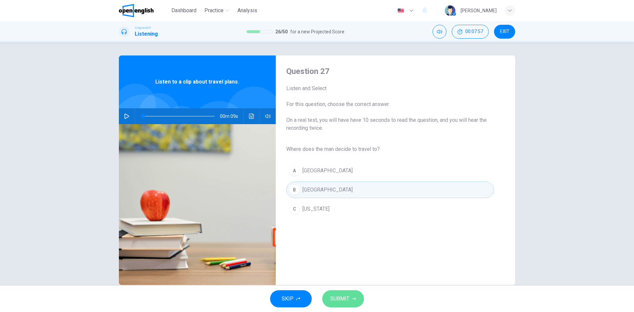
click at [358, 307] on button "SUBMIT" at bounding box center [343, 298] width 42 height 17
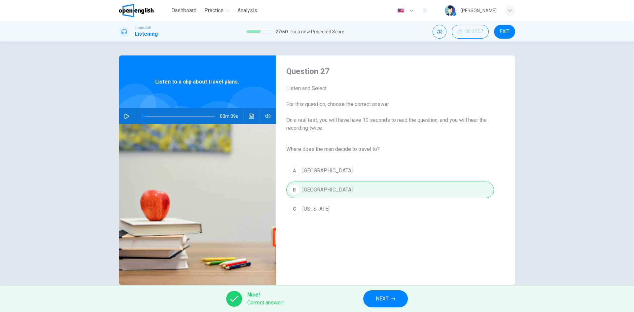
click at [404, 287] on div "Nice! Correct answer! NEXT" at bounding box center [317, 299] width 634 height 26
click at [391, 299] on button "NEXT" at bounding box center [385, 298] width 45 height 17
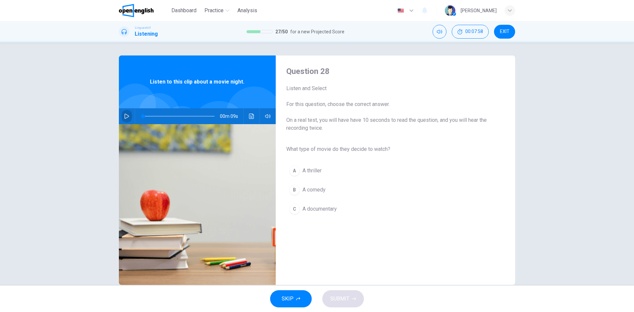
click at [124, 112] on button "button" at bounding box center [127, 116] width 11 height 16
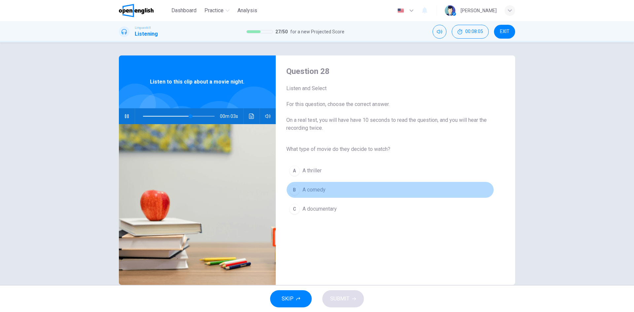
click at [305, 193] on span "A comedy" at bounding box center [314, 190] width 23 height 8
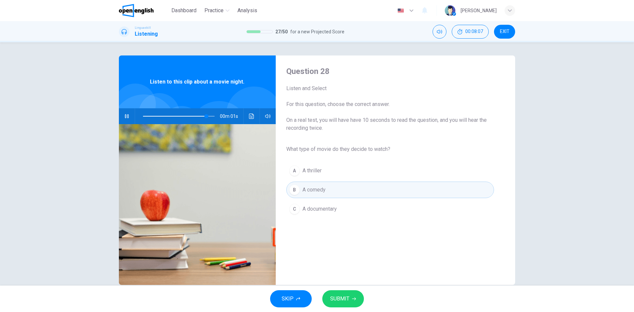
type input "*"
click at [338, 297] on span "SUBMIT" at bounding box center [339, 298] width 19 height 9
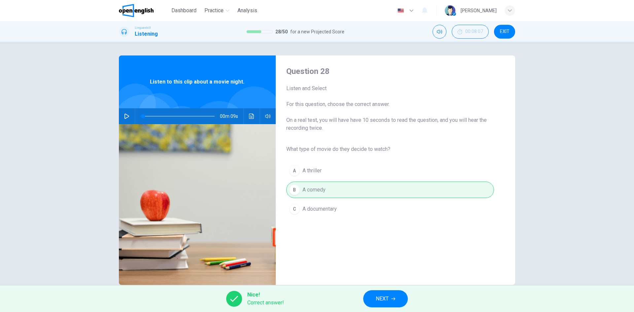
click at [368, 300] on button "NEXT" at bounding box center [385, 298] width 45 height 17
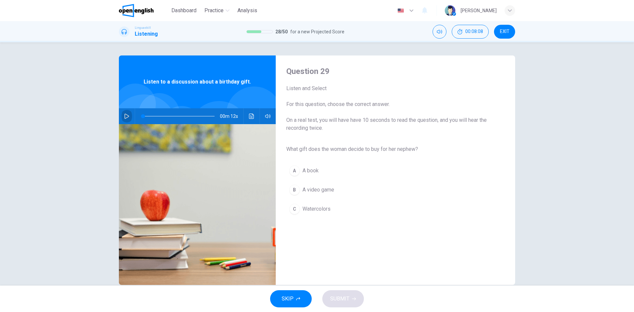
click at [127, 116] on icon "button" at bounding box center [127, 116] width 5 height 5
click at [314, 213] on button "C Watercolors" at bounding box center [390, 209] width 208 height 17
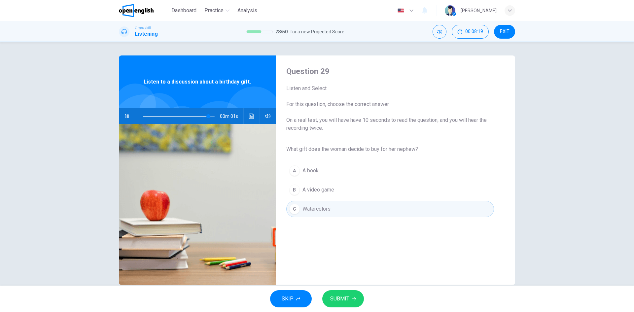
click at [343, 300] on span "SUBMIT" at bounding box center [339, 298] width 19 height 9
type input "*"
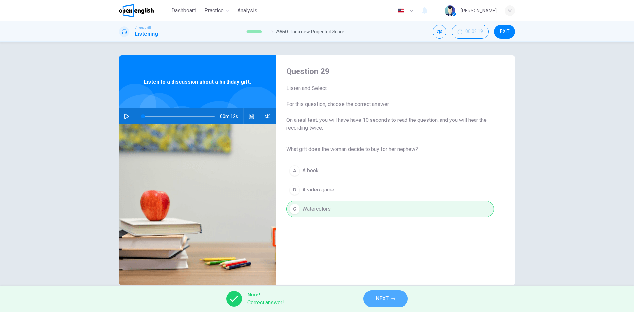
click at [369, 299] on button "NEXT" at bounding box center [385, 298] width 45 height 17
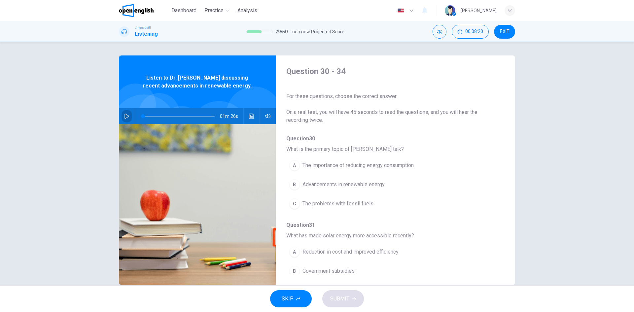
click at [125, 116] on icon "button" at bounding box center [126, 116] width 5 height 5
type input "*"
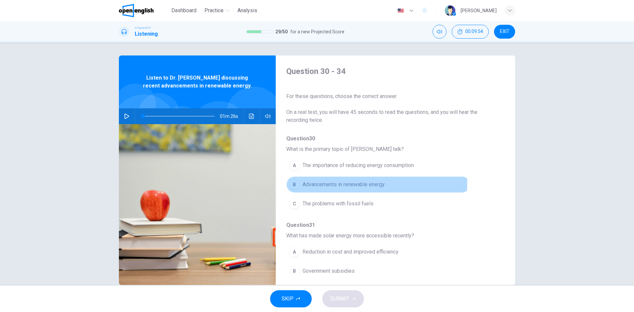
click at [342, 183] on span "Advancements in renewable energy" at bounding box center [344, 185] width 82 height 8
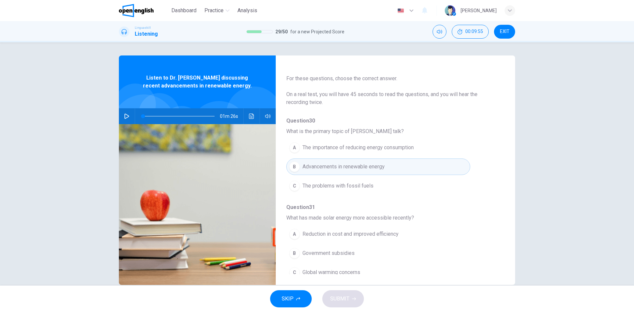
scroll to position [66, 0]
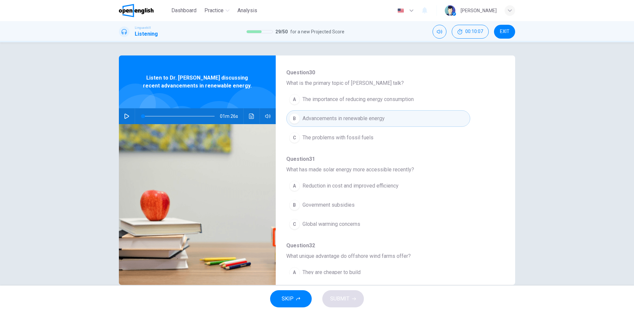
click at [352, 184] on span "Reduction in cost and improved efficiency" at bounding box center [351, 186] width 96 height 8
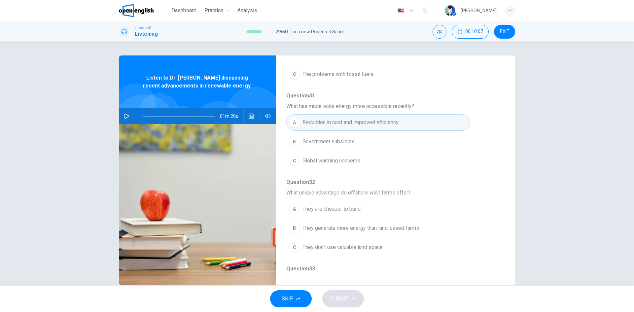
scroll to position [132, 0]
click at [339, 209] on span "They are cheaper to build" at bounding box center [332, 207] width 58 height 8
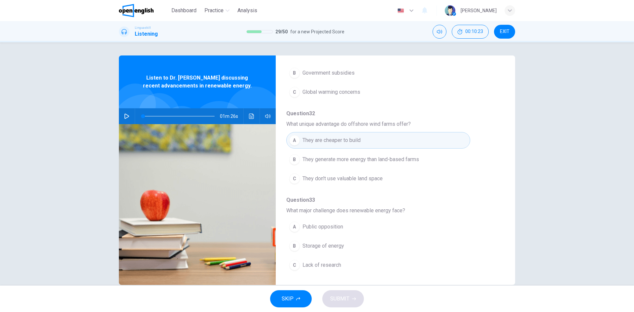
scroll to position [231, 0]
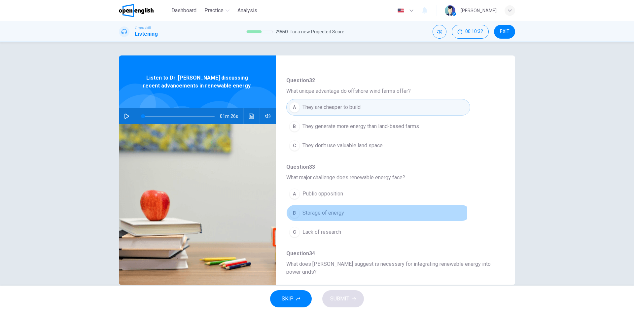
click at [325, 210] on span "Storage of energy" at bounding box center [324, 213] width 42 height 8
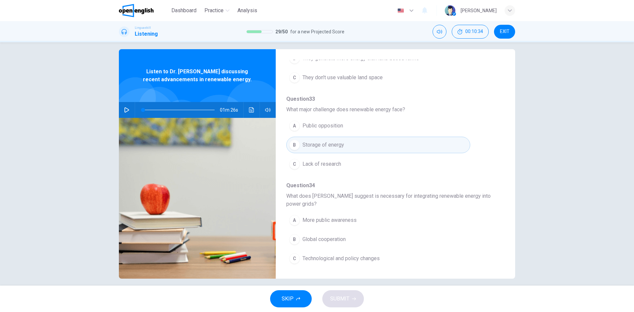
scroll to position [13, 0]
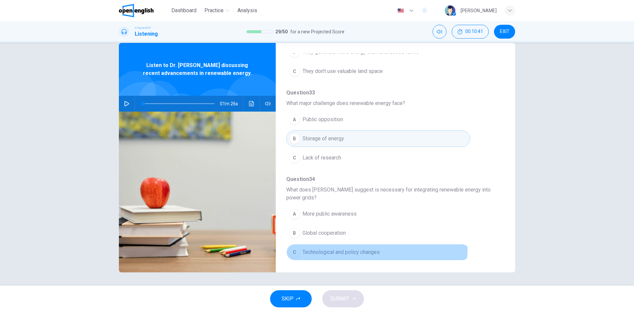
click at [362, 248] on button "C Technological and policy changes" at bounding box center [378, 252] width 184 height 17
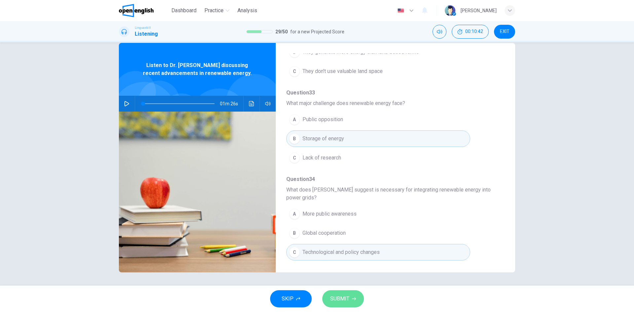
click at [349, 297] on button "SUBMIT" at bounding box center [343, 298] width 42 height 17
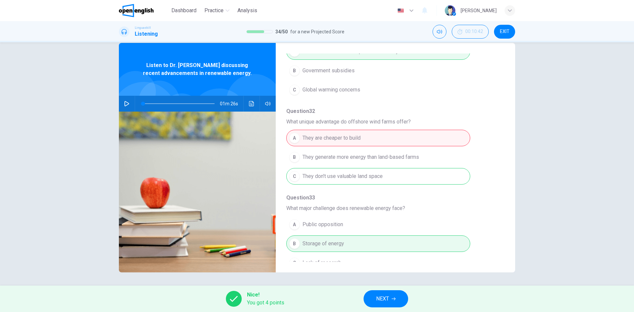
scroll to position [194, 0]
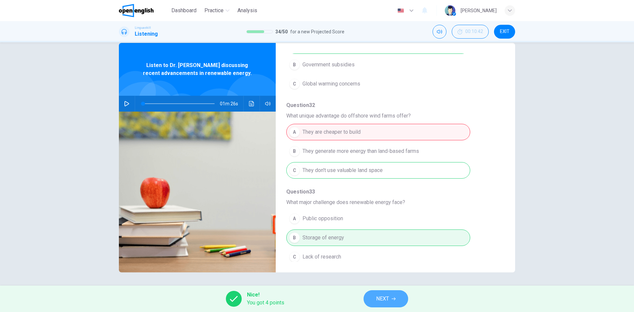
click at [392, 299] on button "NEXT" at bounding box center [386, 298] width 45 height 17
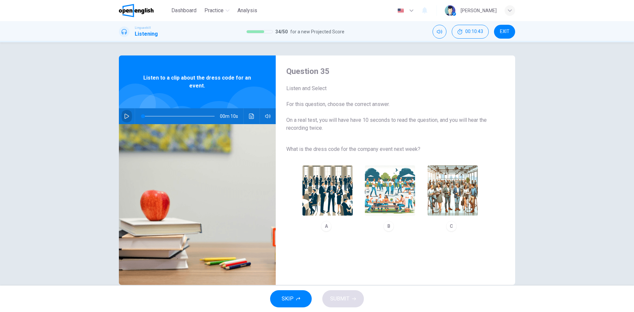
click at [122, 114] on button "button" at bounding box center [127, 116] width 11 height 16
click at [458, 191] on img "button" at bounding box center [453, 191] width 50 height 50
click at [357, 303] on button "SUBMIT" at bounding box center [343, 298] width 42 height 17
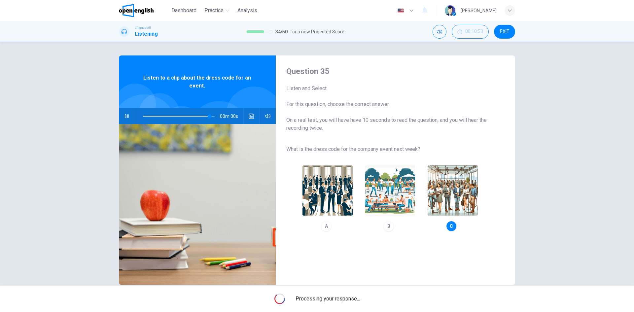
type input "*"
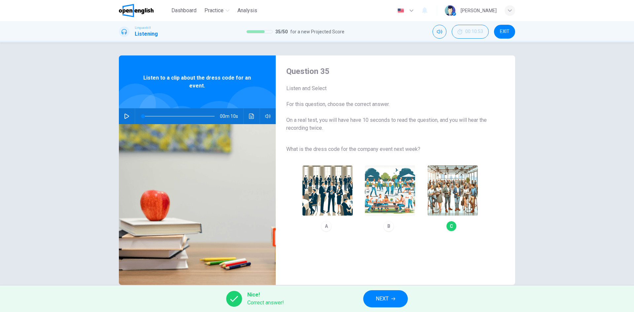
click at [371, 291] on button "NEXT" at bounding box center [385, 298] width 45 height 17
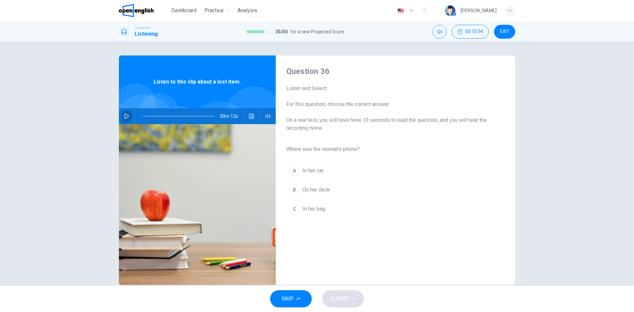
click at [122, 116] on button "button" at bounding box center [127, 116] width 11 height 16
click at [304, 212] on button "C In her bag" at bounding box center [390, 209] width 208 height 17
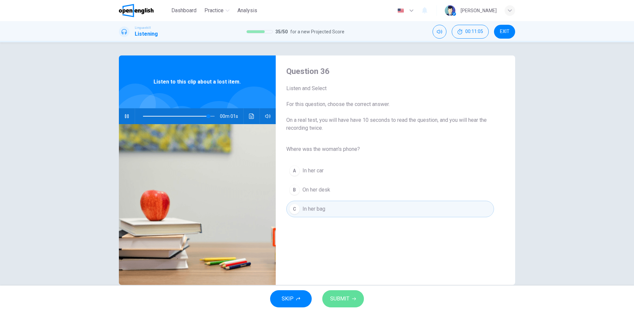
click at [350, 299] on button "SUBMIT" at bounding box center [343, 298] width 42 height 17
type input "*"
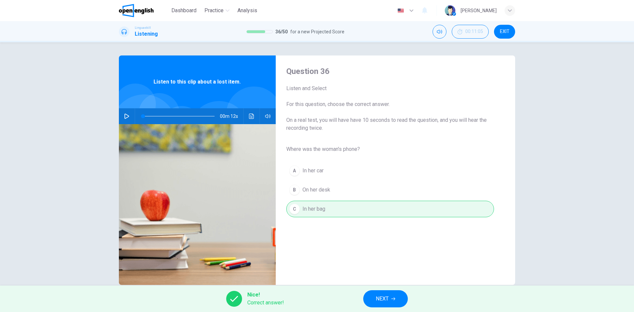
click at [371, 300] on button "NEXT" at bounding box center [385, 298] width 45 height 17
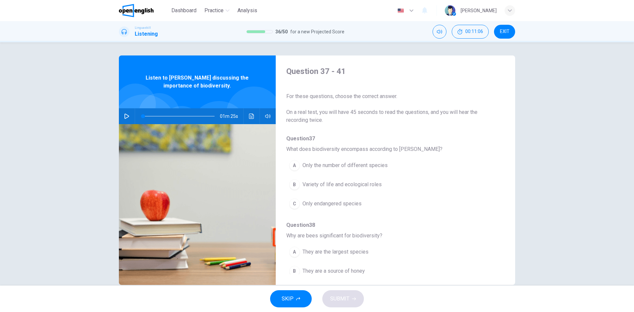
click at [126, 116] on icon "button" at bounding box center [126, 116] width 5 height 5
type input "*"
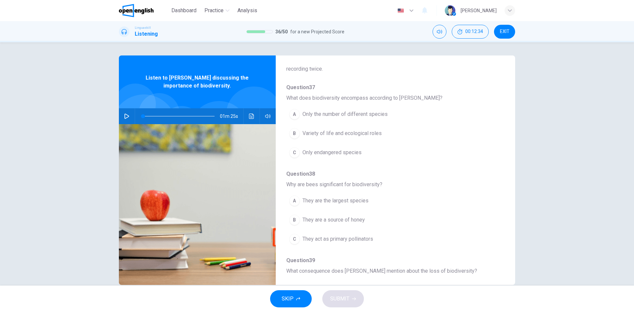
scroll to position [66, 0]
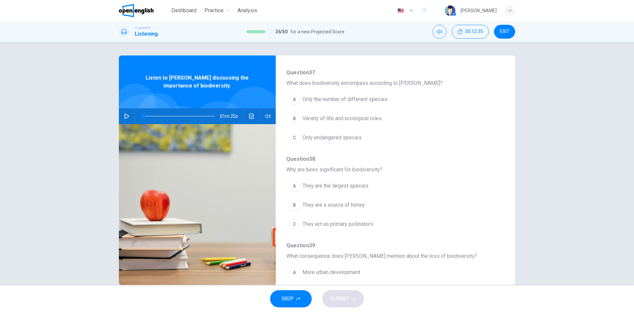
click at [353, 117] on span "Variety of life and ecological roles" at bounding box center [342, 119] width 79 height 8
click at [310, 226] on span "They act as primary pollinators" at bounding box center [338, 224] width 71 height 8
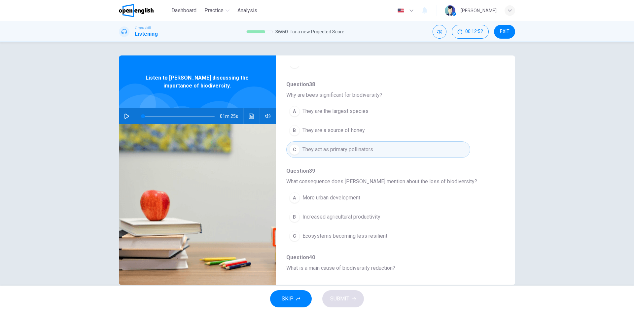
scroll to position [165, 0]
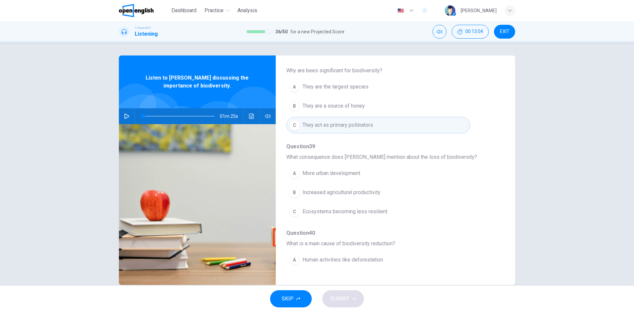
click at [317, 213] on span "Ecosystems becoming less resilient" at bounding box center [345, 212] width 85 height 8
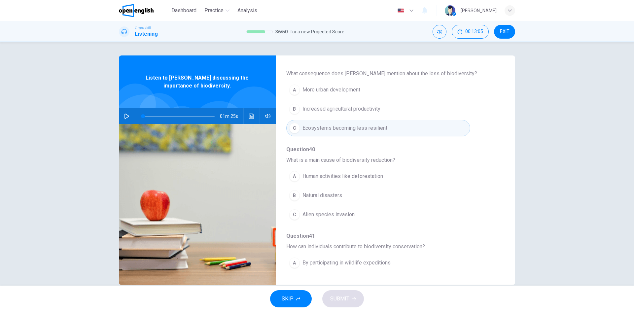
scroll to position [264, 0]
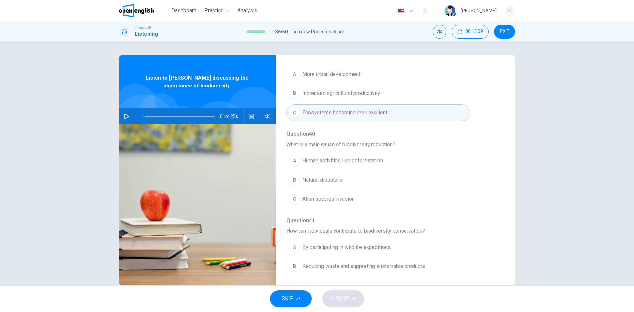
click at [343, 155] on button "A Human activities like deforestation" at bounding box center [378, 161] width 184 height 17
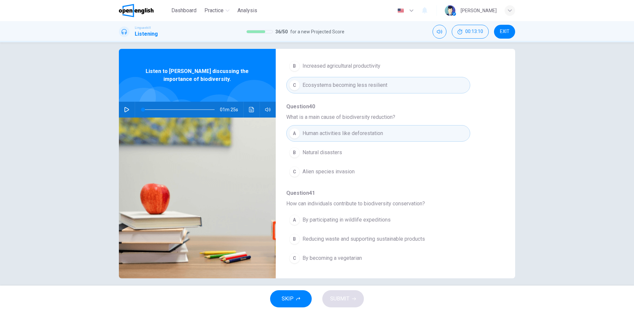
scroll to position [13, 0]
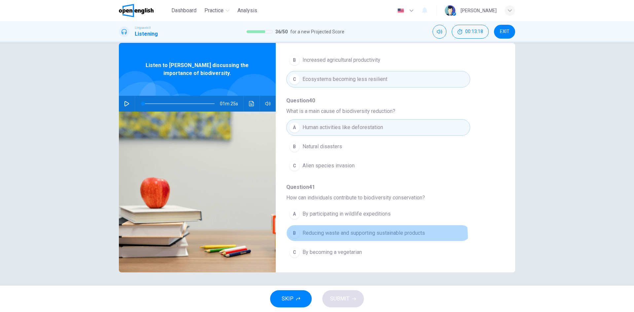
click at [361, 238] on button "B Reducing waste and supporting sustainable products" at bounding box center [378, 233] width 184 height 17
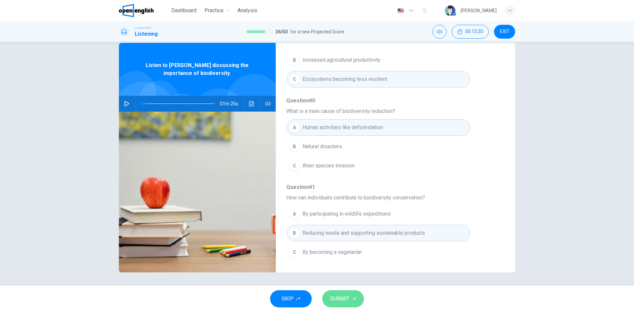
click at [342, 300] on span "SUBMIT" at bounding box center [339, 298] width 19 height 9
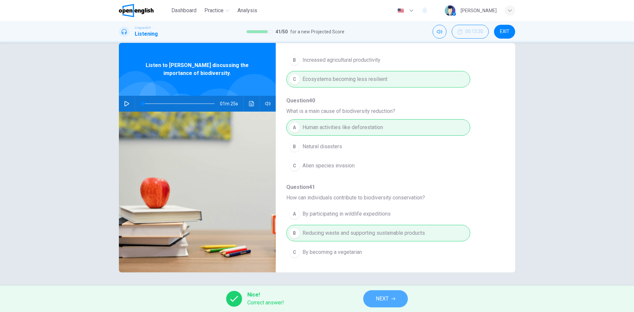
click at [380, 301] on span "NEXT" at bounding box center [382, 298] width 13 height 9
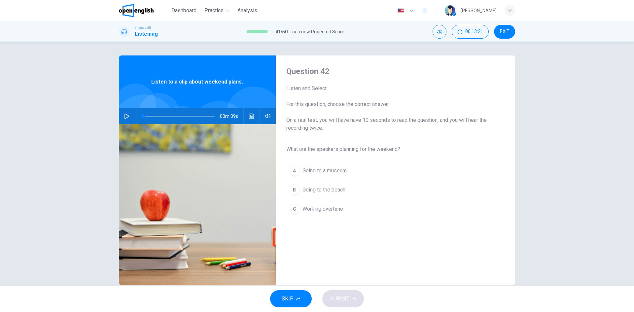
click at [127, 117] on icon "button" at bounding box center [127, 116] width 5 height 5
click at [340, 195] on button "B Going to the beach" at bounding box center [390, 190] width 208 height 17
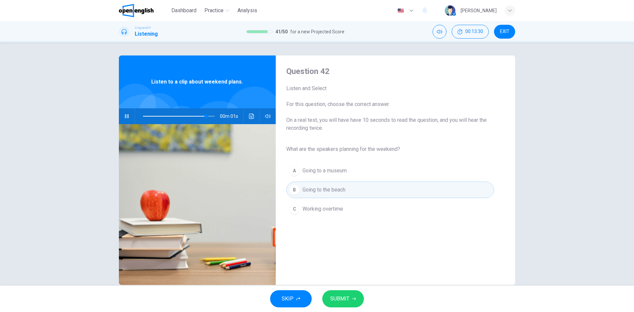
click at [342, 296] on span "SUBMIT" at bounding box center [339, 298] width 19 height 9
type input "*"
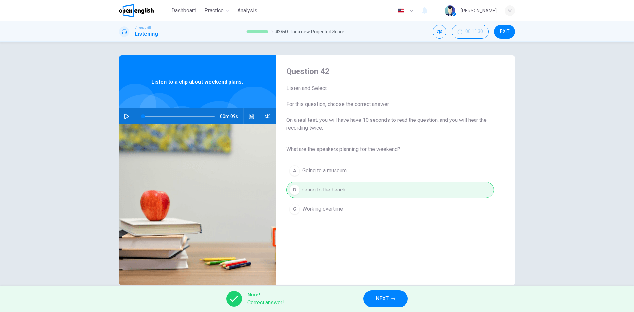
click at [383, 293] on button "NEXT" at bounding box center [385, 298] width 45 height 17
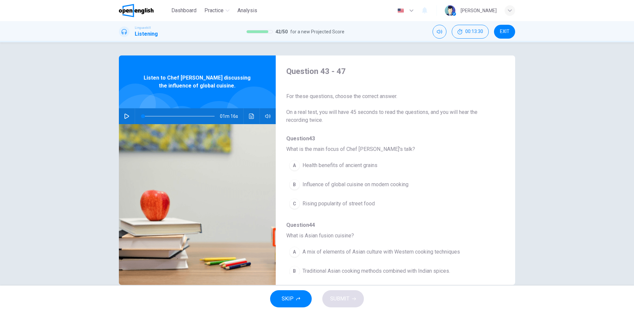
click at [123, 119] on button "button" at bounding box center [127, 116] width 11 height 16
type input "*"
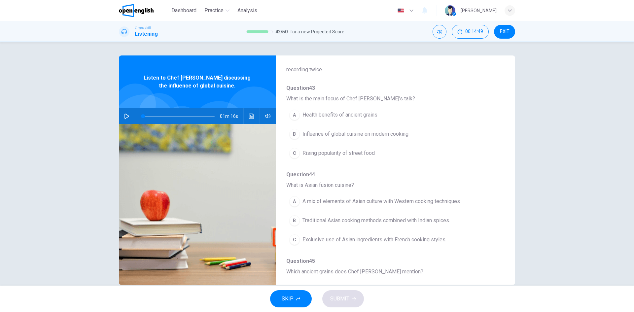
scroll to position [66, 0]
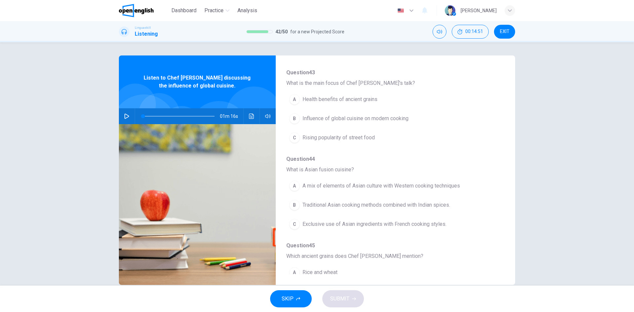
click at [340, 125] on button "B Influence of global cuisine on modern cooking" at bounding box center [378, 118] width 184 height 17
drag, startPoint x: 415, startPoint y: 191, endPoint x: 417, endPoint y: 206, distance: 15.0
click at [415, 192] on button "A A mix of elements of Asian culture with Western cooking techniques" at bounding box center [378, 186] width 184 height 17
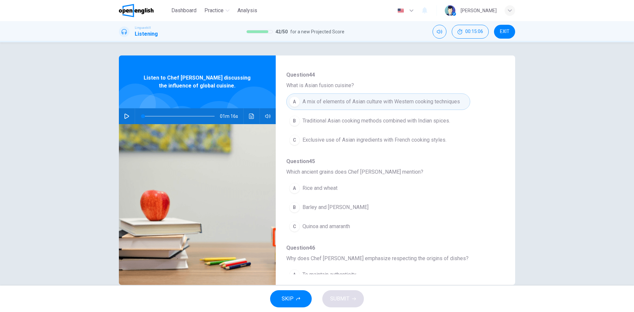
scroll to position [165, 0]
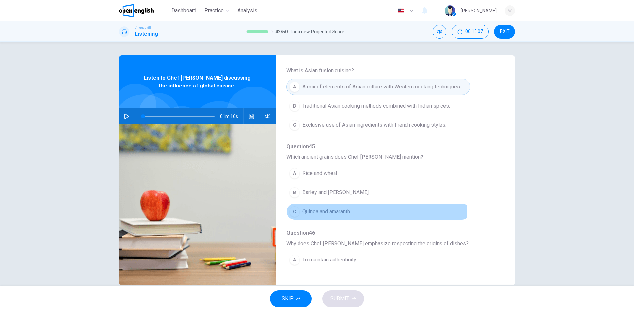
click at [336, 213] on span "Quinoa and amaranth" at bounding box center [327, 212] width 48 height 8
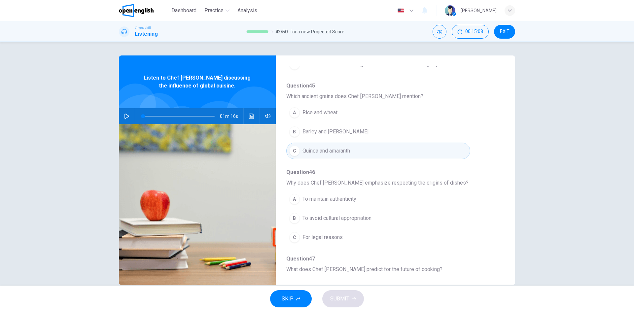
scroll to position [264, 0]
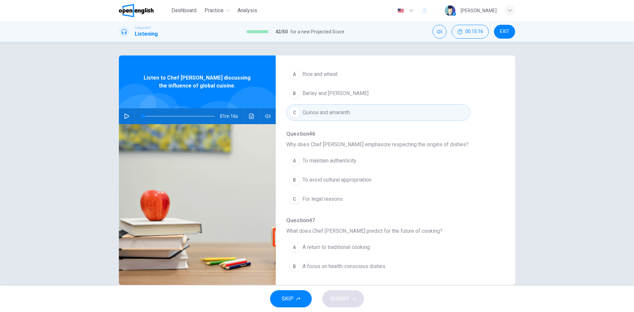
click at [337, 186] on button "B To avoid cultural appropriation" at bounding box center [378, 180] width 184 height 17
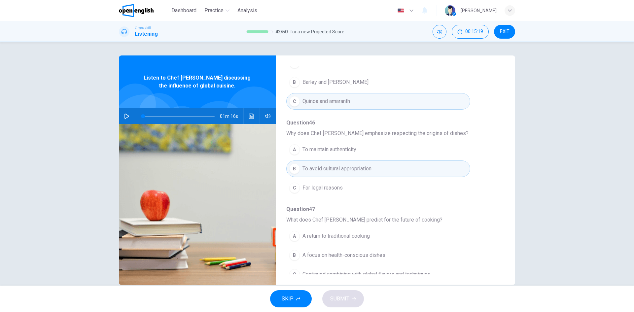
scroll to position [285, 0]
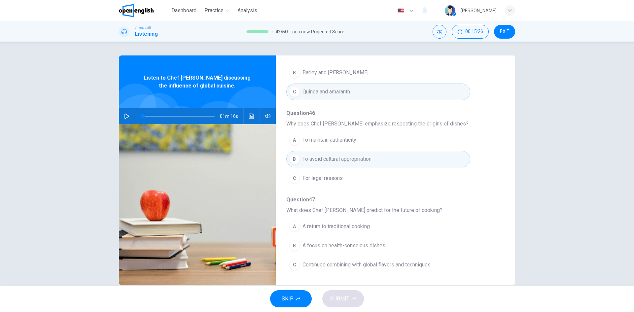
click at [373, 269] on span "Continued combining with global flavors and techniques" at bounding box center [367, 265] width 128 height 8
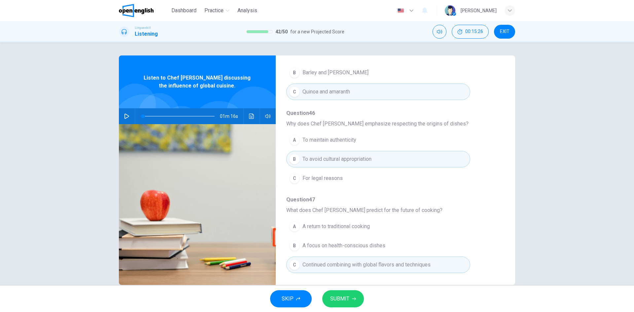
click at [348, 301] on span "SUBMIT" at bounding box center [339, 298] width 19 height 9
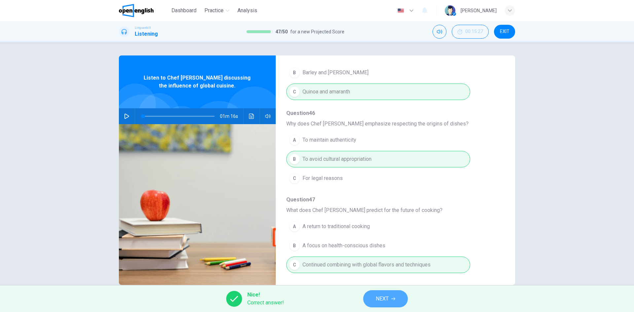
click at [375, 302] on button "NEXT" at bounding box center [385, 298] width 45 height 17
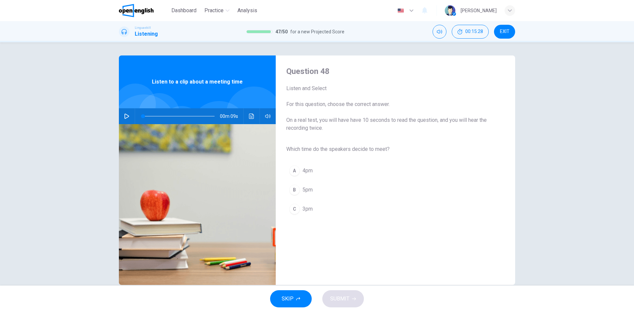
click at [125, 116] on icon "button" at bounding box center [126, 116] width 5 height 5
click at [310, 207] on span "3pm" at bounding box center [308, 209] width 10 height 8
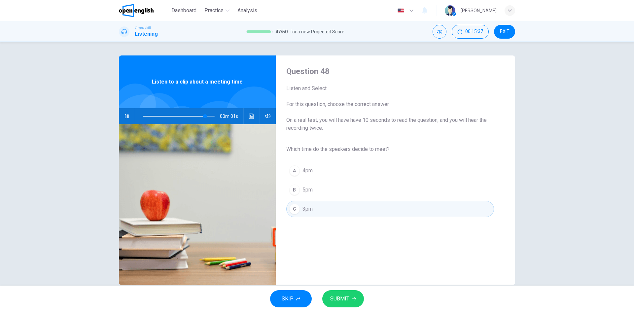
click at [344, 296] on span "SUBMIT" at bounding box center [339, 298] width 19 height 9
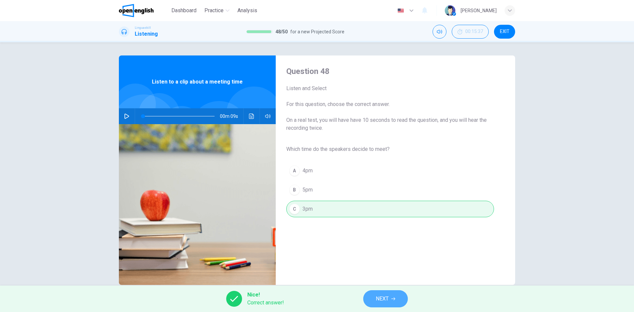
click at [384, 306] on button "NEXT" at bounding box center [385, 298] width 45 height 17
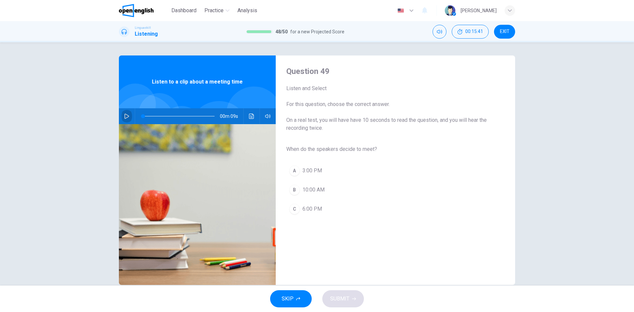
click at [125, 115] on icon "button" at bounding box center [127, 116] width 5 height 5
click at [295, 170] on div "A" at bounding box center [294, 171] width 11 height 11
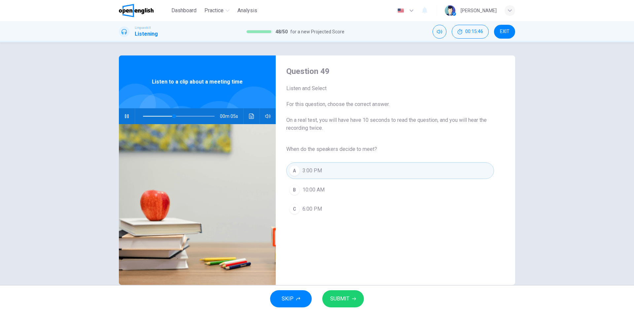
click at [346, 299] on span "SUBMIT" at bounding box center [339, 298] width 19 height 9
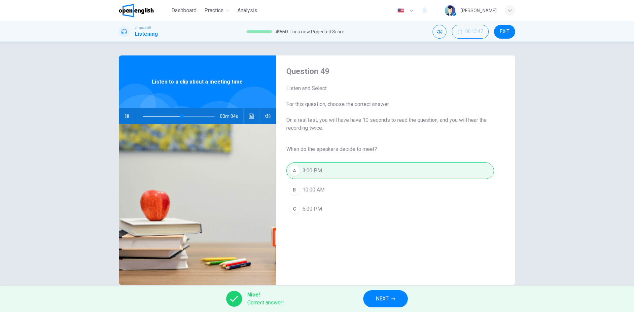
type input "**"
click at [390, 295] on button "NEXT" at bounding box center [385, 298] width 45 height 17
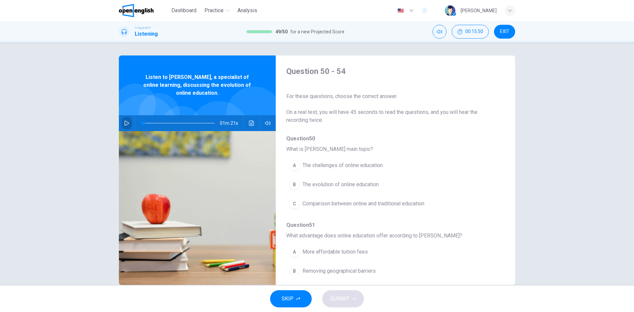
click at [125, 125] on icon "button" at bounding box center [127, 123] width 5 height 5
click at [312, 184] on span "The evolution of online education" at bounding box center [341, 185] width 76 height 8
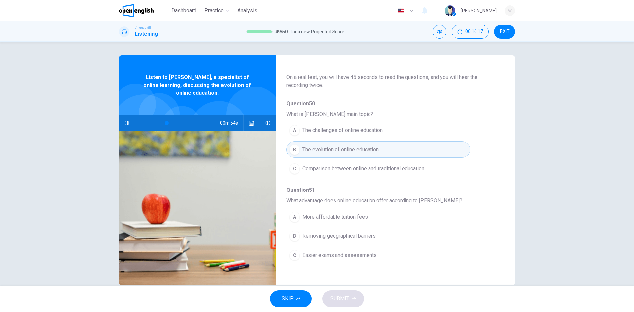
scroll to position [66, 0]
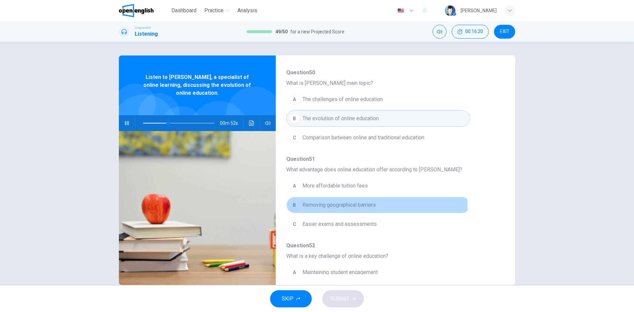
drag, startPoint x: 369, startPoint y: 207, endPoint x: 378, endPoint y: 212, distance: 10.7
click at [369, 207] on span "Removing geographical barriers" at bounding box center [339, 205] width 73 height 8
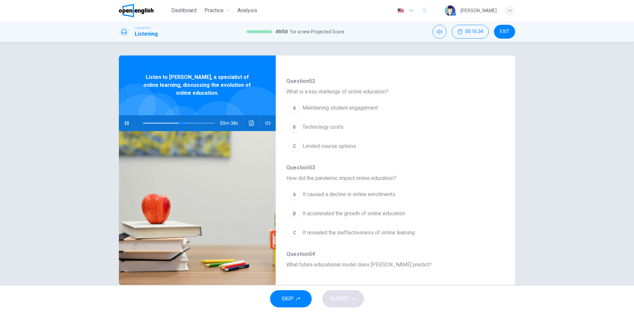
scroll to position [231, 0]
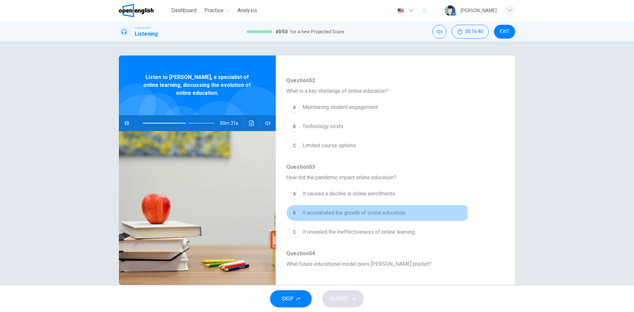
click at [358, 216] on span "It accelerated the growth of online education" at bounding box center [354, 213] width 103 height 8
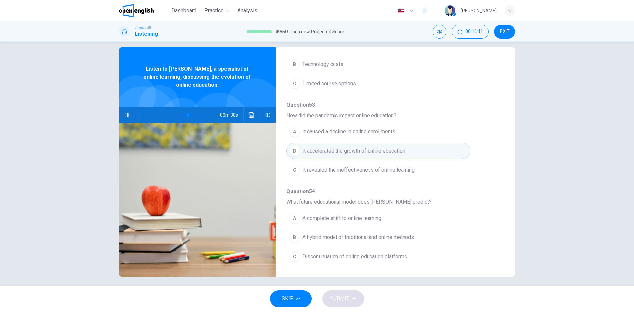
scroll to position [13, 0]
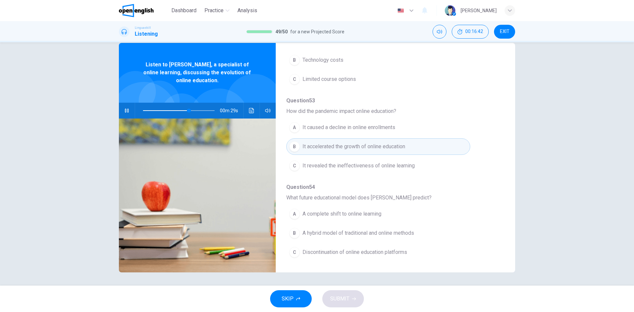
click at [310, 228] on button "B A hybrid model of traditional and online methods" at bounding box center [378, 233] width 184 height 17
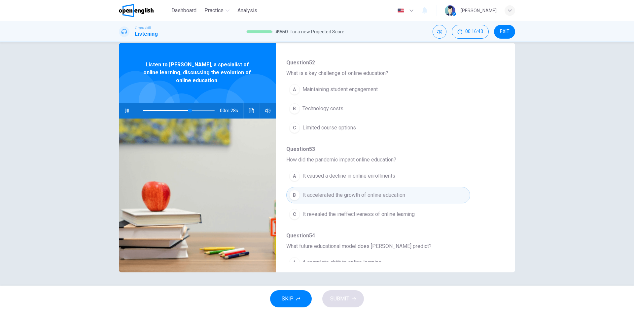
scroll to position [219, 0]
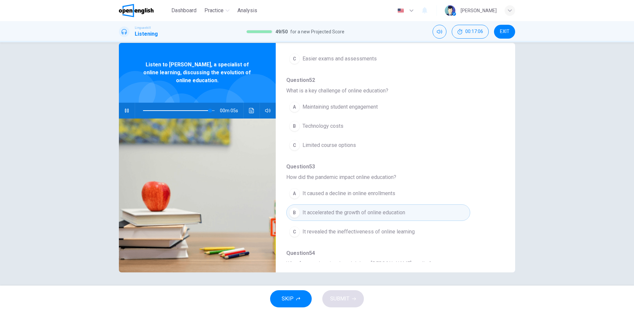
click at [342, 104] on span "Maintaining student engagement" at bounding box center [340, 107] width 75 height 8
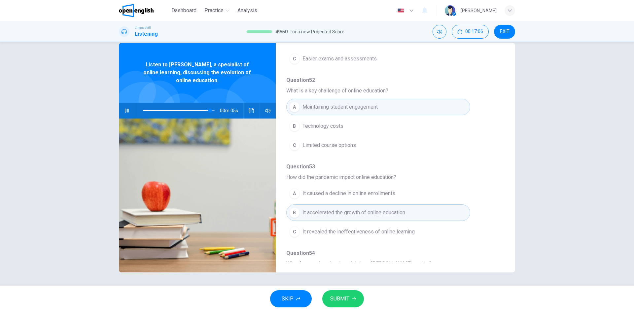
click at [343, 304] on button "SUBMIT" at bounding box center [343, 298] width 42 height 17
type input "**"
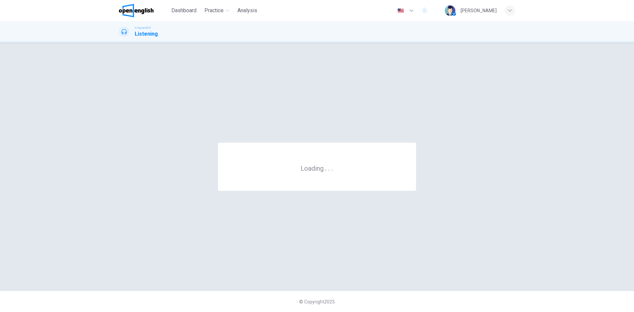
scroll to position [0, 0]
